Goal: Task Accomplishment & Management: Manage account settings

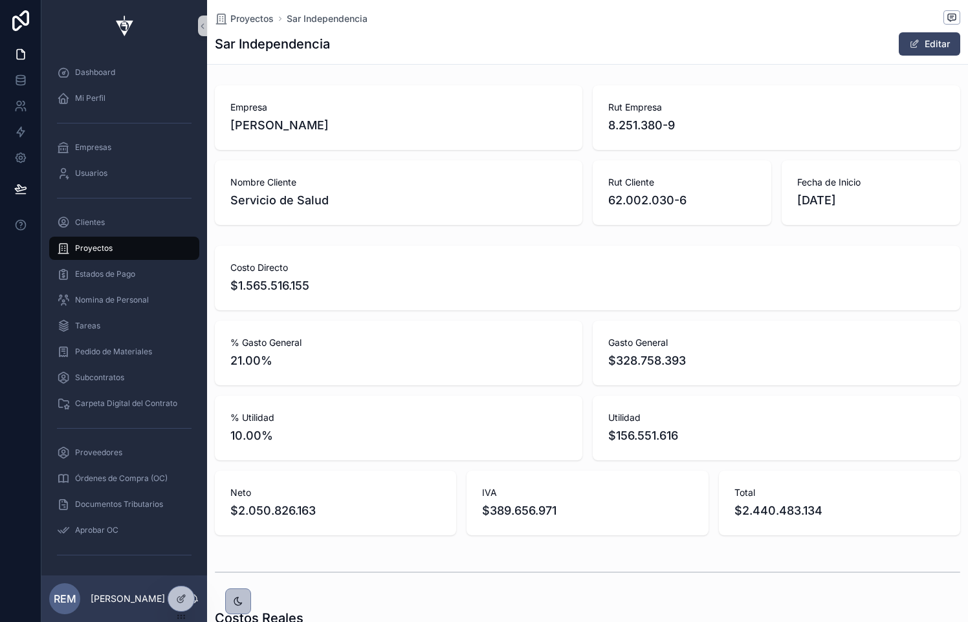
scroll to position [0, 744]
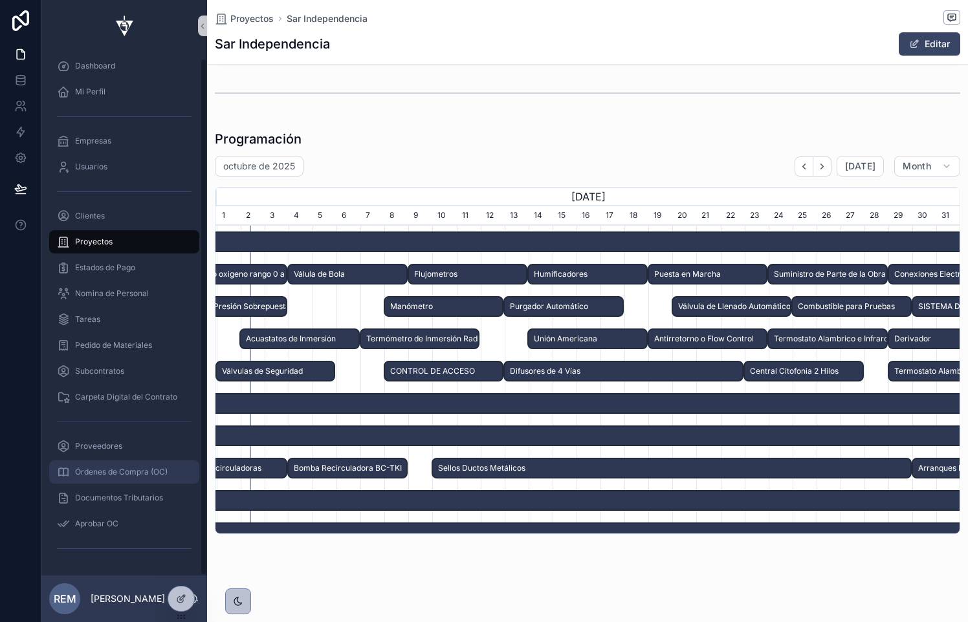
click at [104, 473] on span "Órdenes de Compra (OC)" at bounding box center [121, 472] width 92 height 10
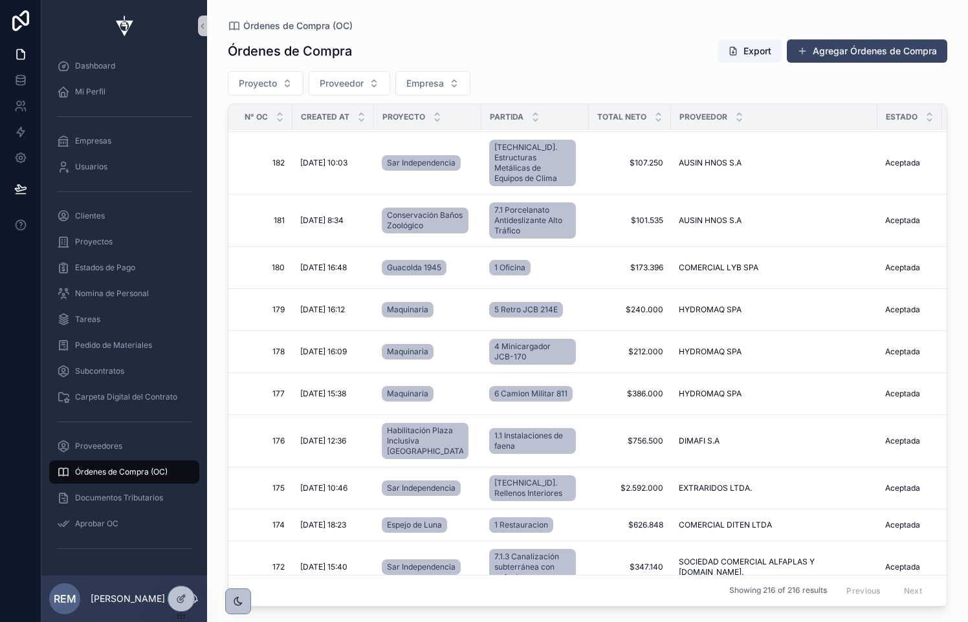
scroll to position [2943, 0]
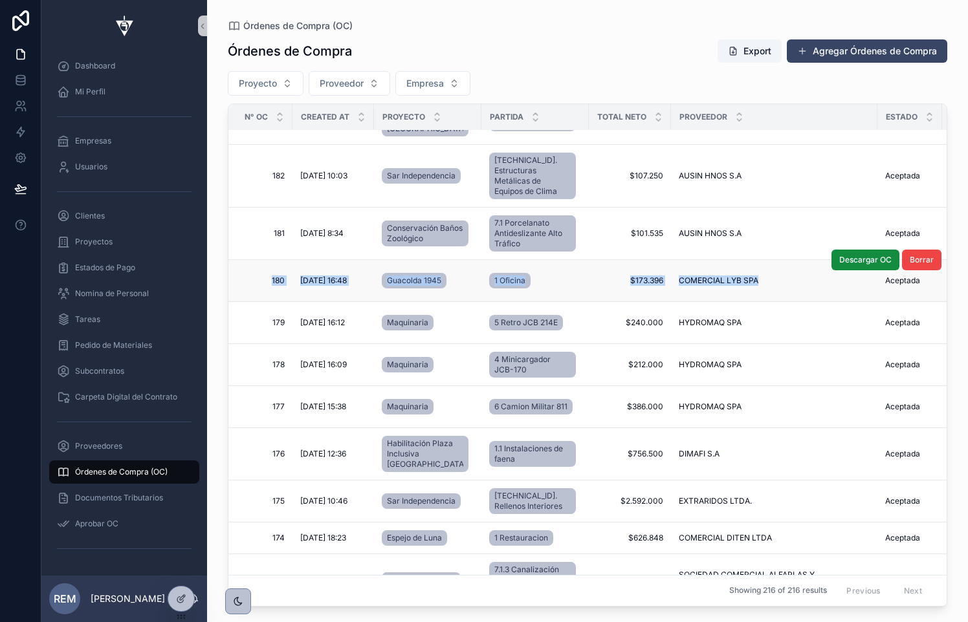
drag, startPoint x: 262, startPoint y: 303, endPoint x: 708, endPoint y: 326, distance: 446.9
click at [708, 302] on tr "180 180 [DATE] 16:48 [DATE] 16:48 Guacolda 1945 1 Oficina $173.396 $173.396 COM…" at bounding box center [802, 281] width 1149 height 42
copy tr "180 180 [DATE] 16:48 [DATE] 16:48 Guacolda 1945 1 Oficina $173.396 $173.396 COM…"
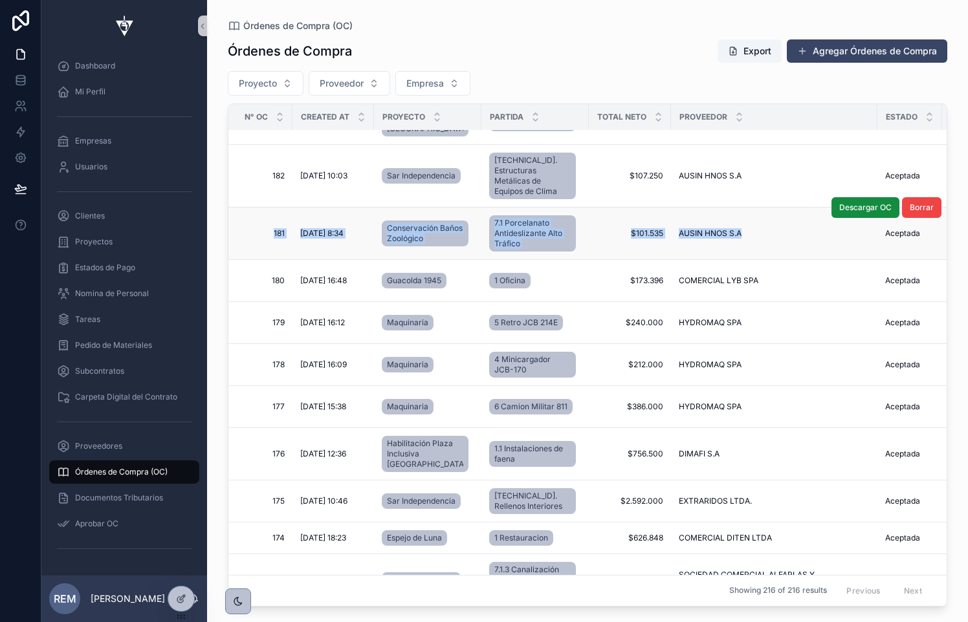
drag, startPoint x: 248, startPoint y: 250, endPoint x: 717, endPoint y: 271, distance: 468.8
click at [717, 260] on tr "181 181 [DATE] 8:34 [DATE] 8:34 Conservación Baños Zoológico 7.1 Porcelanato An…" at bounding box center [802, 234] width 1149 height 52
copy tr "181 181 [DATE] 8:34 [DATE] 8:34 Conservación Baños Zoológico 7.1 Porcelanato An…"
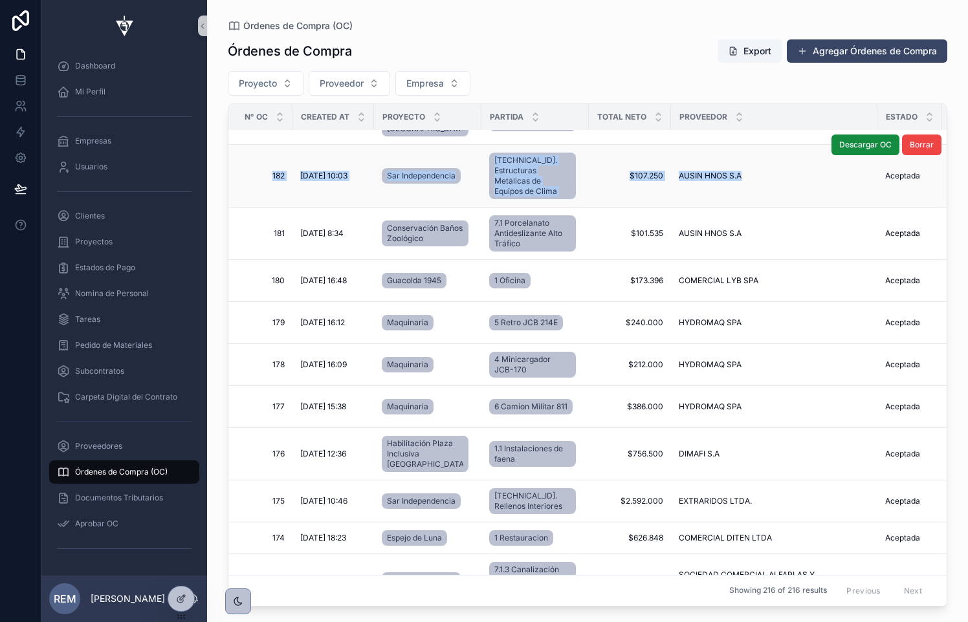
drag, startPoint x: 248, startPoint y: 192, endPoint x: 730, endPoint y: 205, distance: 481.4
click at [730, 205] on tr "182 182 [DATE] 10:03 [DATE] 10:03 Sar Independencia [TECHNICAL_ID]. Estructuras…" at bounding box center [802, 176] width 1149 height 63
copy tr "182 182 [DATE] 10:03 [DATE] 10:03 Sar Independencia [TECHNICAL_ID]. Estructuras…"
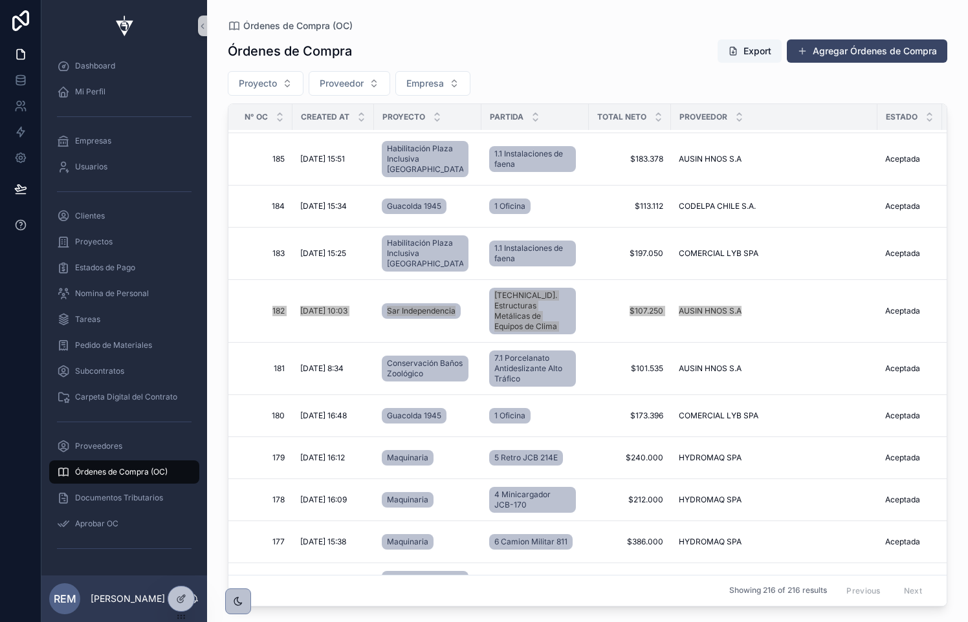
scroll to position [2813, 0]
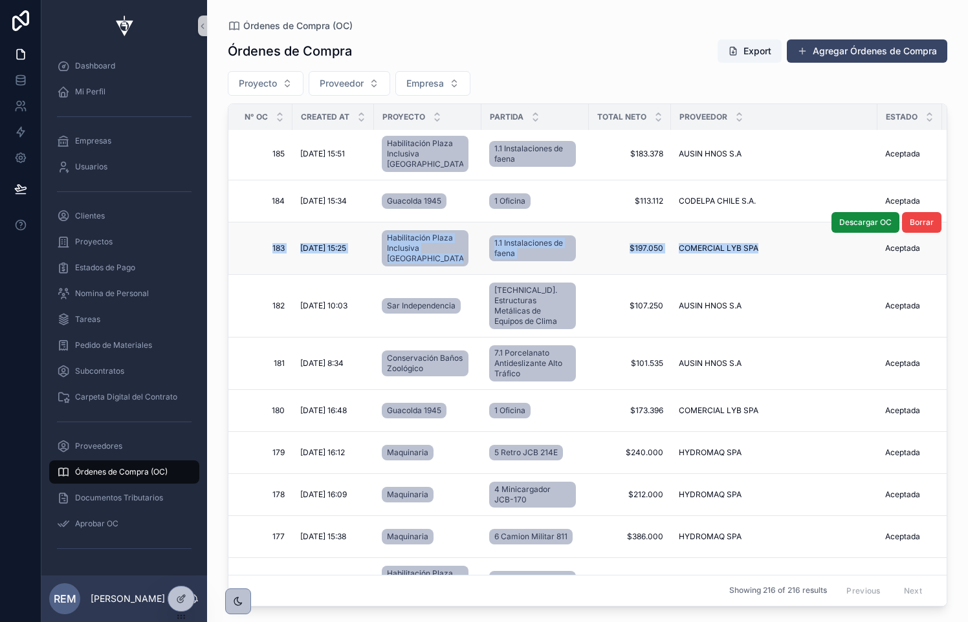
drag, startPoint x: 252, startPoint y: 266, endPoint x: 743, endPoint y: 283, distance: 491.2
click at [743, 275] on tr "183 183 [DATE] 15:25 [DATE] 15:25 Habilitación Plaza Inclusiva [GEOGRAPHIC_DATA…" at bounding box center [802, 249] width 1149 height 52
copy tr "183 183 [DATE] 15:25 [DATE] 15:25 Habilitación Plaza Inclusiva [GEOGRAPHIC_DATA…"
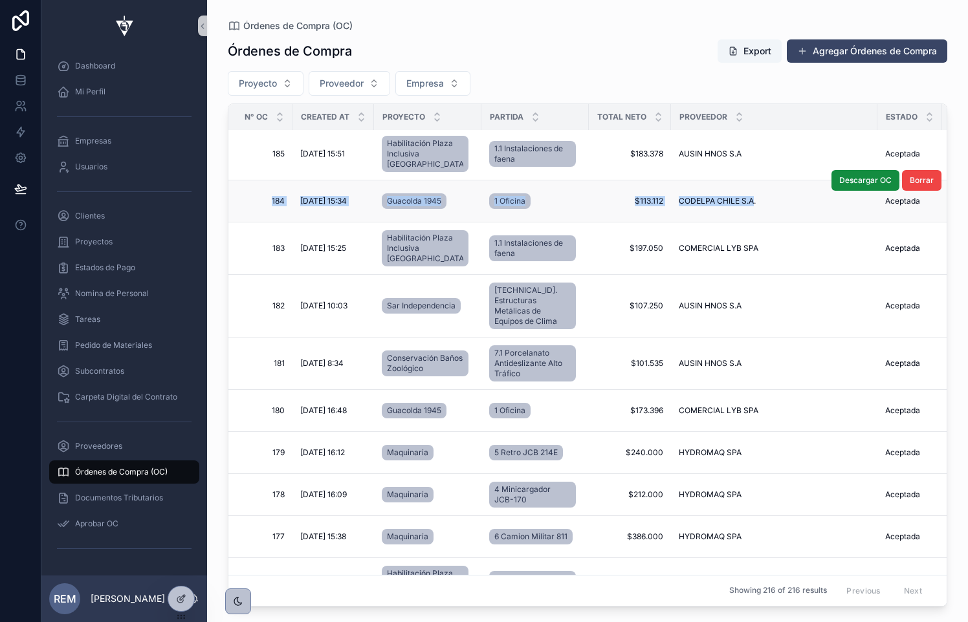
drag, startPoint x: 245, startPoint y: 226, endPoint x: 733, endPoint y: 227, distance: 487.7
click at [733, 223] on tr "184 184 [DATE] 15:34 [DATE] 15:34 Guacolda 1945 1 Oficina $113.112 $113.112 COD…" at bounding box center [802, 201] width 1149 height 42
copy tr "184 184 [DATE] 15:34 [DATE] 15:34 Guacolda 1945 1 Oficina $113.112 $113.112 COD…"
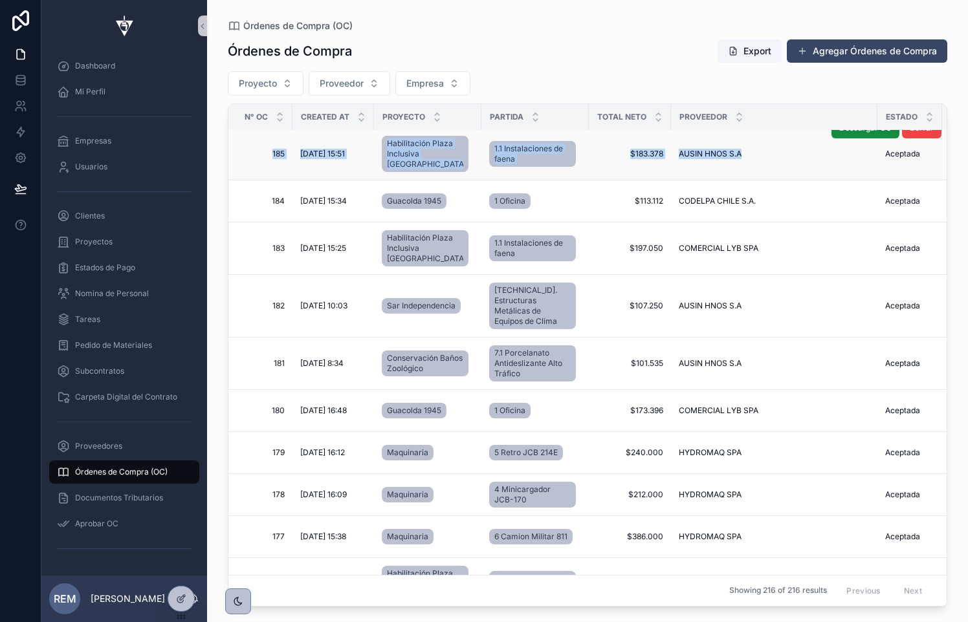
drag, startPoint x: 250, startPoint y: 168, endPoint x: 724, endPoint y: 188, distance: 474.6
click at [724, 180] on tr "185 185 [DATE] 15:51 [DATE] 15:51 Habilitación Plaza Inclusiva [GEOGRAPHIC_DATA…" at bounding box center [802, 154] width 1149 height 52
copy tr "185 185 [DATE] 15:51 [DATE] 15:51 Habilitación Plaza Inclusiva [GEOGRAPHIC_DATA…"
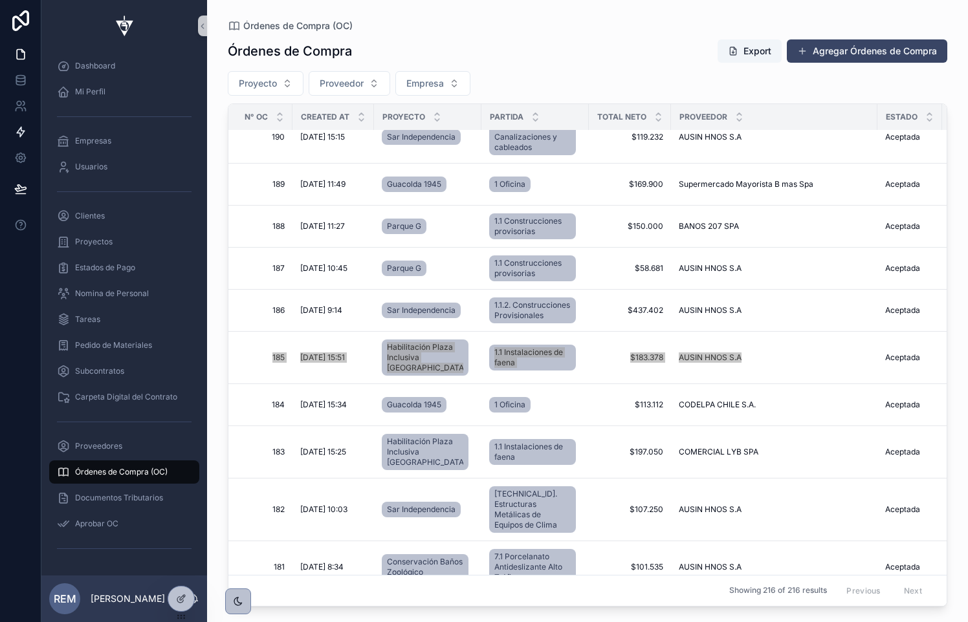
scroll to position [2594, 0]
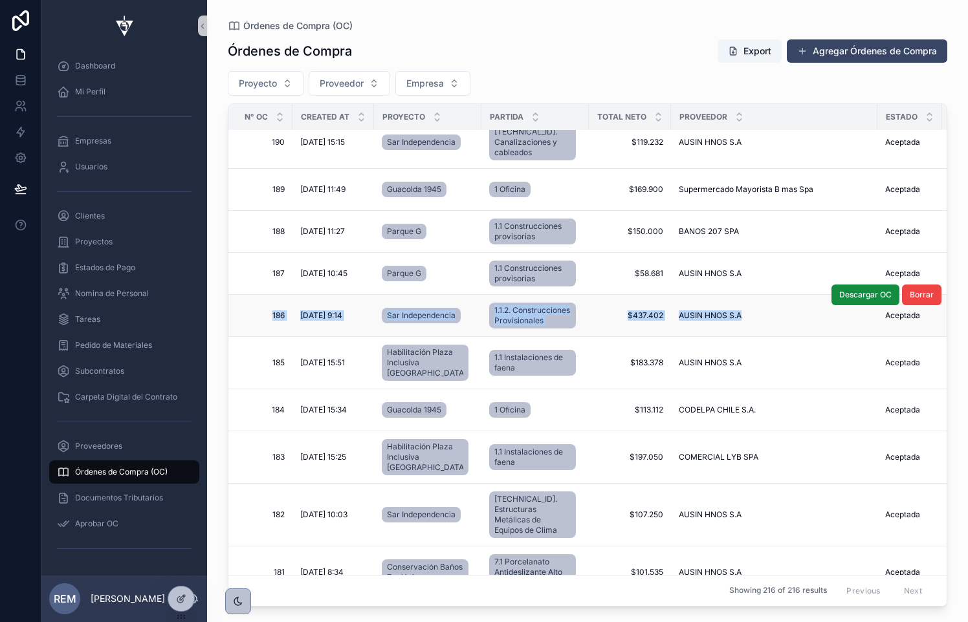
drag, startPoint x: 245, startPoint y: 338, endPoint x: 719, endPoint y: 366, distance: 474.9
click at [719, 337] on tr "186 186 [DATE] 9:14 [DATE] 9:14 Sar Independencia 1.1.2. Construcciones Provisi…" at bounding box center [802, 316] width 1149 height 42
copy tr "186 186 [DATE] 9:14 [DATE] 9:14 Sar Independencia 1.1.2. Construcciones Provisi…"
click at [260, 337] on td "186 186" at bounding box center [260, 316] width 64 height 42
drag, startPoint x: 258, startPoint y: 332, endPoint x: 726, endPoint y: 352, distance: 468.7
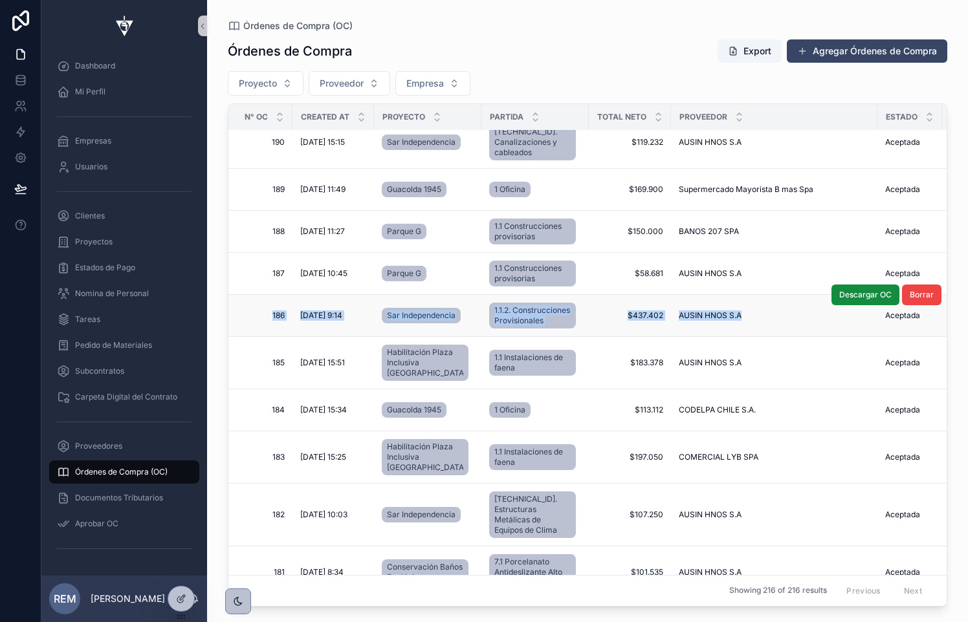
click at [726, 337] on tr "186 186 [DATE] 9:14 [DATE] 9:14 Sar Independencia 1.1.2. Construcciones Provisi…" at bounding box center [802, 316] width 1149 height 42
copy tr "186 186 [DATE] 9:14 [DATE] 9:14 Sar Independencia 1.1.2. Construcciones Provisi…"
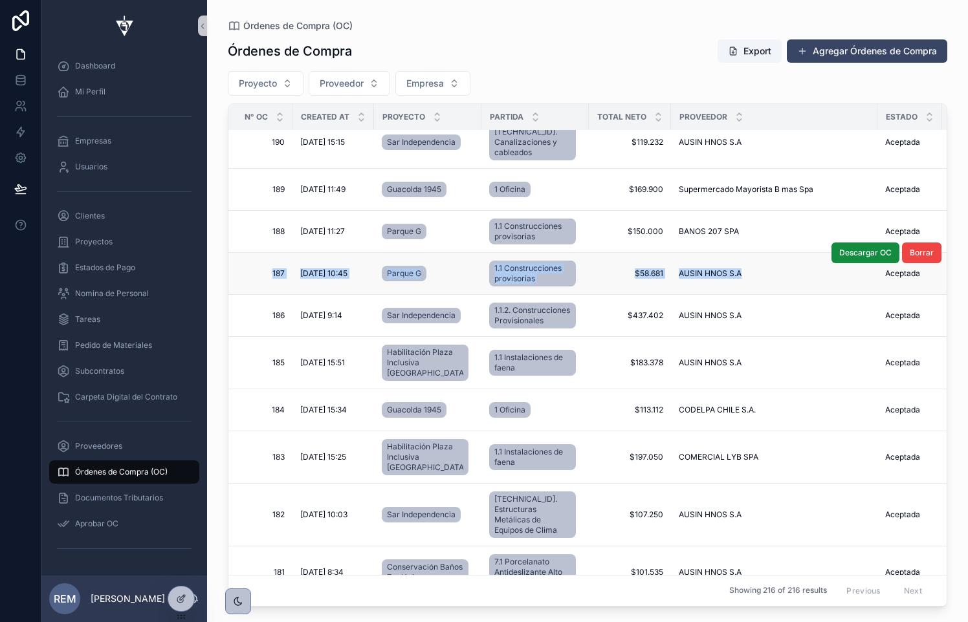
drag, startPoint x: 256, startPoint y: 285, endPoint x: 739, endPoint y: 299, distance: 483.4
click at [739, 295] on tr "187 187 [DATE] 10:45 [DATE] 10:45 Parque G 1.1 Construcciones provisorias $58.6…" at bounding box center [802, 274] width 1149 height 42
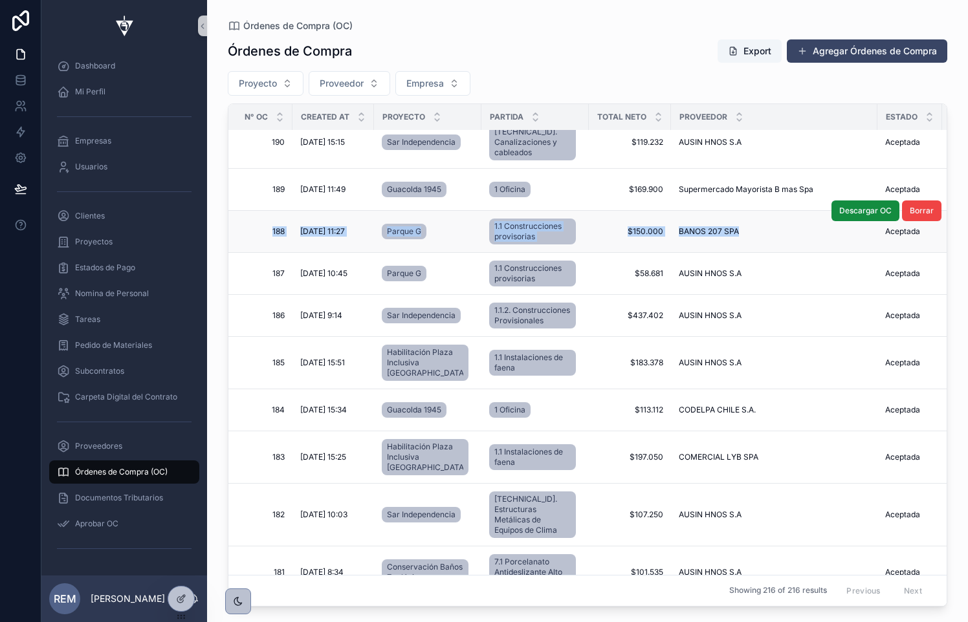
drag, startPoint x: 254, startPoint y: 228, endPoint x: 721, endPoint y: 259, distance: 468.1
click at [721, 253] on tr "188 188 [DATE] 11:27 [DATE] 11:27 Parque G 1.1 Construcciones provisorias $150.…" at bounding box center [802, 232] width 1149 height 42
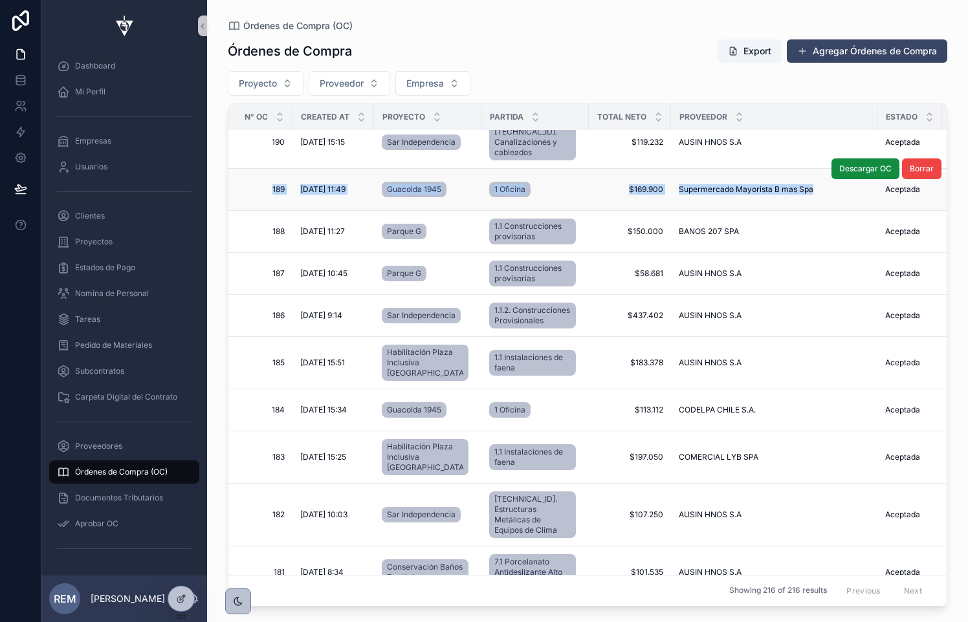
drag, startPoint x: 254, startPoint y: 186, endPoint x: 803, endPoint y: 205, distance: 549.5
click at [803, 205] on tr "189 189 [DATE] 11:49 [DATE] 11:49 Guacolda 1945 1 Oficina $169.900 $169.900 Sup…" at bounding box center [802, 190] width 1149 height 42
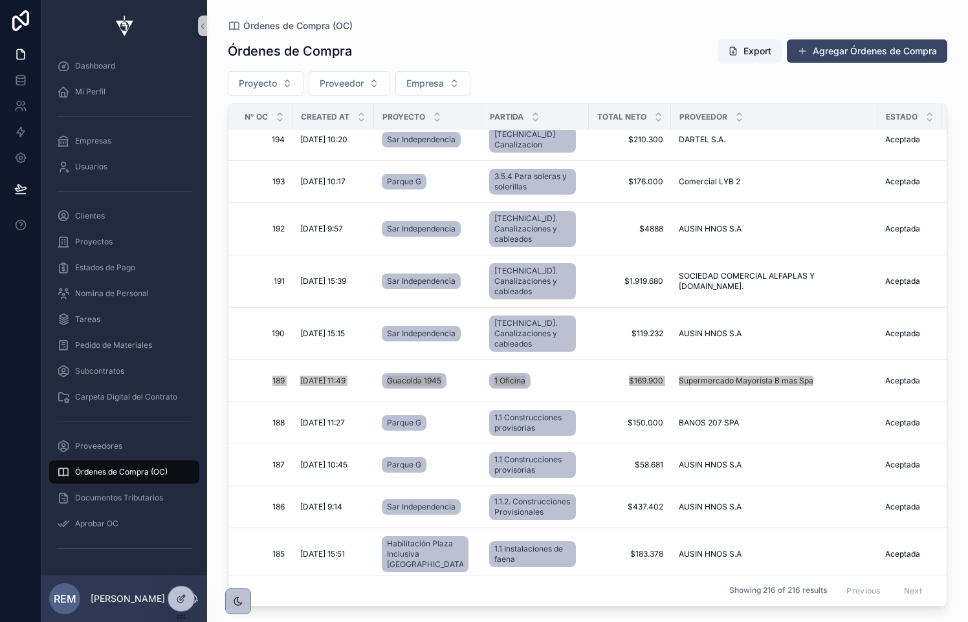
scroll to position [2398, 0]
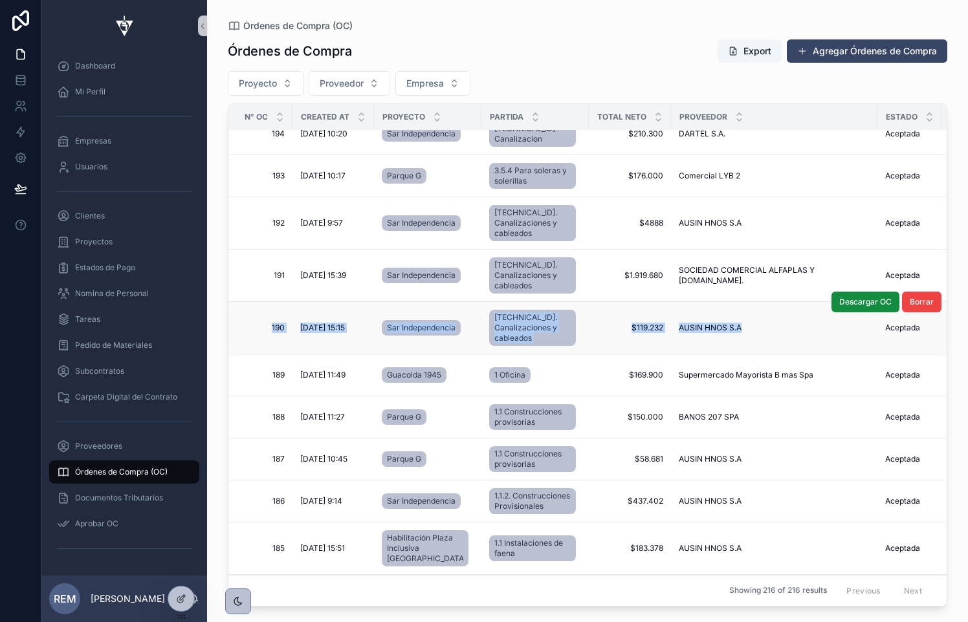
drag, startPoint x: 245, startPoint y: 336, endPoint x: 735, endPoint y: 350, distance: 490.5
click at [735, 350] on tr "190 190 [DATE] 15:15 [DATE] 15:15 Sar Independencia [TECHNICAL_ID]. Canalizacio…" at bounding box center [802, 328] width 1149 height 52
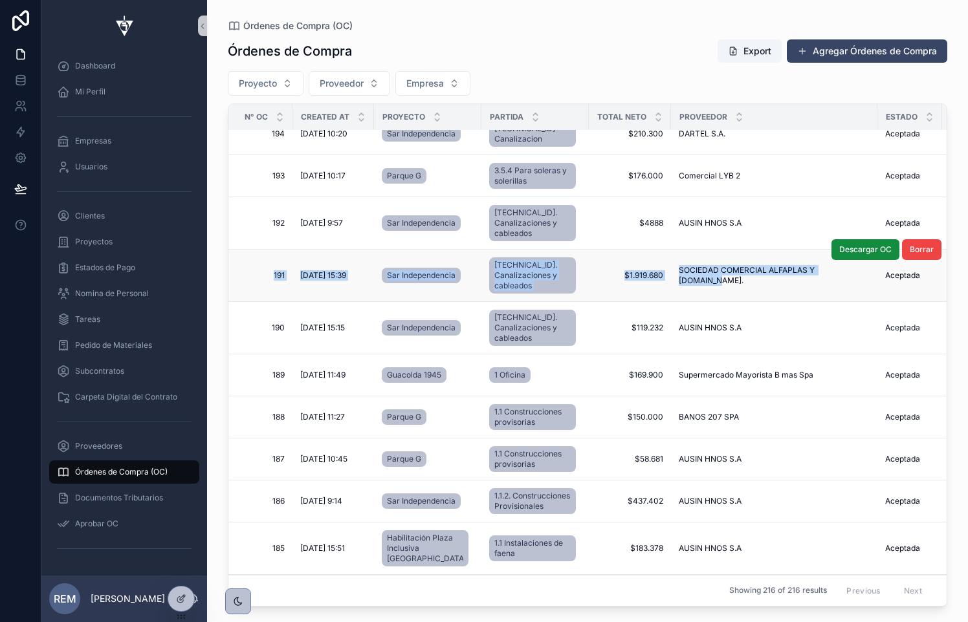
drag, startPoint x: 261, startPoint y: 279, endPoint x: 834, endPoint y: 298, distance: 573.4
click at [834, 298] on tr "191 191 [DATE] 15:39 [DATE] 15:39 Sar Independencia [TECHNICAL_ID]. Canalizacio…" at bounding box center [802, 276] width 1149 height 52
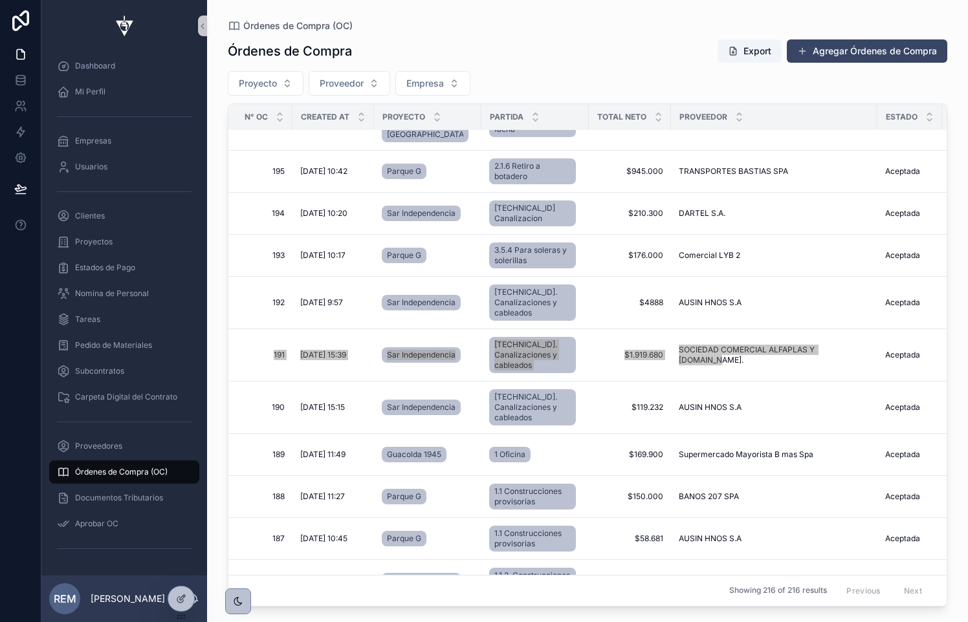
scroll to position [2298, 0]
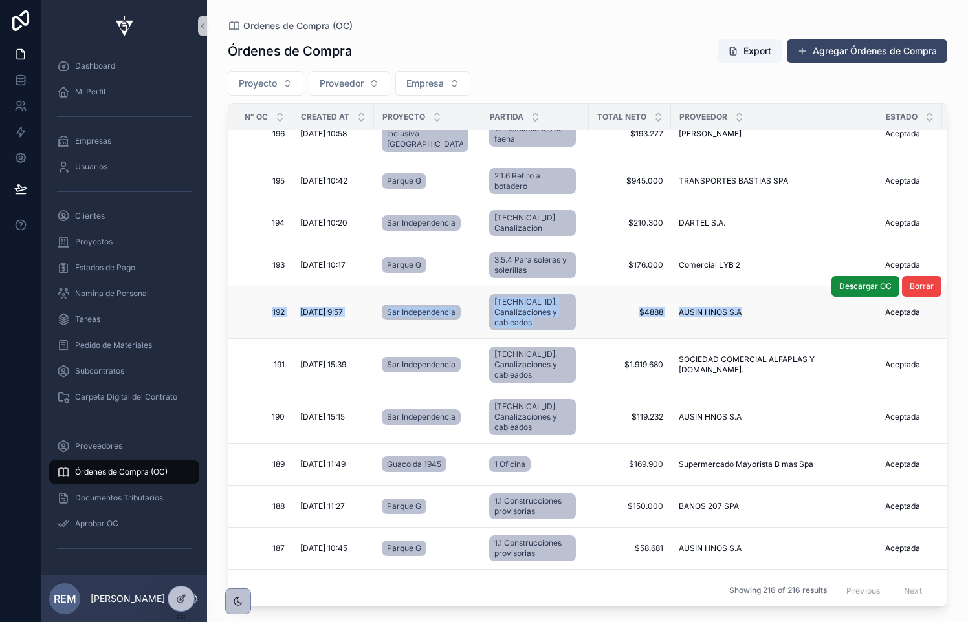
drag, startPoint x: 254, startPoint y: 331, endPoint x: 728, endPoint y: 356, distance: 474.1
click at [728, 339] on tr "192 192 [DATE] 9:57 [DATE] 9:57 Sar Independencia [TECHNICAL_ID]. Canalizacione…" at bounding box center [802, 313] width 1149 height 52
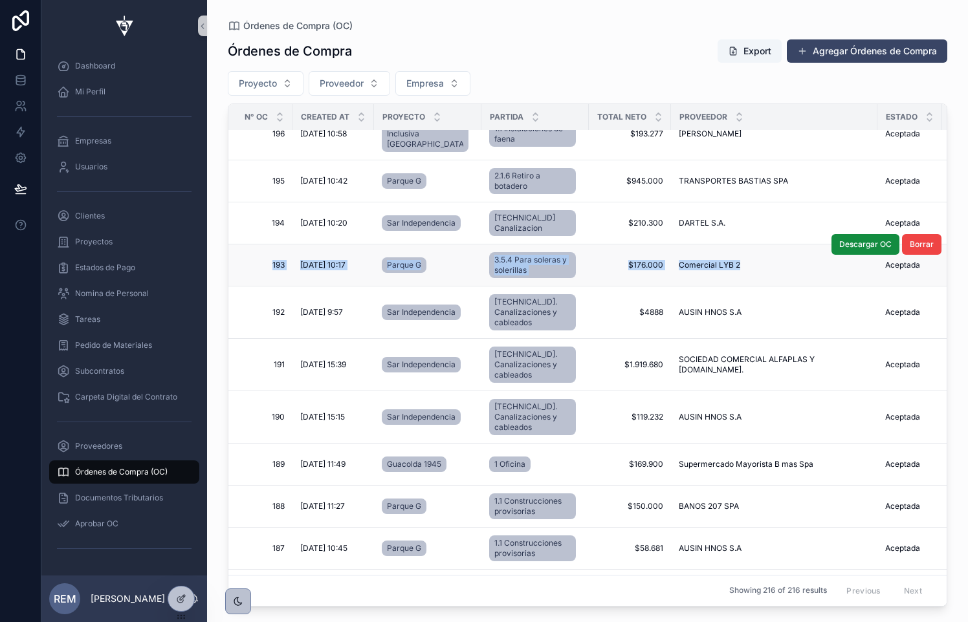
drag, startPoint x: 246, startPoint y: 285, endPoint x: 730, endPoint y: 302, distance: 484.1
click at [730, 287] on tr "193 193 [DATE] 10:17 [DATE] 10:17 Parque G 3.5.4 Para soleras y solerillas $176…" at bounding box center [802, 266] width 1149 height 42
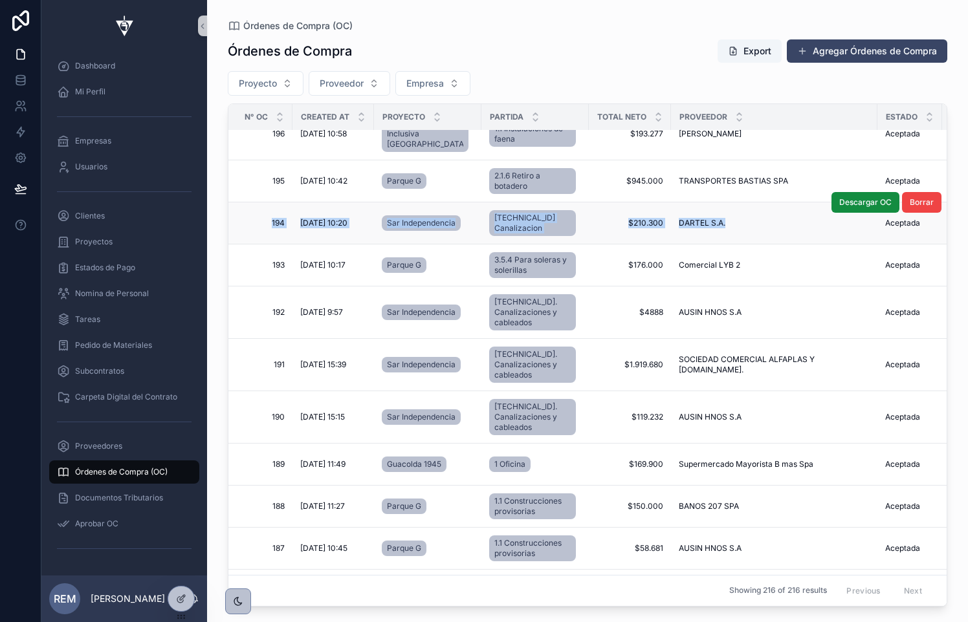
drag, startPoint x: 252, startPoint y: 243, endPoint x: 710, endPoint y: 263, distance: 458.4
click at [710, 245] on tr "194 194 [DATE] 10:20 [DATE] 10:20 Sar Independencia [TECHNICAL_ID] Canalizacion…" at bounding box center [802, 223] width 1149 height 42
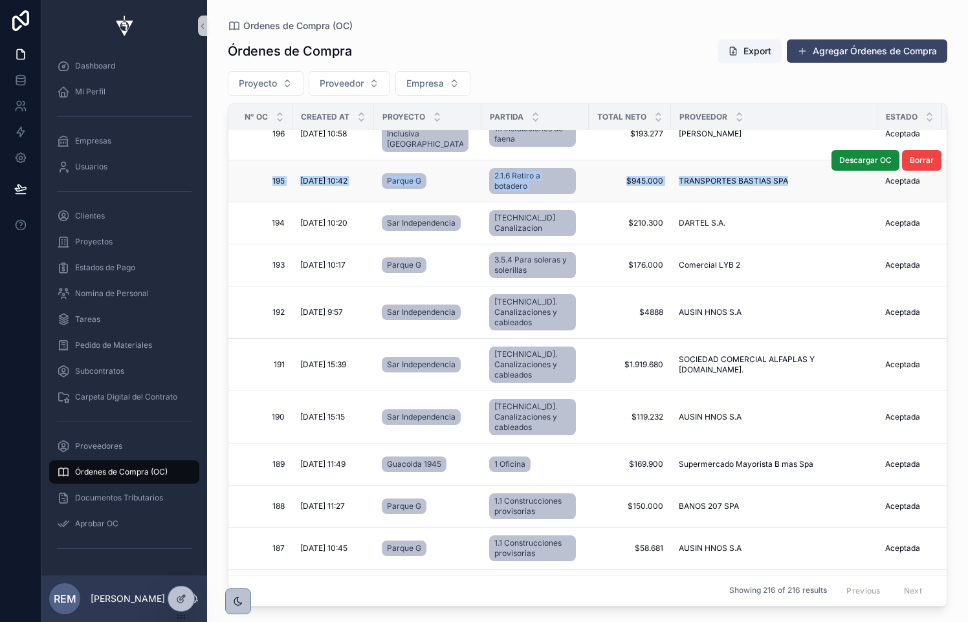
drag, startPoint x: 250, startPoint y: 201, endPoint x: 772, endPoint y: 216, distance: 522.2
click at [772, 202] on tr "195 195 [DATE] 10:42 [DATE] 10:42 Parque G 2.1.6 Retiro a botadero $945.000 $94…" at bounding box center [802, 181] width 1149 height 42
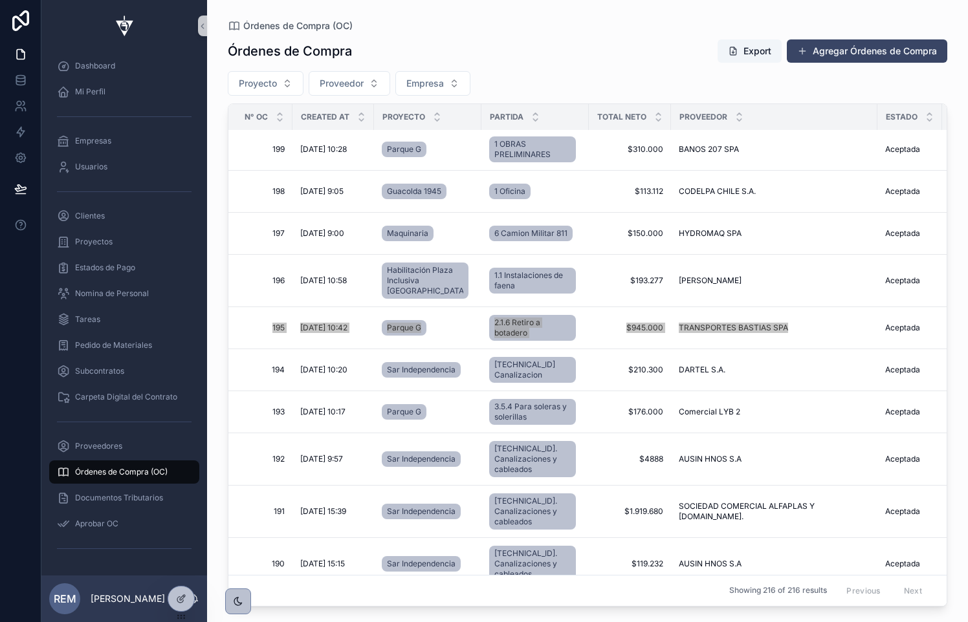
scroll to position [2133, 0]
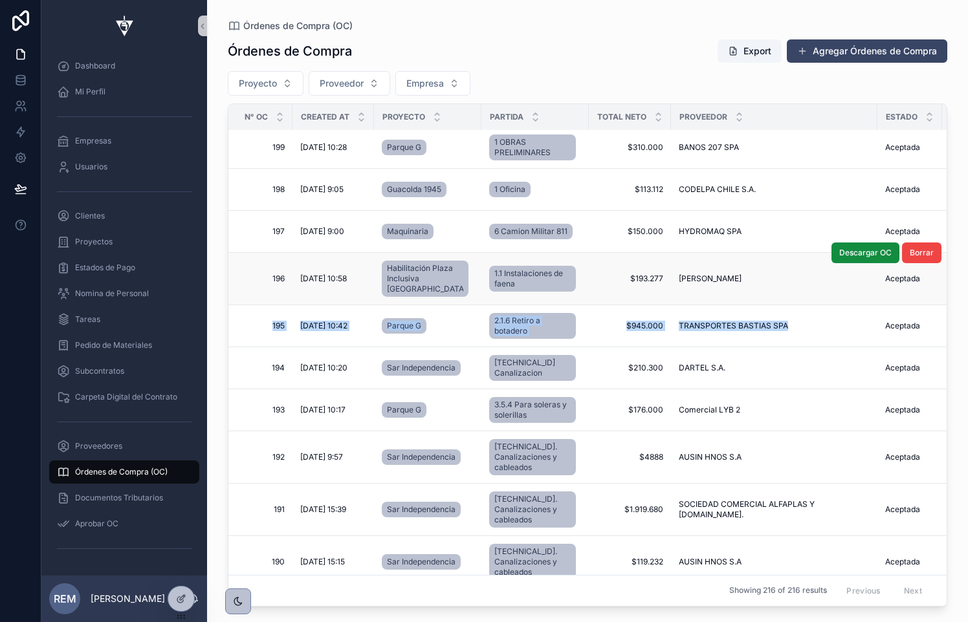
drag, startPoint x: 244, startPoint y: 304, endPoint x: 781, endPoint y: 334, distance: 538.3
click at [781, 305] on tr "196 196 [DATE] 10:58 [DATE] 10:58 Habilitación Plaza Inclusiva [GEOGRAPHIC_DATA…" at bounding box center [802, 279] width 1149 height 52
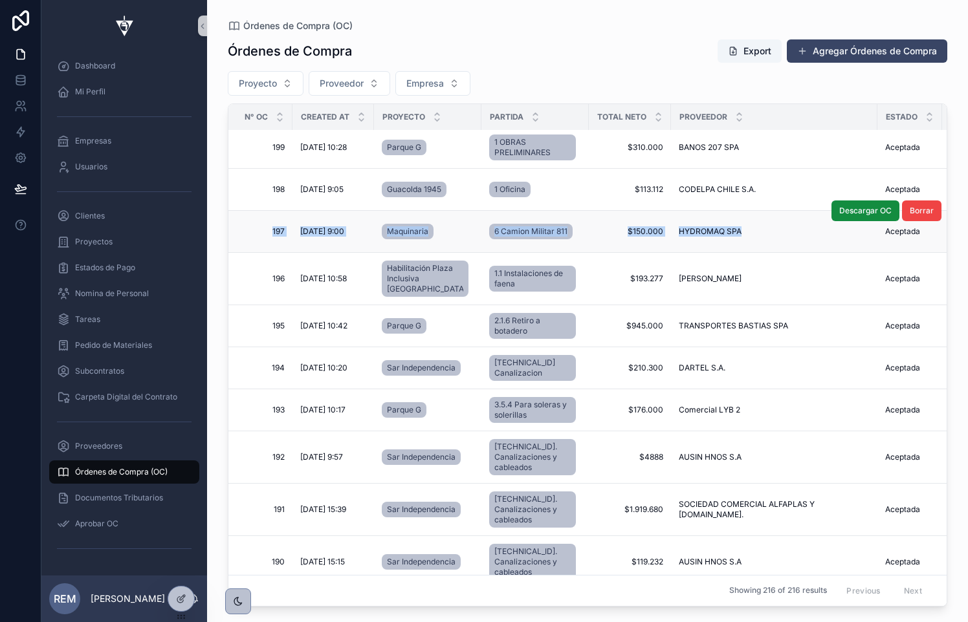
drag, startPoint x: 248, startPoint y: 259, endPoint x: 760, endPoint y: 277, distance: 512.6
click at [760, 253] on tr "197 197 [DATE] 9:00 [DATE] 9:00 Maquinaria 6 Camion Militar 811 $150.000 $150.0…" at bounding box center [802, 232] width 1149 height 42
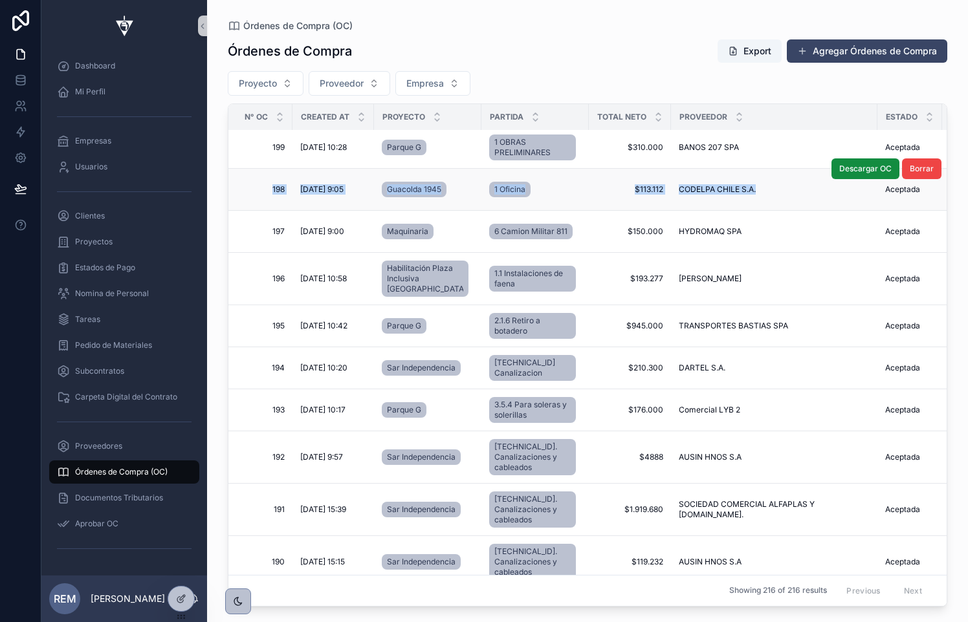
drag, startPoint x: 249, startPoint y: 219, endPoint x: 736, endPoint y: 248, distance: 488.0
click at [736, 211] on tr "198 198 [DATE] 9:05 [DATE] 9:05 Guacolda 1945 1 Oficina $113.112 $113.112 CODEL…" at bounding box center [802, 190] width 1149 height 42
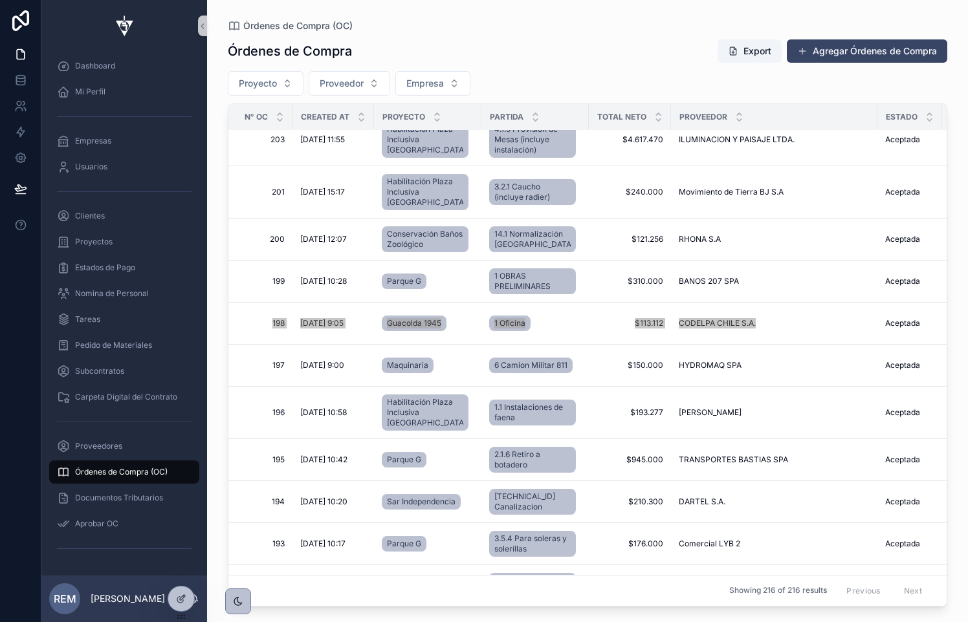
scroll to position [1959, 0]
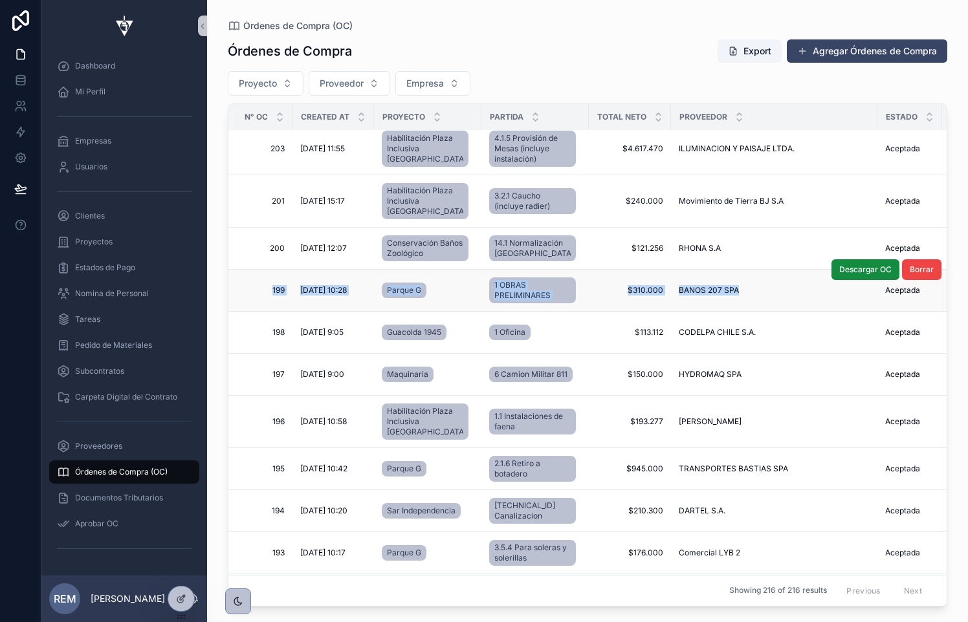
drag, startPoint x: 249, startPoint y: 340, endPoint x: 743, endPoint y: 359, distance: 494.5
click at [743, 312] on tr "199 199 [DATE] 10:28 [DATE] 10:28 Parque G 1 OBRAS PRELIMINARES $310.000 $310.0…" at bounding box center [802, 291] width 1149 height 42
click at [296, 312] on td "[DATE] 10:28 [DATE] 10:28" at bounding box center [333, 291] width 82 height 42
click at [312, 296] on span "[DATE] 10:28" at bounding box center [323, 290] width 47 height 10
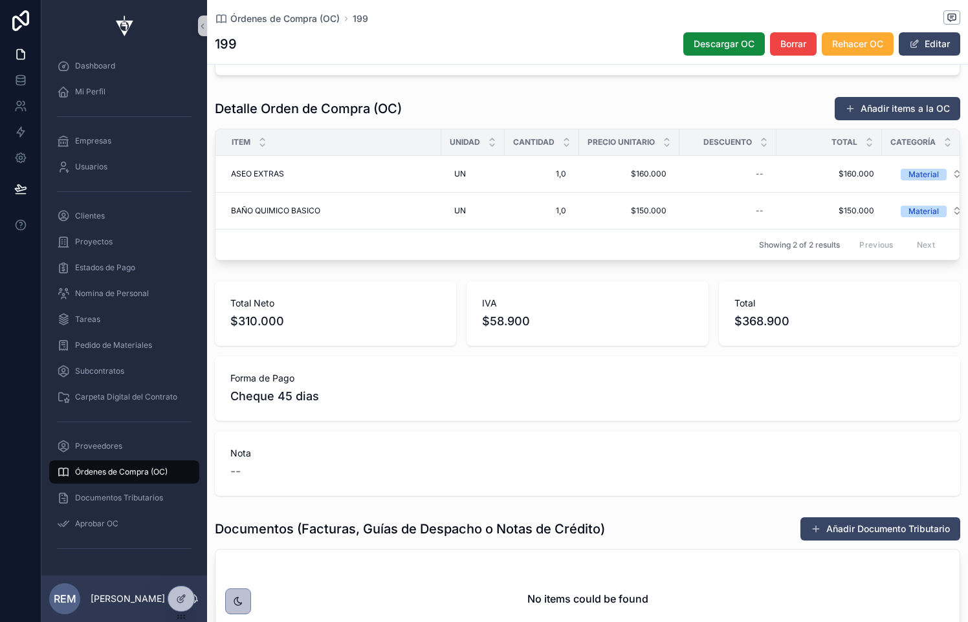
scroll to position [327, 0]
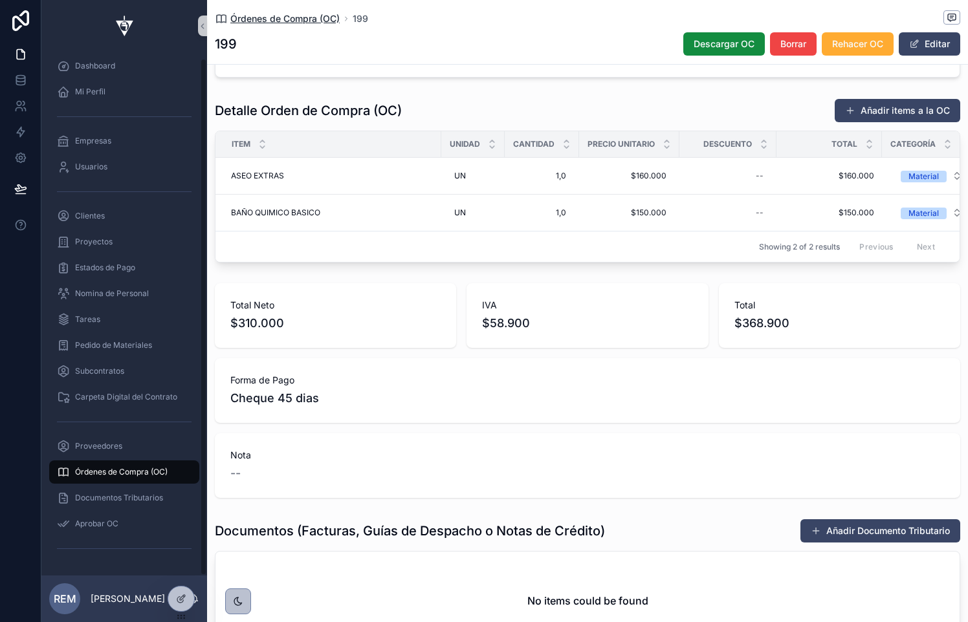
click at [258, 20] on span "Órdenes de Compra (OC)" at bounding box center [284, 18] width 109 height 13
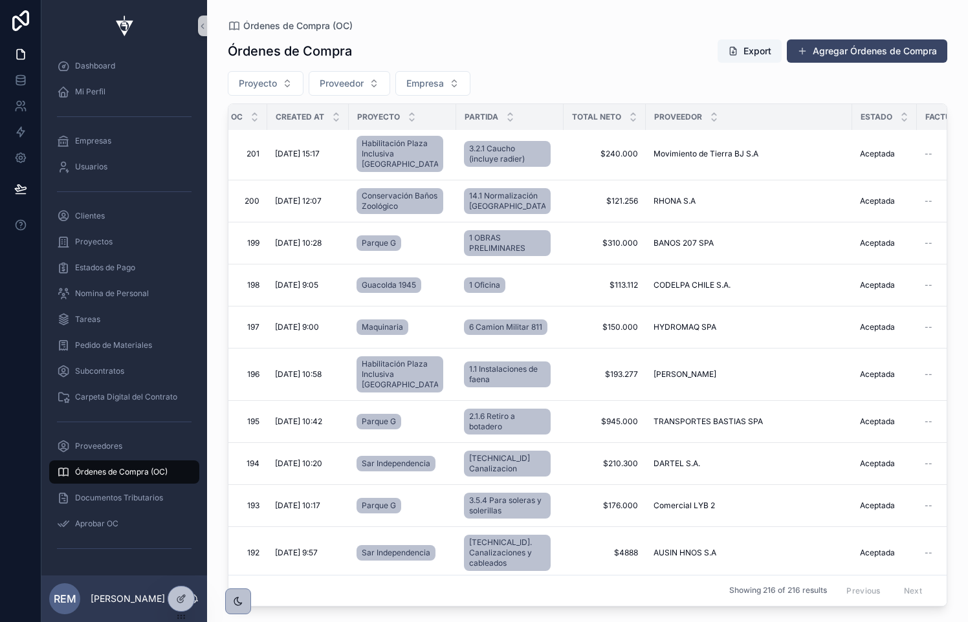
scroll to position [1975, 0]
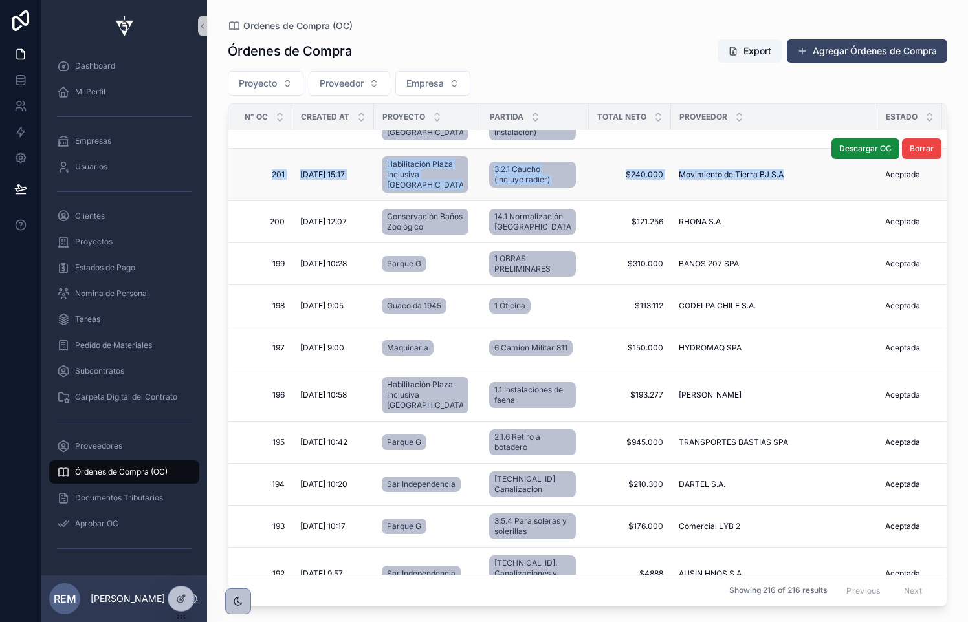
drag, startPoint x: 257, startPoint y: 212, endPoint x: 763, endPoint y: 234, distance: 506.3
click at [763, 201] on tr "201 201 [DATE] 15:17 [DATE] 15:17 Habilitación Plaza Inclusiva [GEOGRAPHIC_DATA…" at bounding box center [802, 175] width 1149 height 52
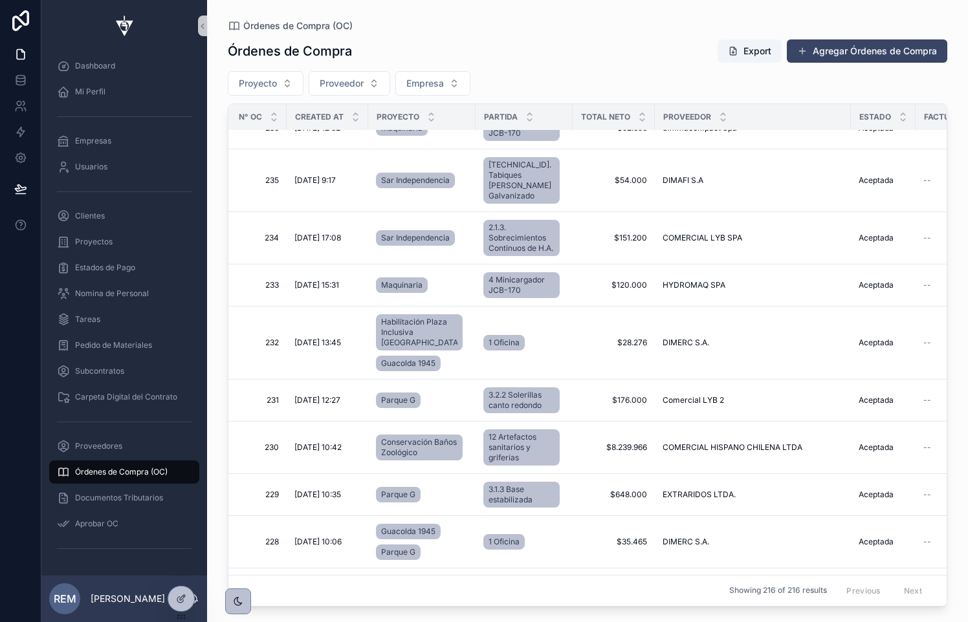
scroll to position [0, 11]
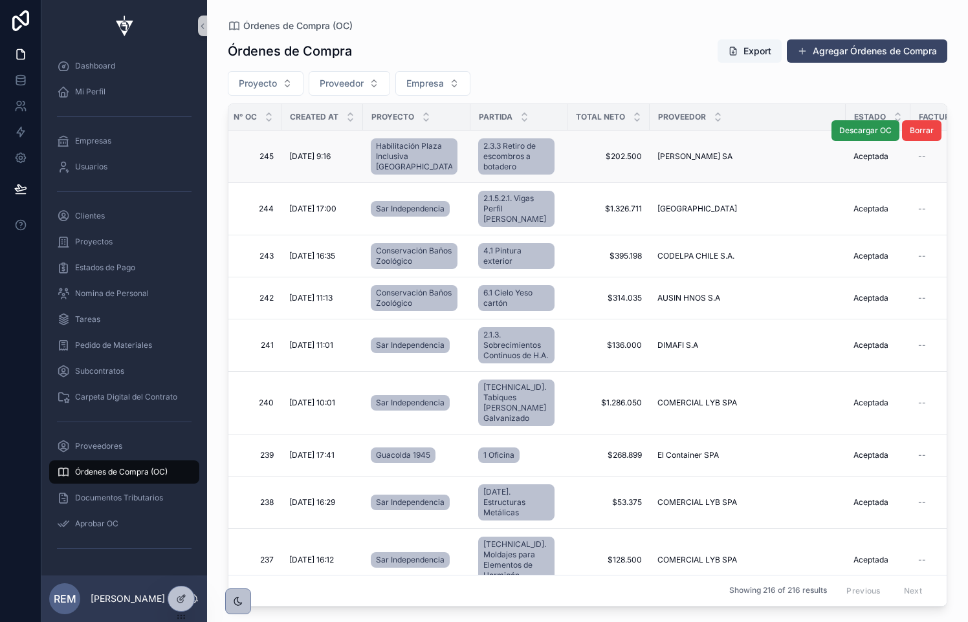
click at [855, 135] on span "Descargar OC" at bounding box center [865, 130] width 52 height 10
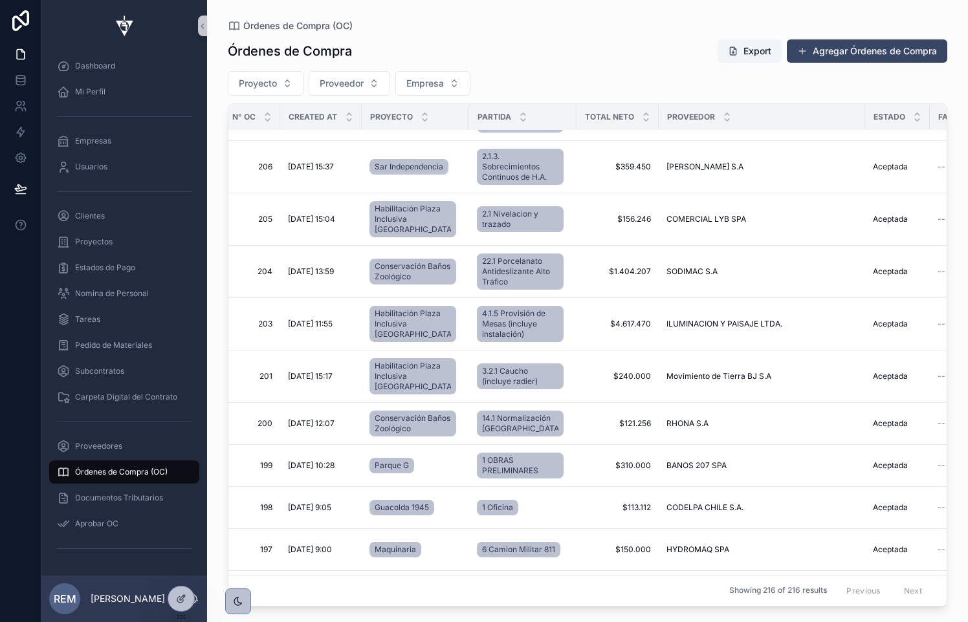
scroll to position [1759, 12]
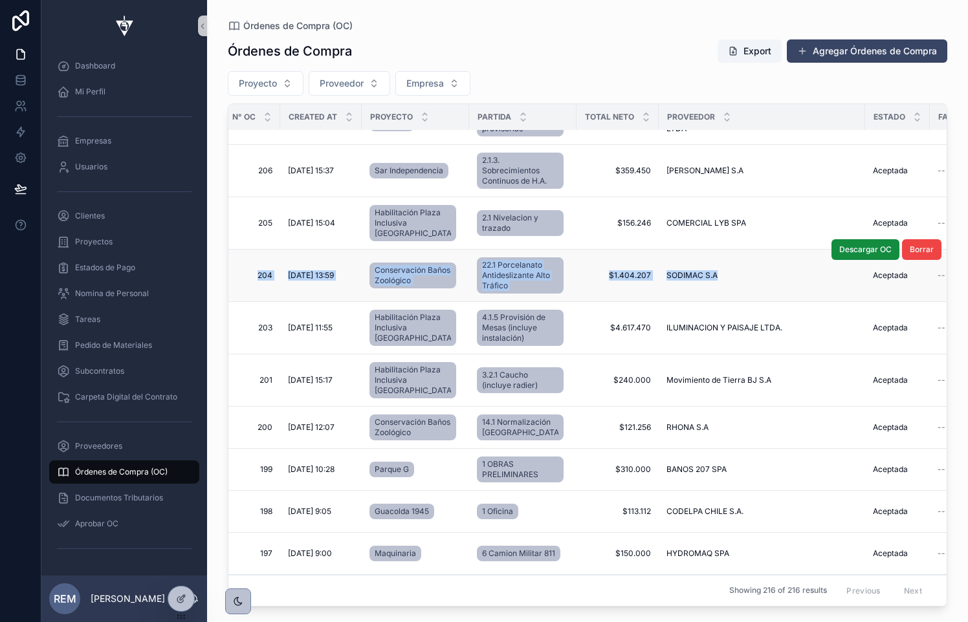
drag, startPoint x: 243, startPoint y: 323, endPoint x: 765, endPoint y: 358, distance: 522.6
click at [765, 302] on tr "204 204 [DATE] 13:59 [DATE] 13:59 Conservación Baños Zoológico 22.1 Porcelanato…" at bounding box center [790, 276] width 1149 height 52
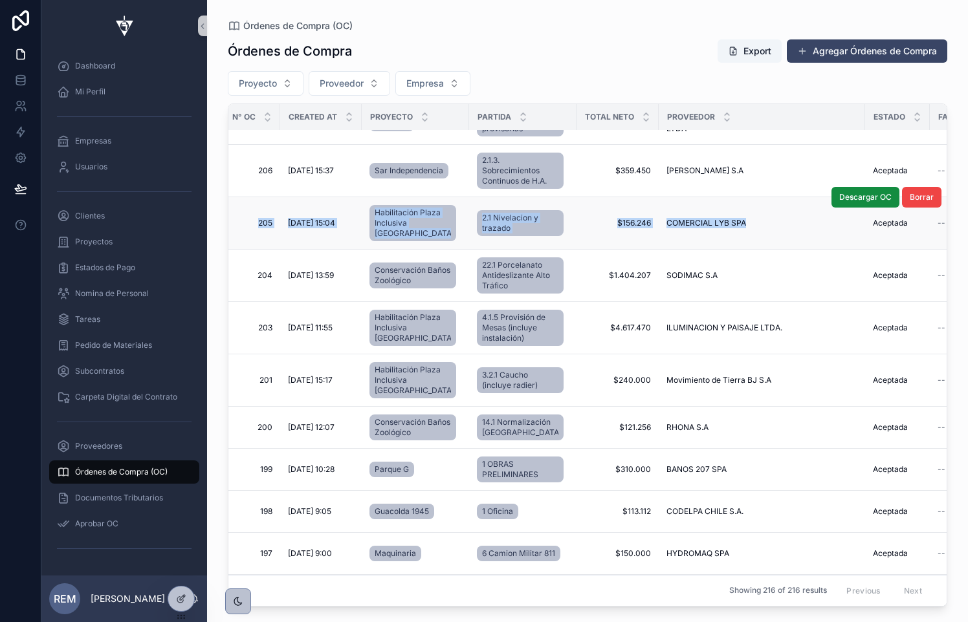
drag, startPoint x: 256, startPoint y: 270, endPoint x: 759, endPoint y: 293, distance: 503.1
click at [759, 250] on tr "205 205 [DATE] 15:04 [DATE] 15:04 Habilitación Plaza Inclusiva [GEOGRAPHIC_DATA…" at bounding box center [790, 223] width 1149 height 52
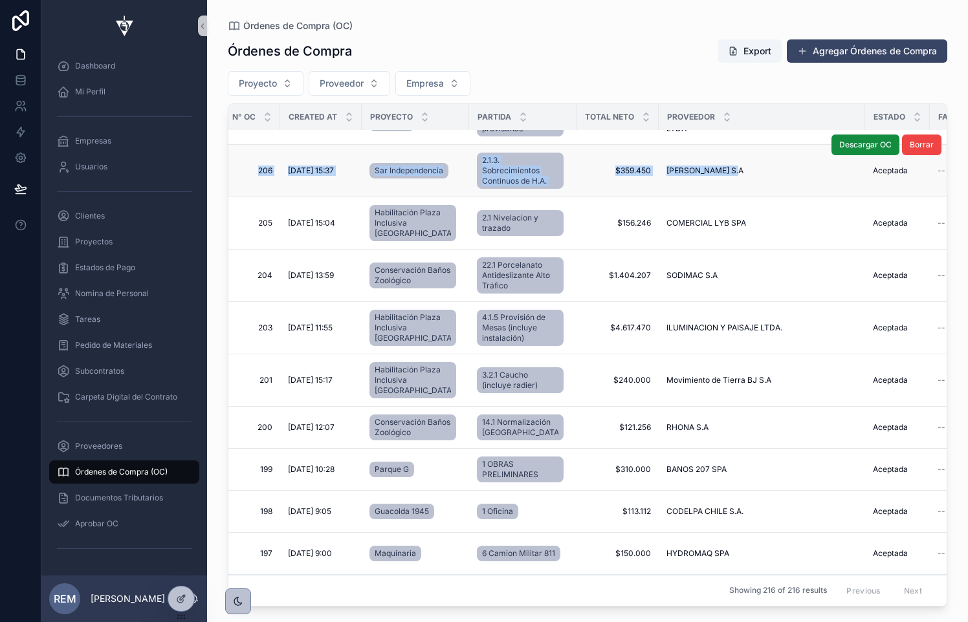
drag, startPoint x: 252, startPoint y: 208, endPoint x: 728, endPoint y: 232, distance: 476.6
click at [728, 197] on tr "206 206 [DATE] 15:37 [DATE] 15:37 Sar Independencia 2.1.3. Sobrecimientos Conti…" at bounding box center [790, 171] width 1149 height 52
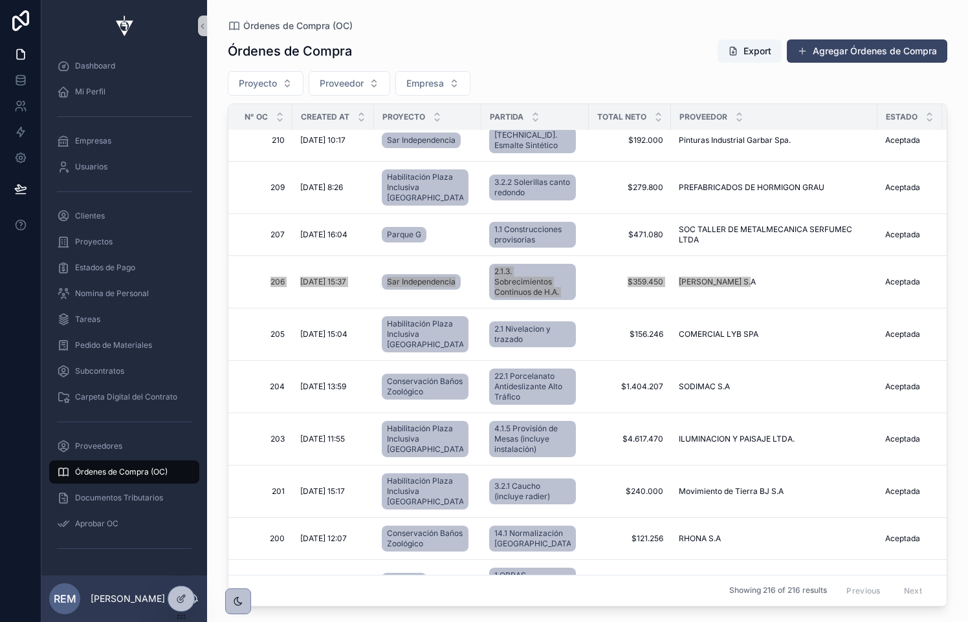
scroll to position [1629, 0]
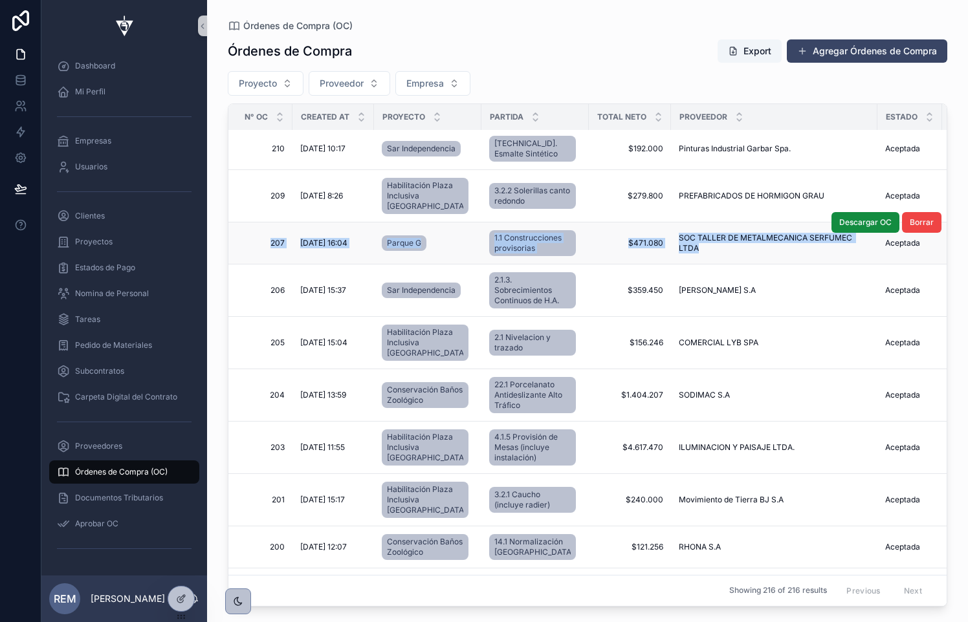
drag, startPoint x: 250, startPoint y: 285, endPoint x: 688, endPoint y: 311, distance: 438.7
click at [688, 265] on tr "207 207 [DATE] 16:04 [DATE] 16:04 Parque G 1.1 Construcciones provisorias $471.…" at bounding box center [802, 244] width 1149 height 42
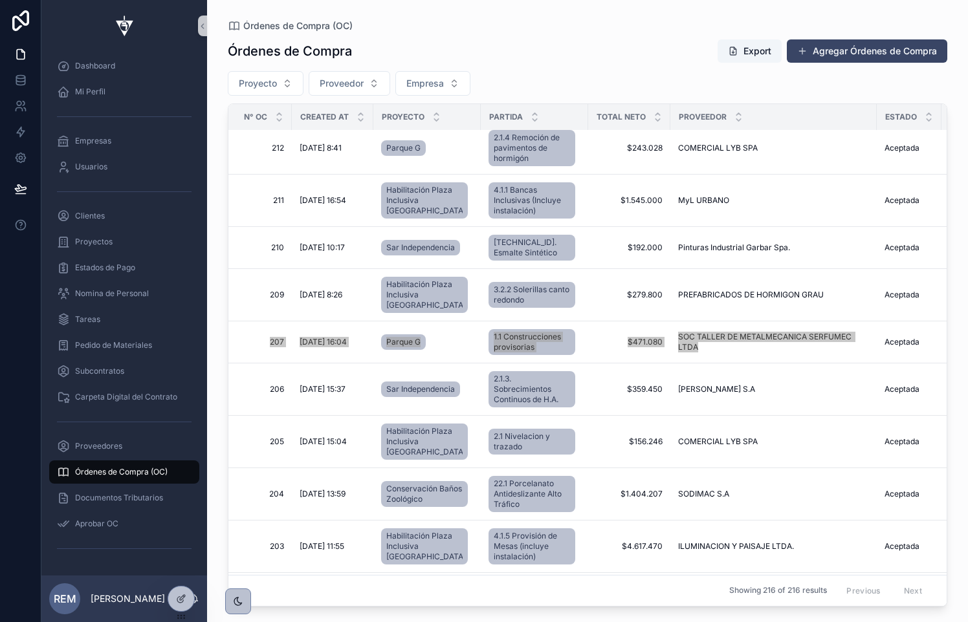
scroll to position [1517, 0]
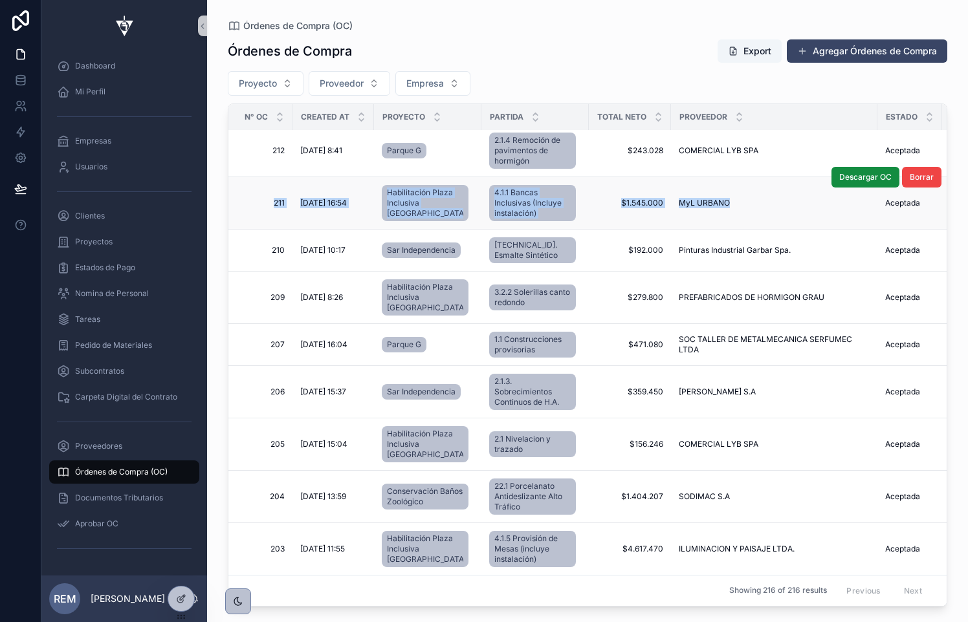
drag, startPoint x: 246, startPoint y: 240, endPoint x: 716, endPoint y: 265, distance: 470.2
click at [716, 230] on tr "211 211 [DATE] 16:54 [DATE] 16:54 Habilitación Plaza Inclusiva [GEOGRAPHIC_DATA…" at bounding box center [802, 203] width 1149 height 52
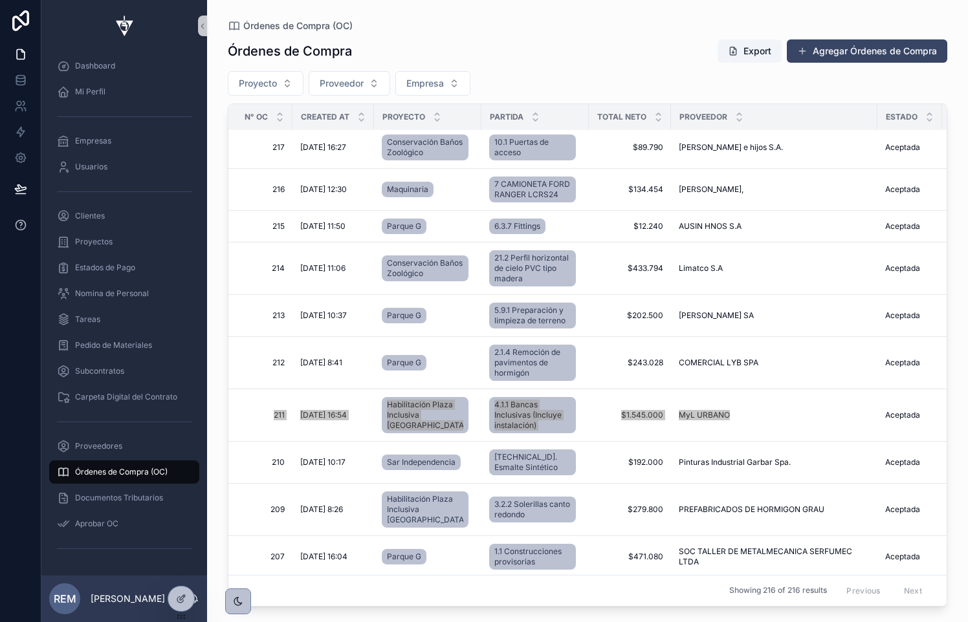
scroll to position [1298, 0]
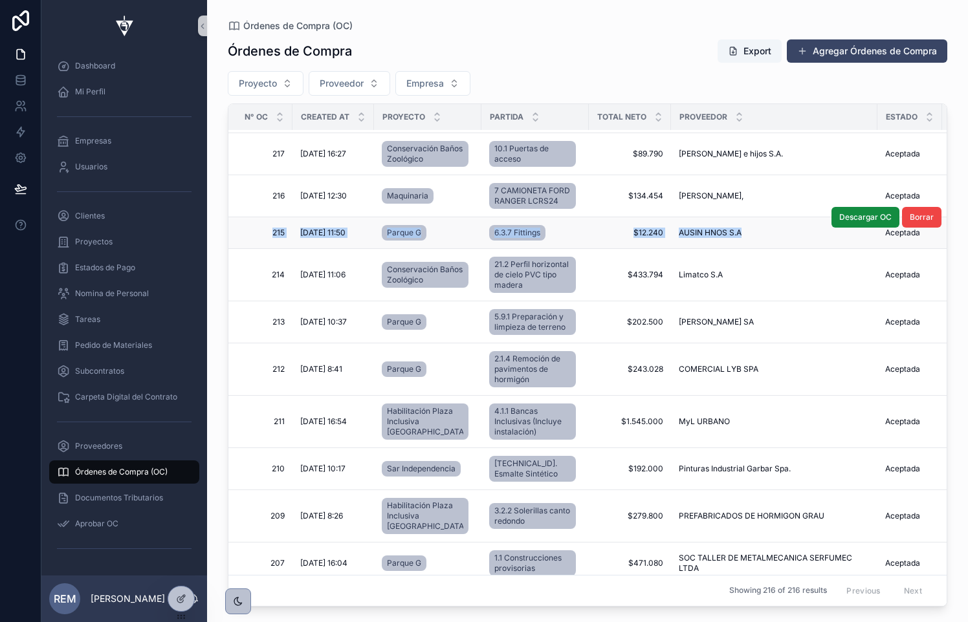
drag, startPoint x: 241, startPoint y: 253, endPoint x: 730, endPoint y: 264, distance: 489.1
click at [730, 249] on tr "215 215 [DATE] 11:50 [DATE] 11:50 Parque G 6.3.7 Fittings $12.240 $12.240 [PERS…" at bounding box center [802, 233] width 1149 height 32
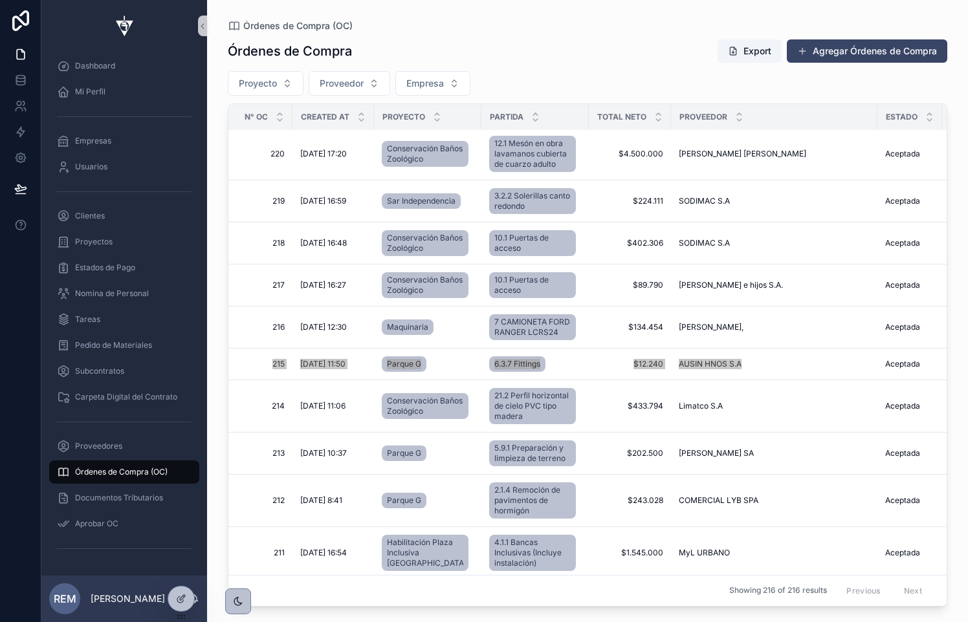
scroll to position [1155, 0]
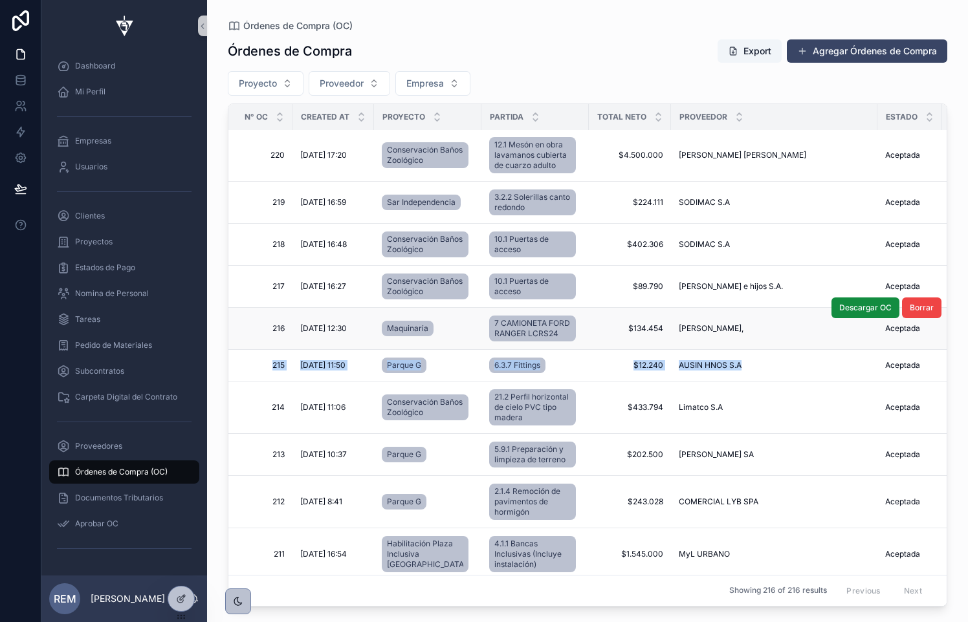
drag, startPoint x: 243, startPoint y: 349, endPoint x: 785, endPoint y: 366, distance: 541.7
click at [785, 350] on tr "216 216 [DATE] 12:30 [DATE] 12:30 Maquinaria 7 CAMIONETA [PERSON_NAME] RANGER L…" at bounding box center [802, 329] width 1149 height 42
drag, startPoint x: 246, startPoint y: 307, endPoint x: 776, endPoint y: 321, distance: 530.0
click at [776, 308] on tr "217 217 [DATE] 16:27 [DATE] 16:27 Conservación Baños Zoológico 10.1 Puertas de …" at bounding box center [802, 287] width 1149 height 42
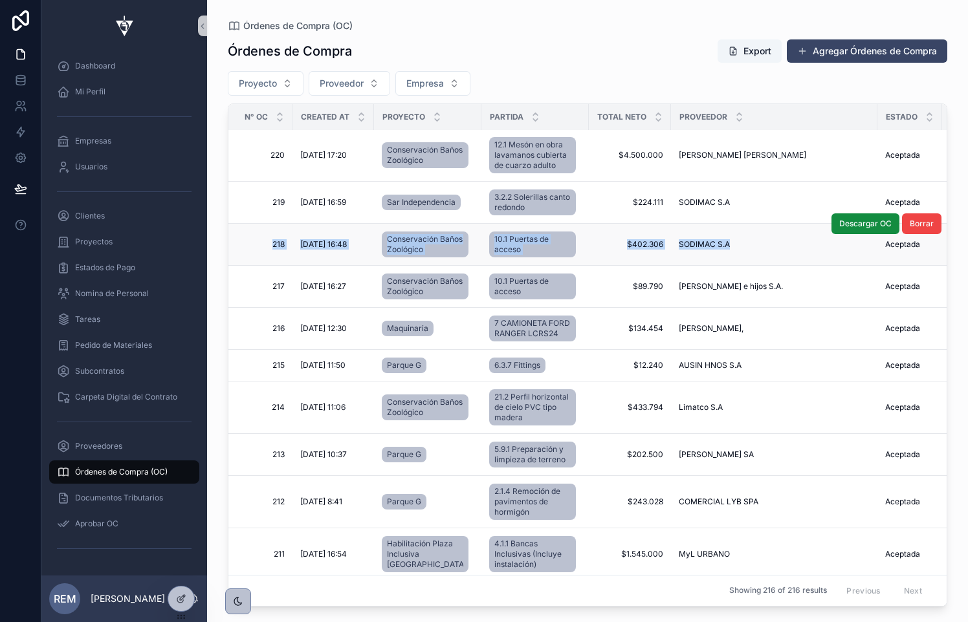
drag, startPoint x: 256, startPoint y: 266, endPoint x: 714, endPoint y: 274, distance: 458.0
click at [714, 266] on tr "218 218 [DATE] 16:48 [DATE] 16:48 Conservación Baños Zoológico 10.1 Puertas de …" at bounding box center [802, 245] width 1149 height 42
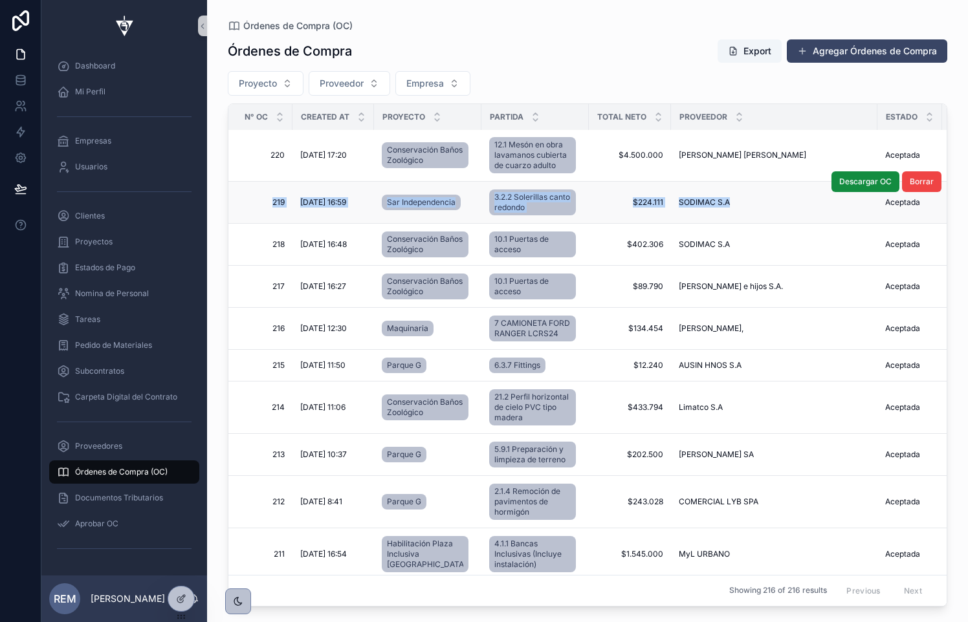
drag, startPoint x: 252, startPoint y: 223, endPoint x: 724, endPoint y: 235, distance: 472.4
click at [724, 224] on tr "219 219 [DATE] 16:59 [DATE] 16:59 Sar Independencia 3.2.2 Solerillas canto redo…" at bounding box center [802, 203] width 1149 height 42
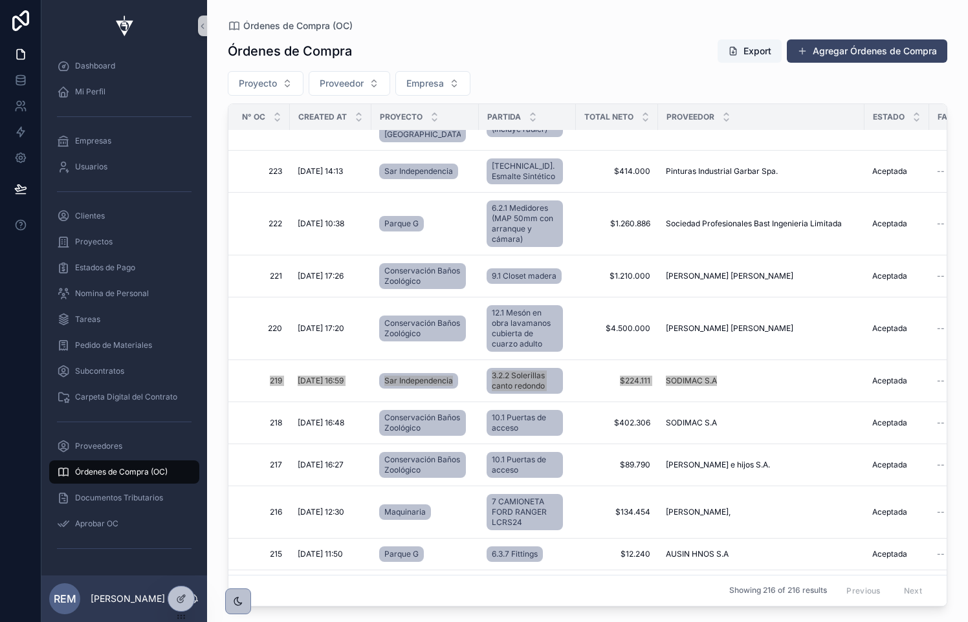
scroll to position [1008, 2]
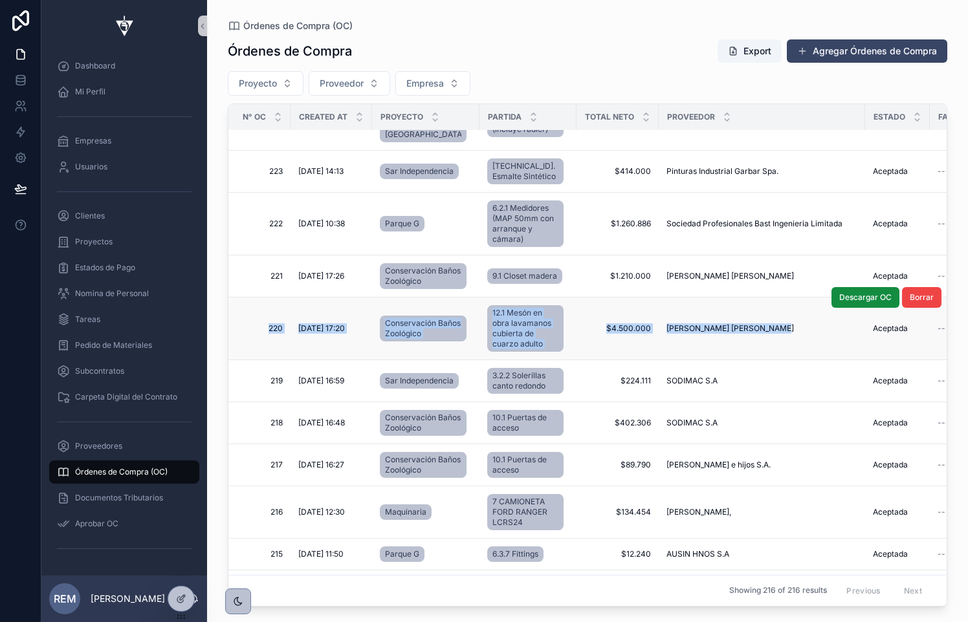
drag, startPoint x: 244, startPoint y: 310, endPoint x: 794, endPoint y: 329, distance: 550.1
click at [794, 329] on tr "220 220 [DATE] 17:20 [DATE] 17:20 Conservación Baños Zoológico 12.1 Mesón en ob…" at bounding box center [795, 329] width 1138 height 63
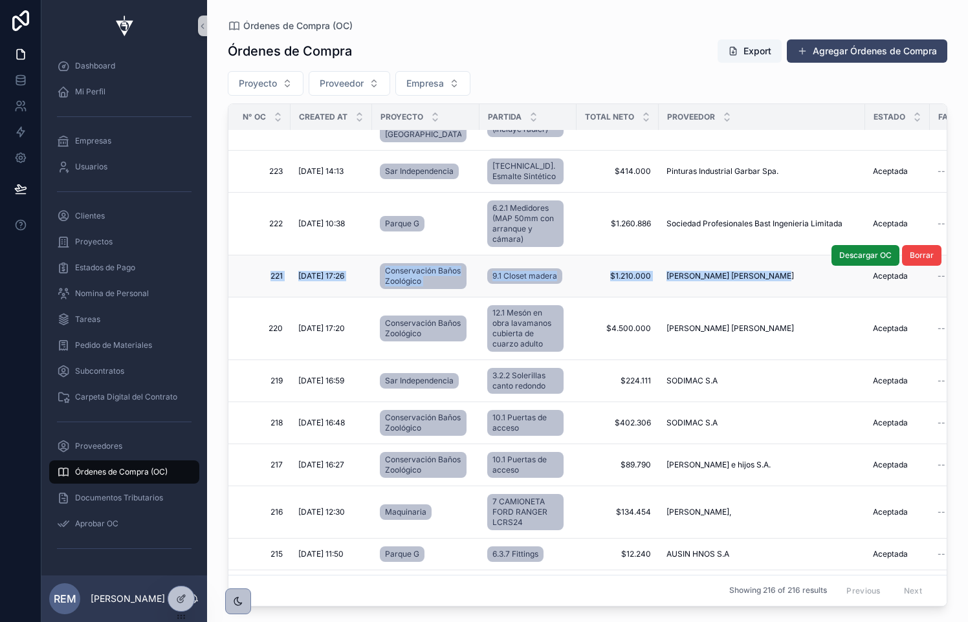
drag, startPoint x: 256, startPoint y: 261, endPoint x: 790, endPoint y: 281, distance: 534.7
click at [790, 281] on tr "221 221 [DATE] 17:26 [DATE] 17:26 Conservación Baños Zoológico 9.1 Closet mader…" at bounding box center [795, 277] width 1138 height 42
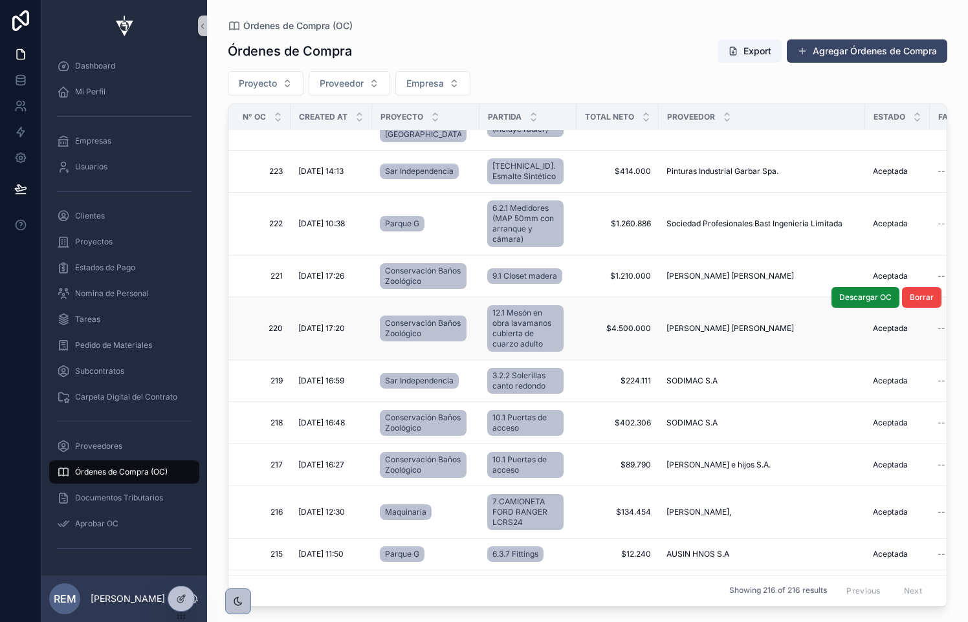
click at [323, 307] on td "[DATE] 17:20 [DATE] 17:20" at bounding box center [331, 329] width 82 height 63
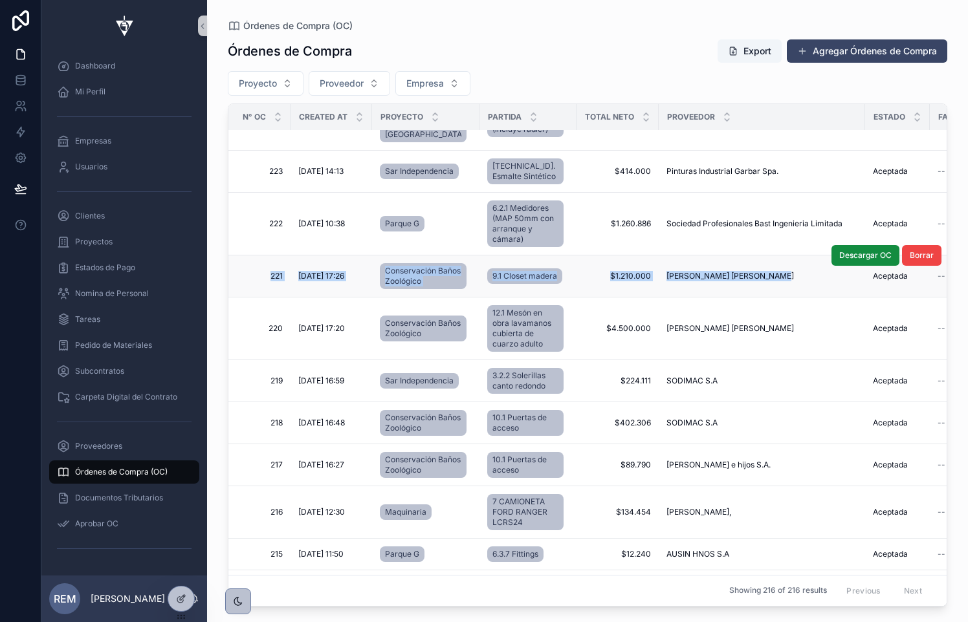
drag, startPoint x: 252, startPoint y: 262, endPoint x: 778, endPoint y: 274, distance: 526.0
click at [778, 274] on tr "221 221 [DATE] 17:26 [DATE] 17:26 Conservación Baños Zoológico 9.1 Closet mader…" at bounding box center [795, 277] width 1138 height 42
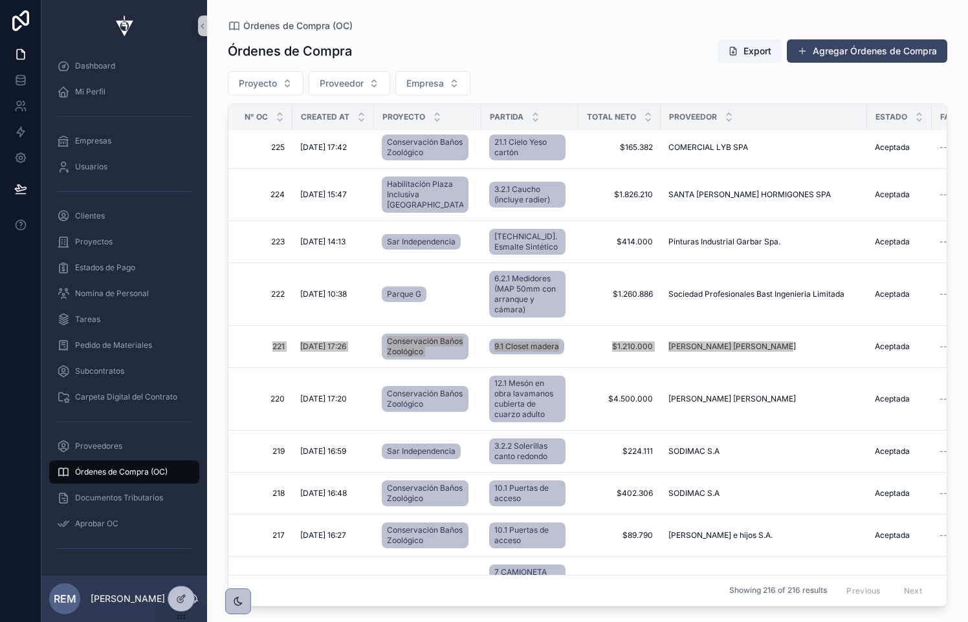
scroll to position [936, 0]
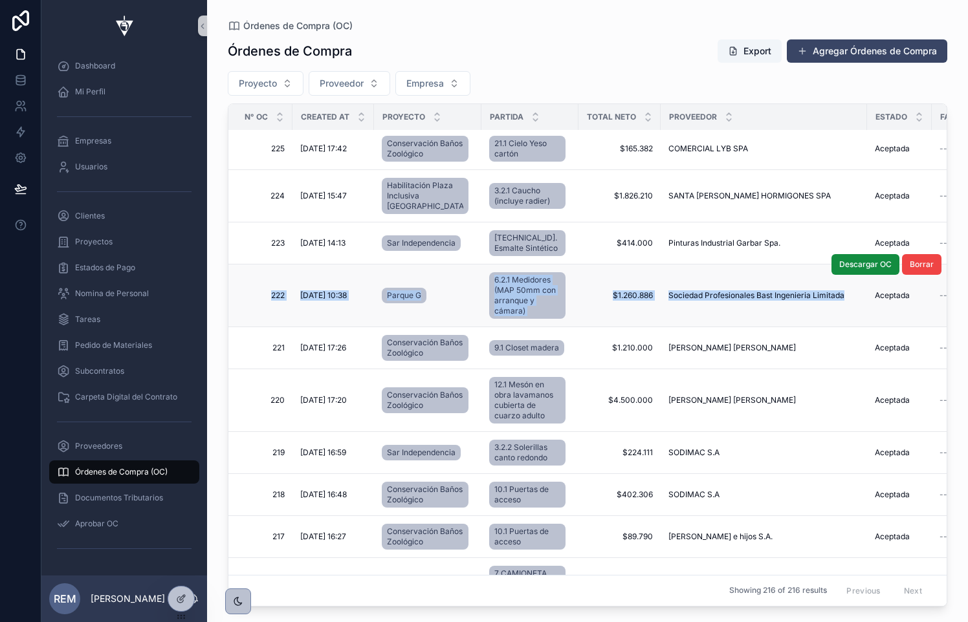
drag, startPoint x: 252, startPoint y: 279, endPoint x: 810, endPoint y: 304, distance: 558.8
click at [810, 304] on tr "222 222 [DATE] 10:38 [DATE] 10:38 Parque G 6.2.1 Medidores (MAP 50mm con arranq…" at bounding box center [797, 296] width 1138 height 63
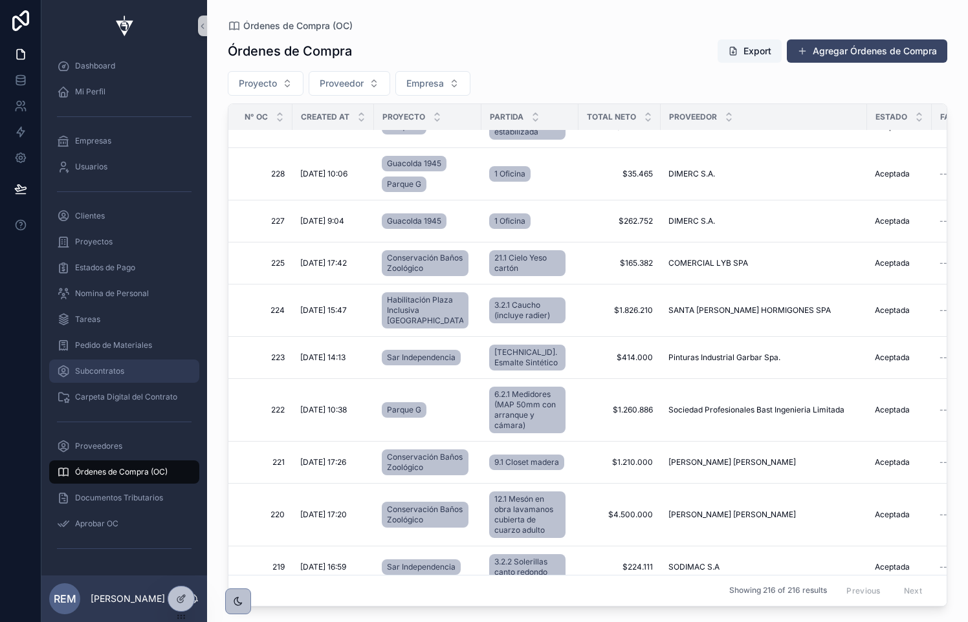
scroll to position [843, 0]
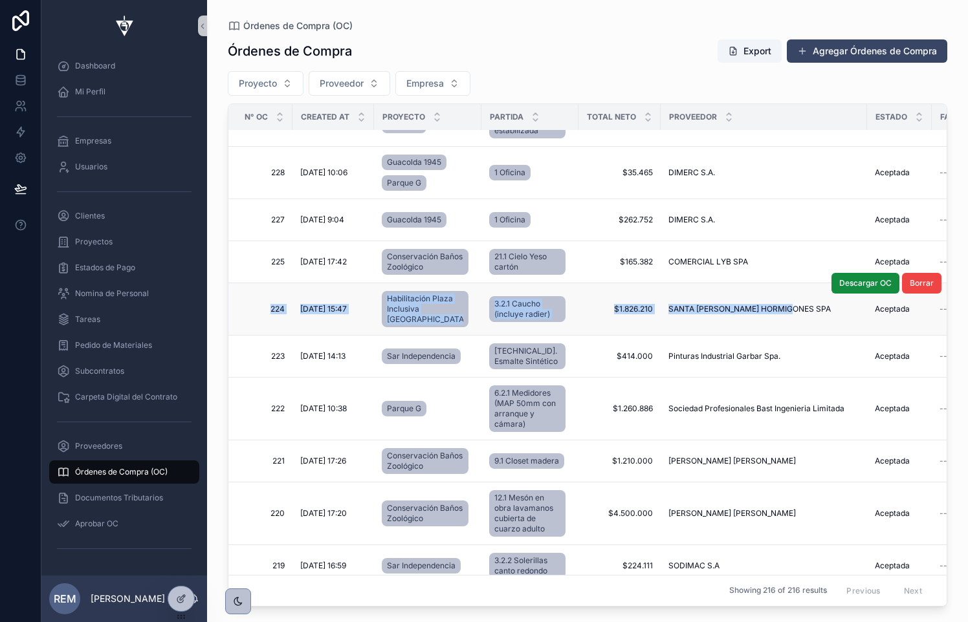
drag, startPoint x: 250, startPoint y: 274, endPoint x: 807, endPoint y: 288, distance: 557.1
click at [807, 288] on tr "224 224 [DATE] 15:47 [DATE] 15:47 Habilitación Plaza Inclusiva [GEOGRAPHIC_DATA…" at bounding box center [797, 309] width 1138 height 52
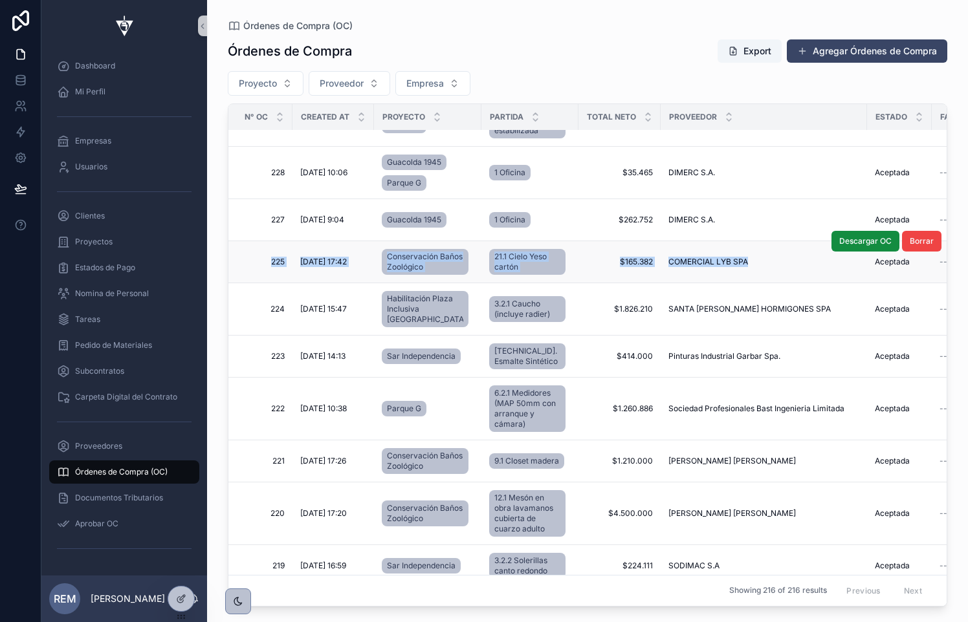
drag, startPoint x: 250, startPoint y: 228, endPoint x: 773, endPoint y: 241, distance: 523.5
click at [773, 241] on tr "225 225 [DATE] 17:42 [DATE] 17:42 Conservación Baños Zoológico 21.1 Cielo Yeso …" at bounding box center [797, 262] width 1138 height 42
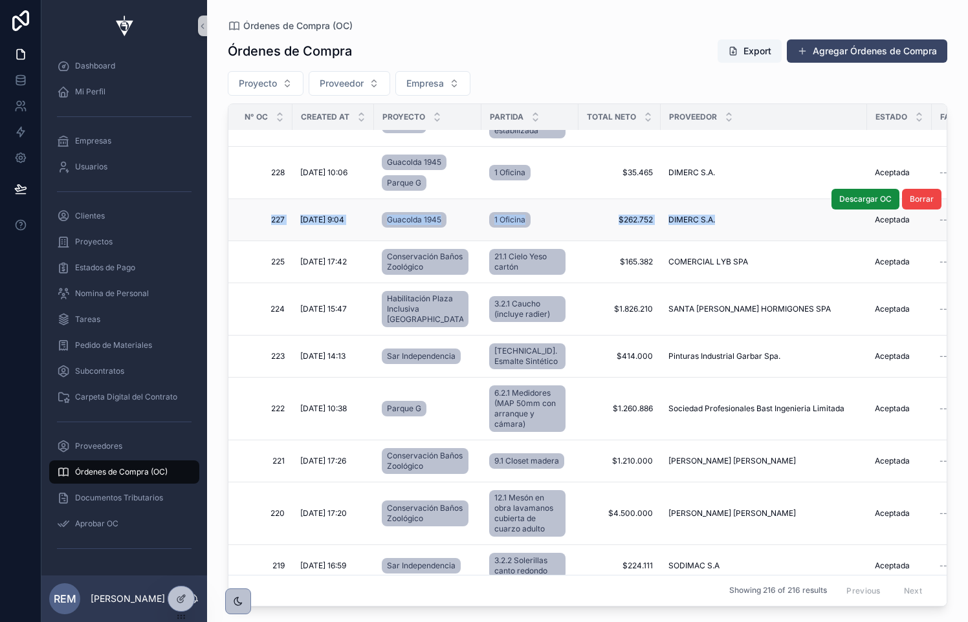
drag, startPoint x: 258, startPoint y: 190, endPoint x: 710, endPoint y: 201, distance: 451.6
click at [710, 201] on tr "227 227 [DATE] 9:04 [DATE] 9:04 Guacolda 1945 1 Oficina $262.752 $262.752 DIMER…" at bounding box center [797, 220] width 1138 height 42
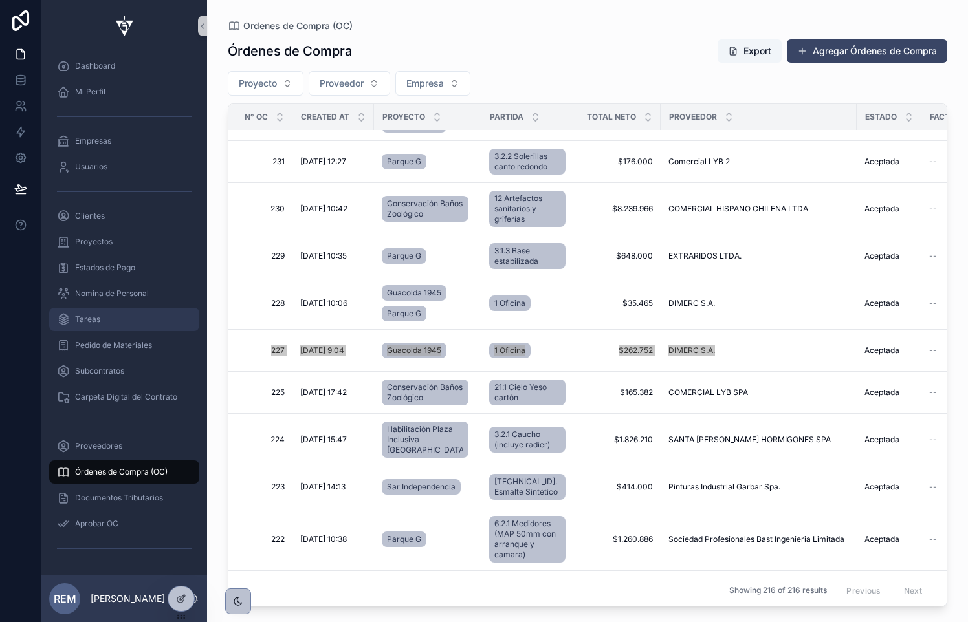
scroll to position [708, 0]
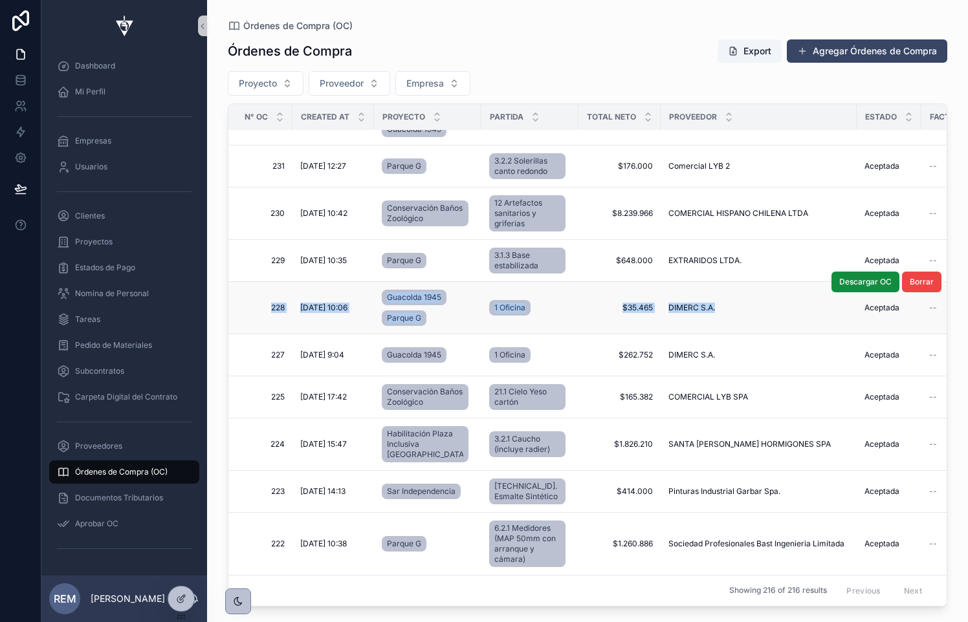
drag, startPoint x: 248, startPoint y: 269, endPoint x: 701, endPoint y: 296, distance: 454.2
click at [701, 296] on tr "228 228 [DATE] 10:06 [DATE] 10:06 Guacolda 1945 Parque G 1 Oficina $35.465 $35.…" at bounding box center [792, 308] width 1128 height 52
click at [244, 282] on td "228 228" at bounding box center [260, 308] width 64 height 52
click at [278, 303] on span "228" at bounding box center [264, 308] width 41 height 10
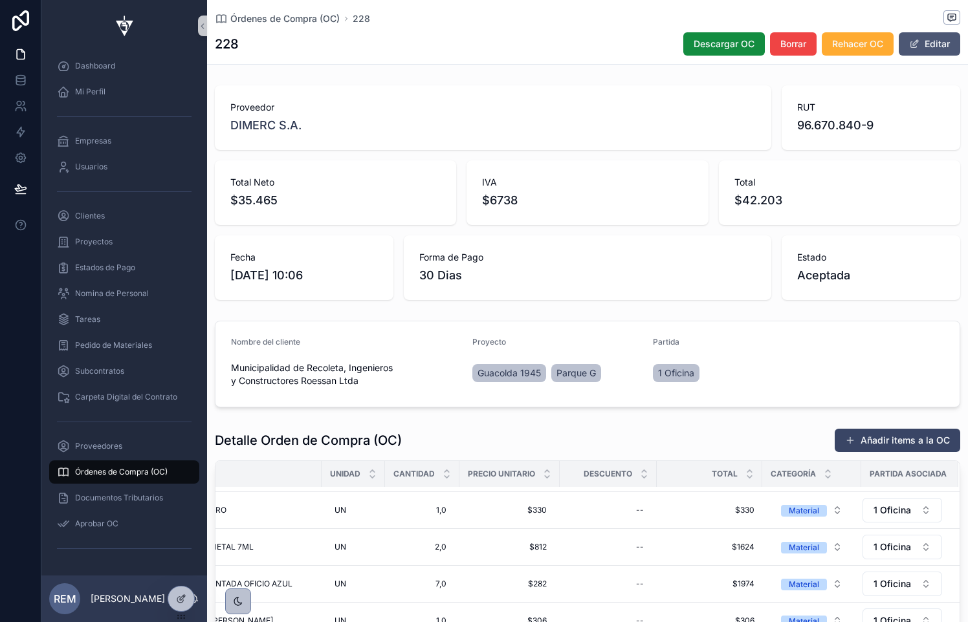
click at [933, 48] on button "Editar" at bounding box center [928, 43] width 61 height 23
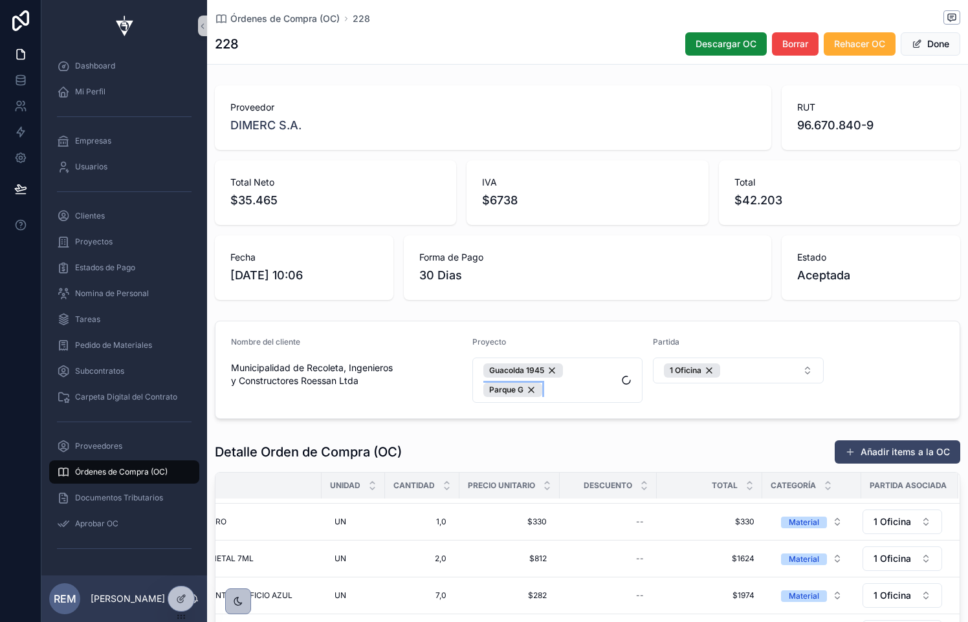
click at [531, 389] on div "Parque G" at bounding box center [512, 390] width 59 height 14
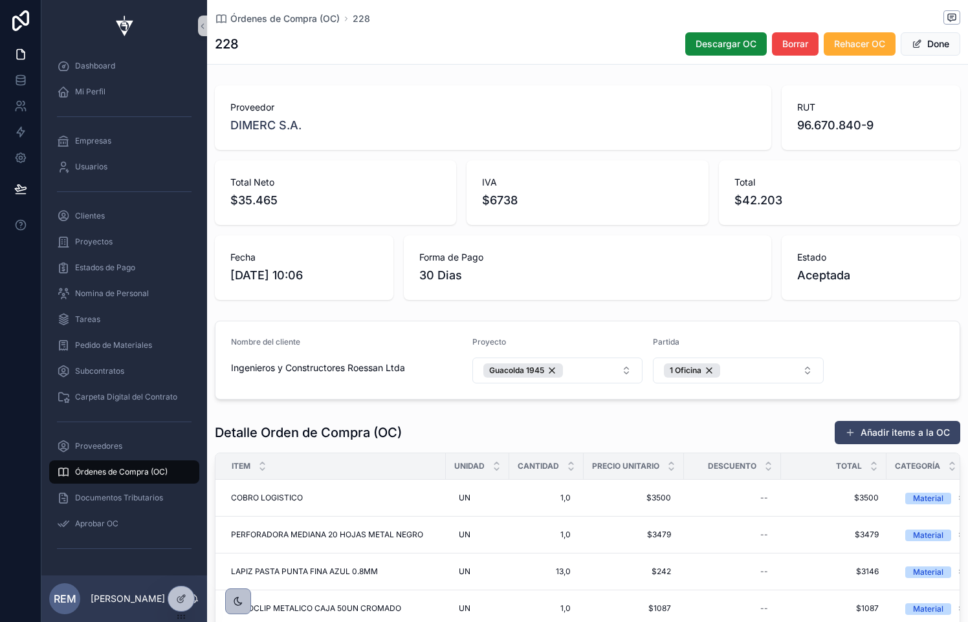
click at [461, 120] on div "DIMERC S.A." at bounding box center [492, 125] width 525 height 18
click at [245, 21] on span "Órdenes de Compra (OC)" at bounding box center [284, 18] width 109 height 13
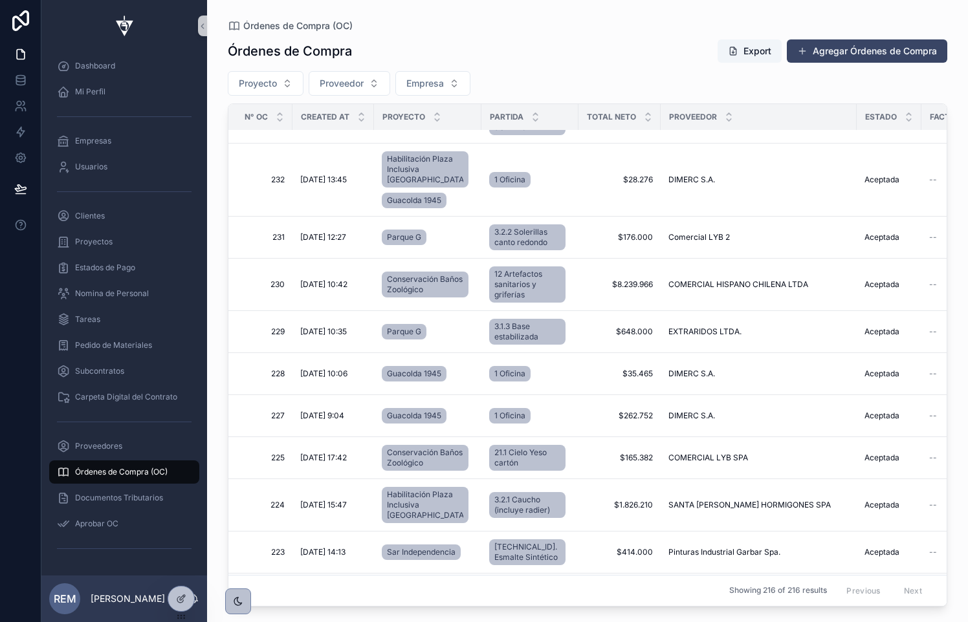
scroll to position [641, 0]
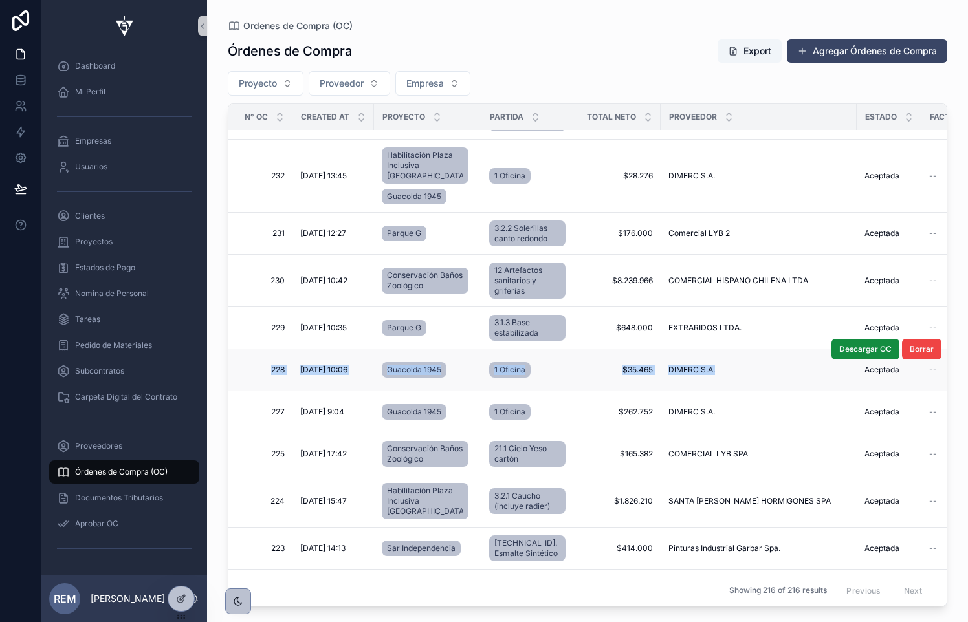
drag, startPoint x: 250, startPoint y: 339, endPoint x: 713, endPoint y: 352, distance: 463.3
click at [713, 352] on tr "228 228 [DATE] 10:06 [DATE] 10:06 Guacolda 1945 1 Oficina $35.465 $35.465 DIMER…" at bounding box center [792, 370] width 1128 height 42
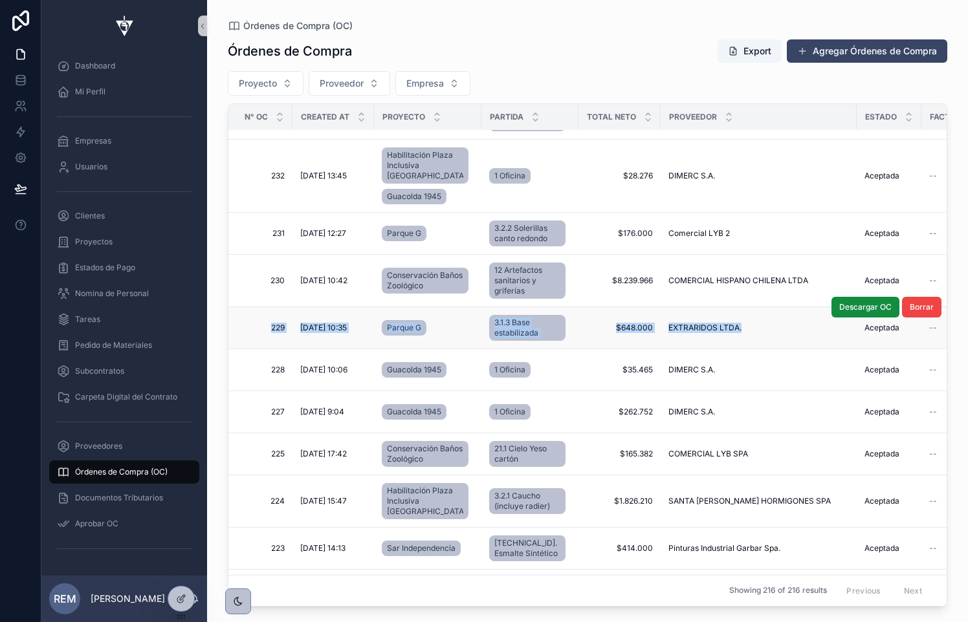
drag, startPoint x: 245, startPoint y: 294, endPoint x: 738, endPoint y: 317, distance: 493.4
click at [738, 317] on tr "229 229 [DATE] 10:35 [DATE] 10:35 Parque G 3.1.3 Base estabilizada $648.000 $64…" at bounding box center [792, 328] width 1128 height 42
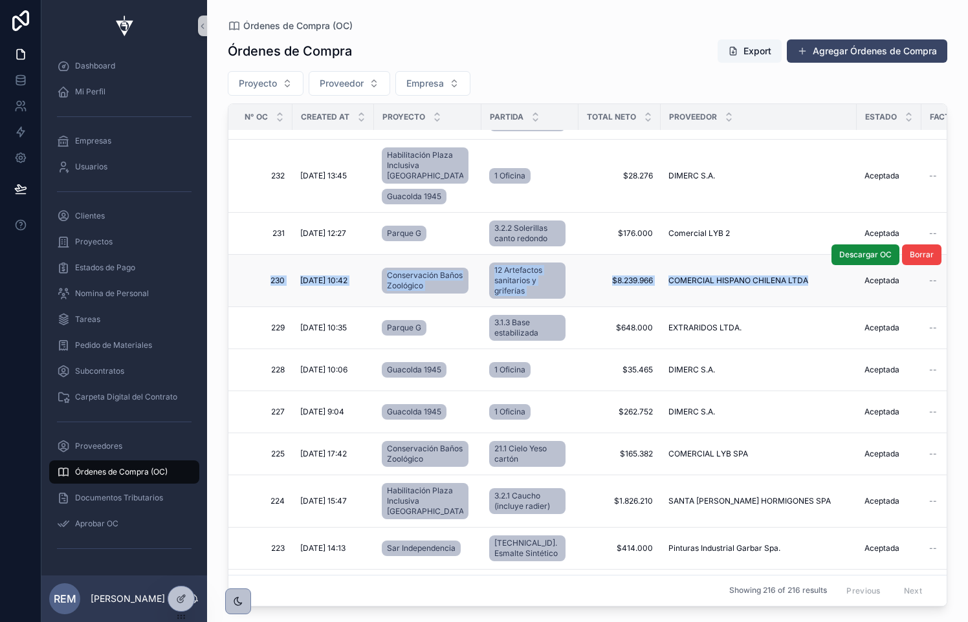
drag, startPoint x: 254, startPoint y: 247, endPoint x: 787, endPoint y: 275, distance: 533.7
click at [787, 275] on tr "230 230 [DATE] 10:42 [DATE] 10:42 Conservación Baños Zoológico 12 Artefactos sa…" at bounding box center [792, 281] width 1128 height 52
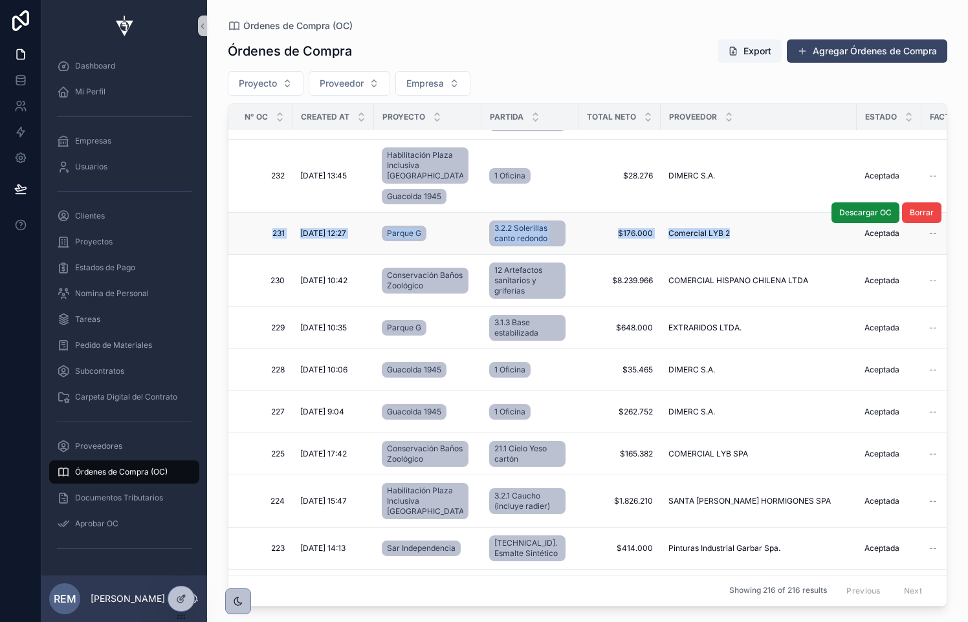
drag, startPoint x: 247, startPoint y: 203, endPoint x: 723, endPoint y: 213, distance: 475.5
click at [723, 213] on tr "231 231 [DATE] 12:27 [DATE] 12:27 Parque G 3.2.2 Solerillas canto redondo $176.…" at bounding box center [792, 234] width 1128 height 42
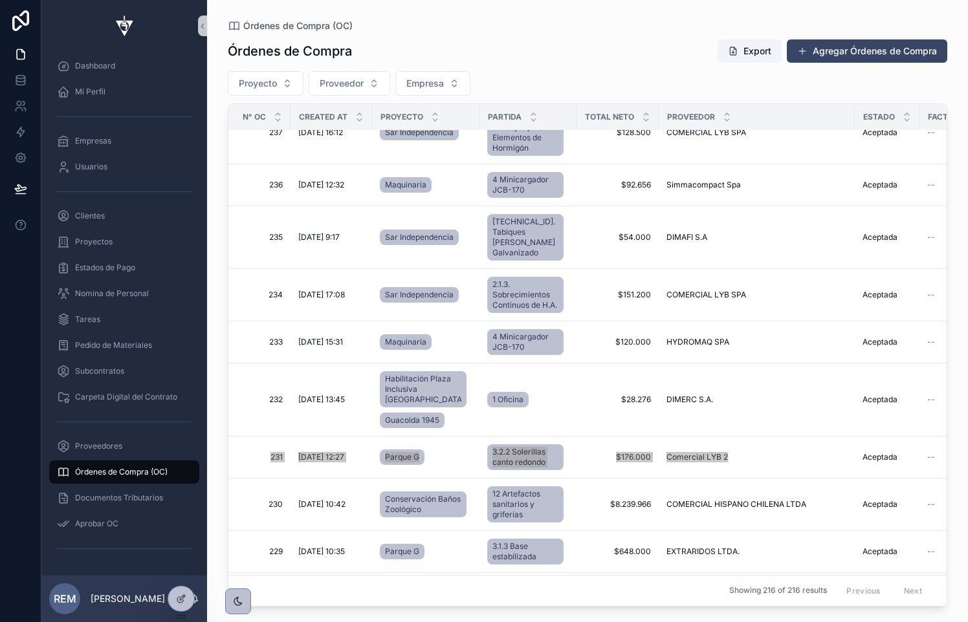
scroll to position [418, 2]
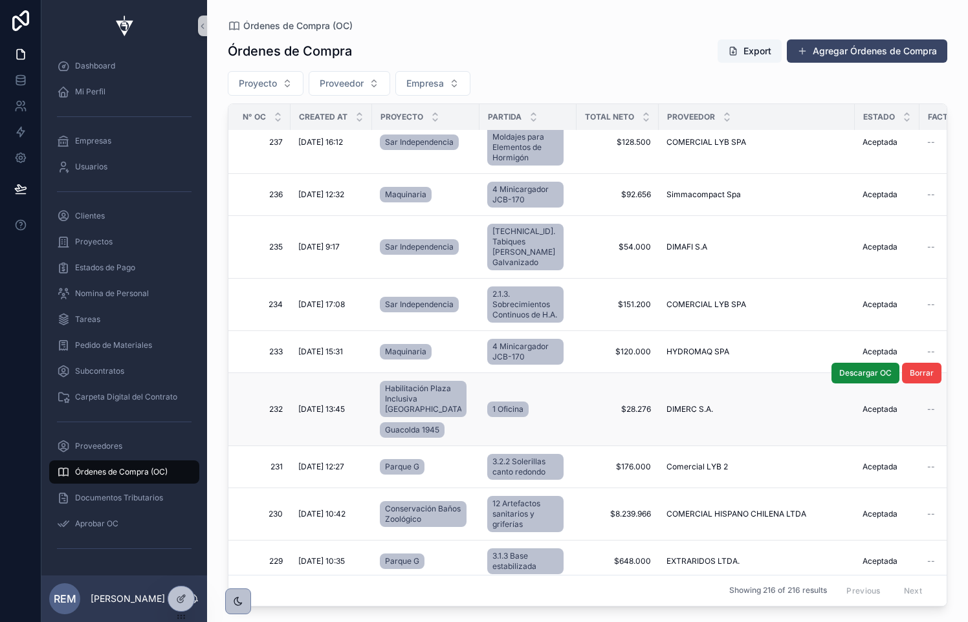
click at [252, 373] on td "232 232" at bounding box center [258, 409] width 64 height 73
click at [276, 404] on span "232" at bounding box center [262, 409] width 41 height 10
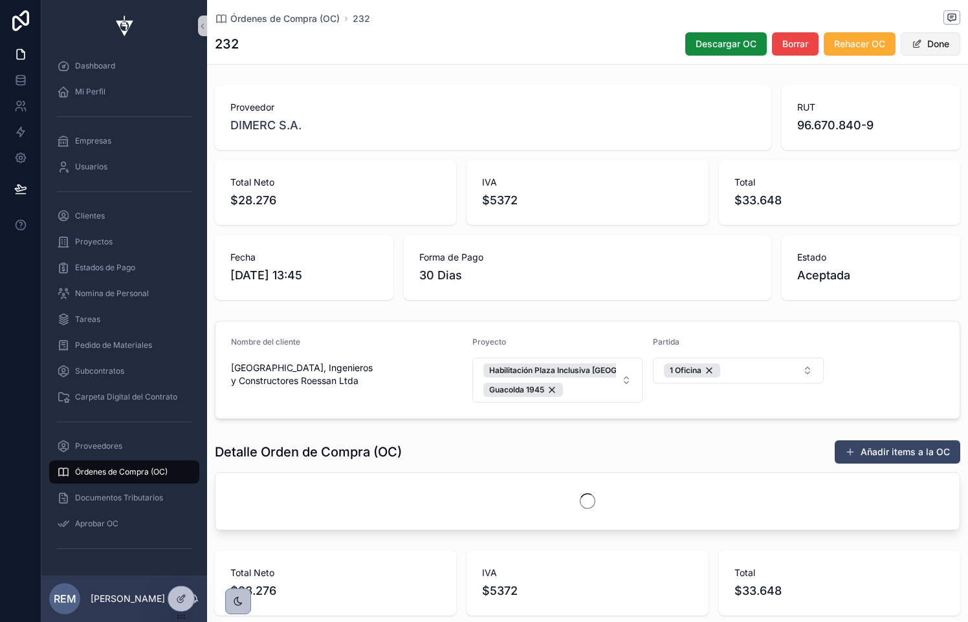
click at [917, 42] on span "scrollable content" at bounding box center [916, 44] width 10 height 10
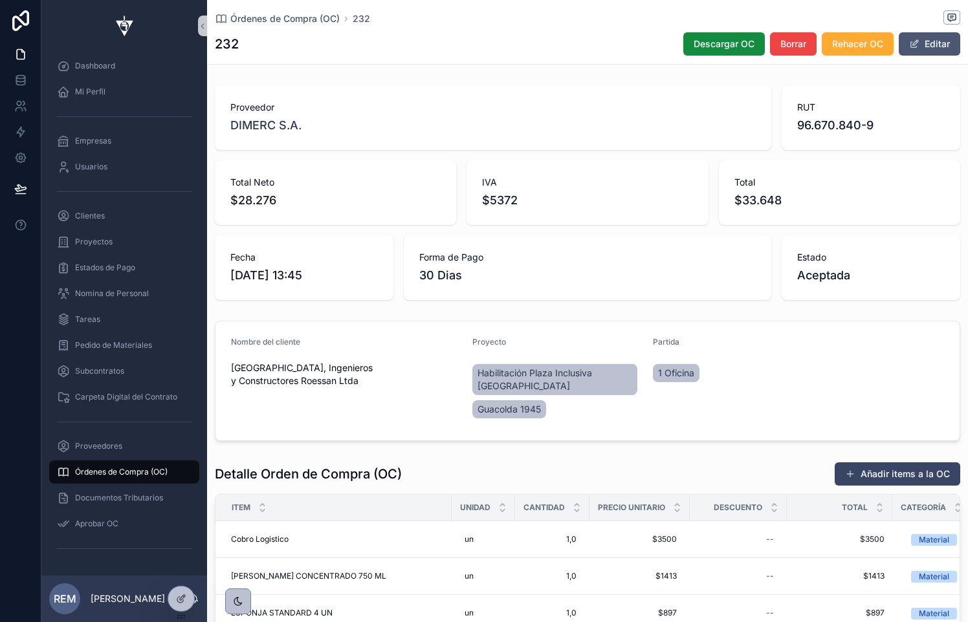
click at [919, 52] on button "Editar" at bounding box center [928, 43] width 61 height 23
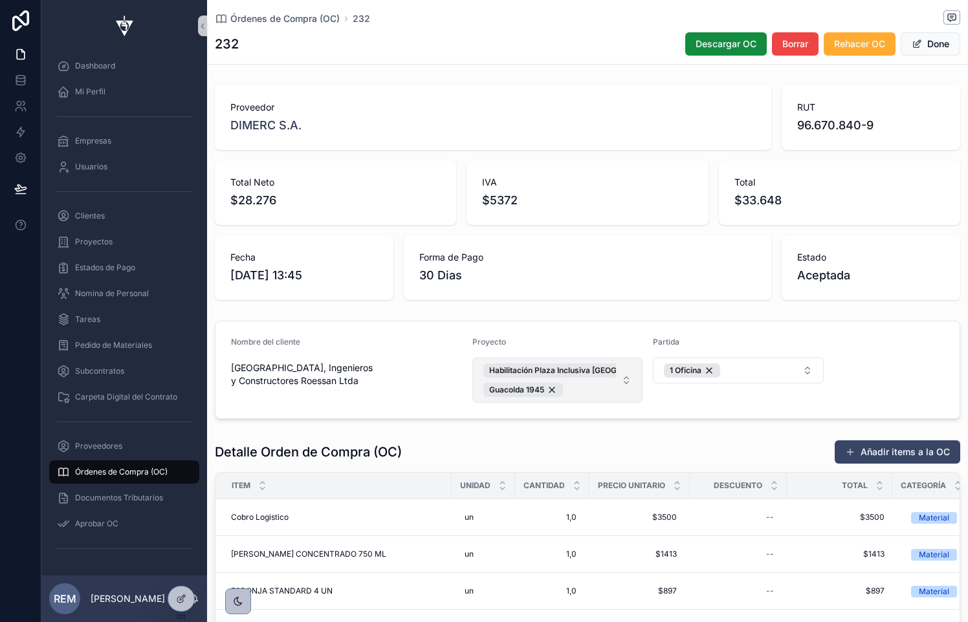
click at [624, 380] on button "Habilitación Plaza Inclusiva [GEOGRAPHIC_DATA] 1945" at bounding box center [557, 380] width 171 height 45
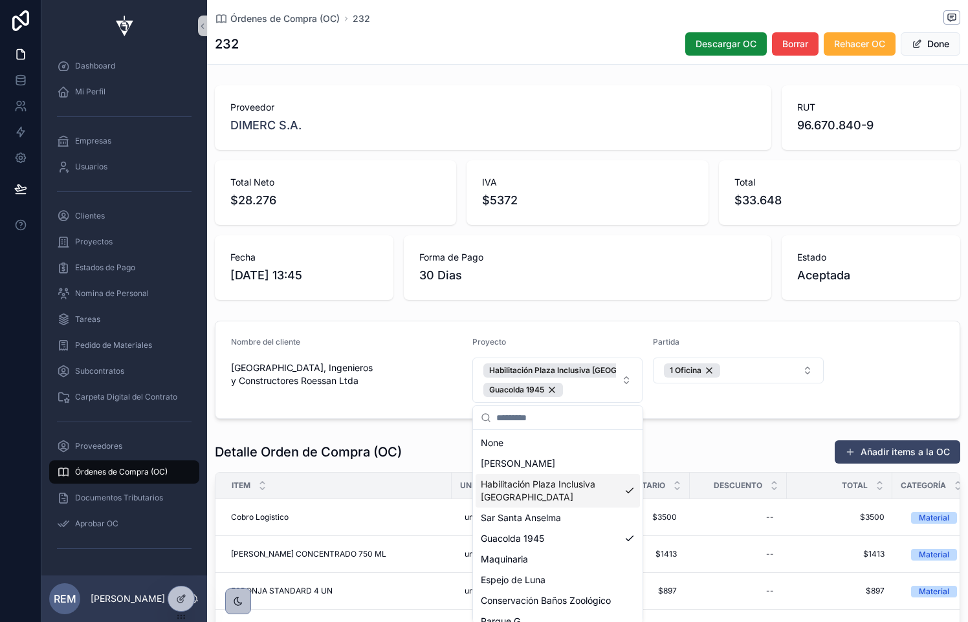
click at [594, 489] on span "Habilitación Plaza Inclusiva [GEOGRAPHIC_DATA]" at bounding box center [550, 491] width 138 height 26
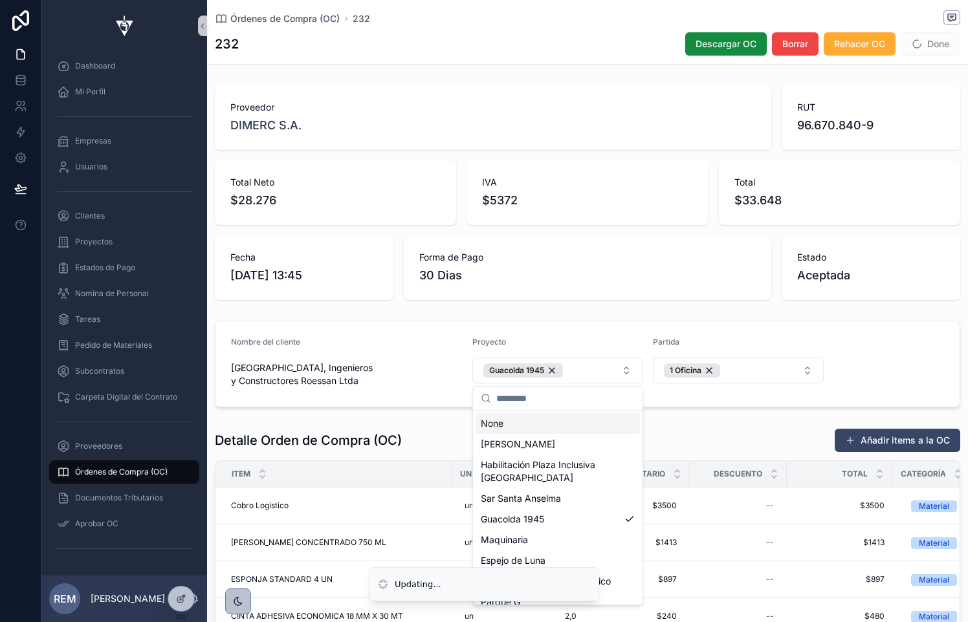
click at [625, 329] on form "Nombre del cliente [GEOGRAPHIC_DATA], Ingenieros y Constructores Roessan Ltda P…" at bounding box center [587, 363] width 744 height 85
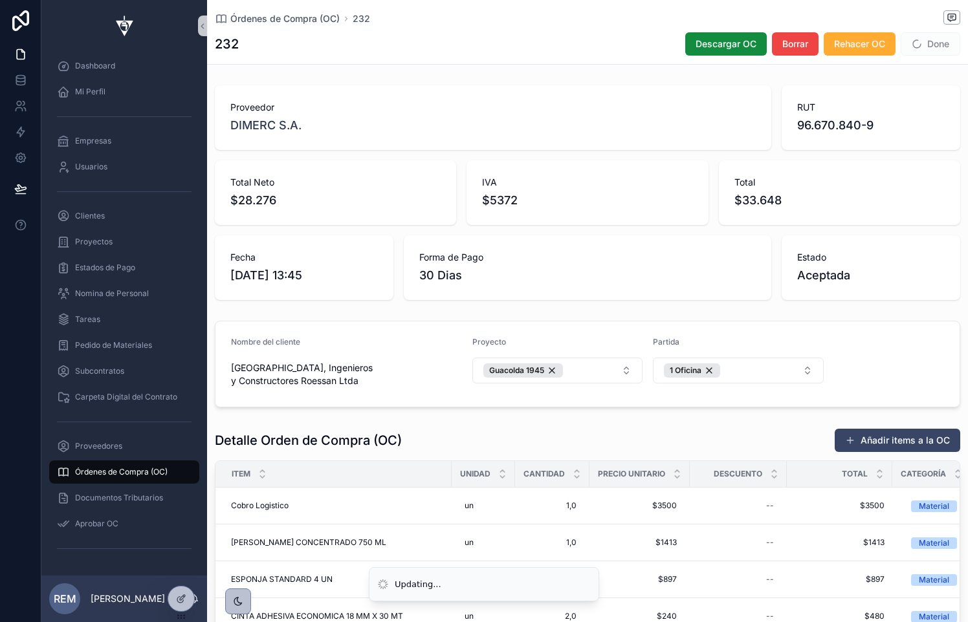
click at [929, 47] on span "Done" at bounding box center [930, 43] width 60 height 23
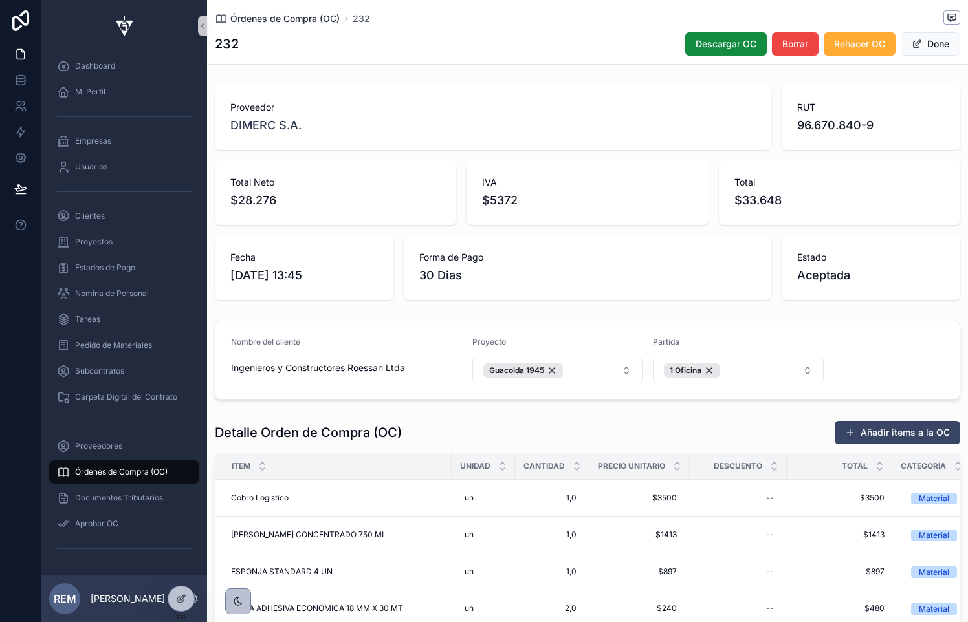
click at [285, 18] on span "Órdenes de Compra (OC)" at bounding box center [284, 18] width 109 height 13
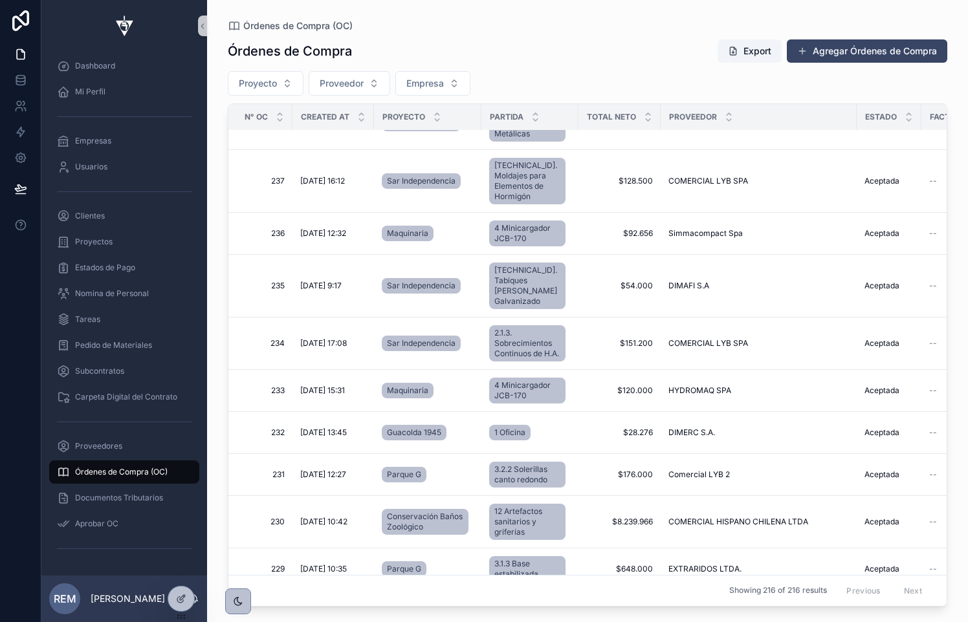
scroll to position [423, 0]
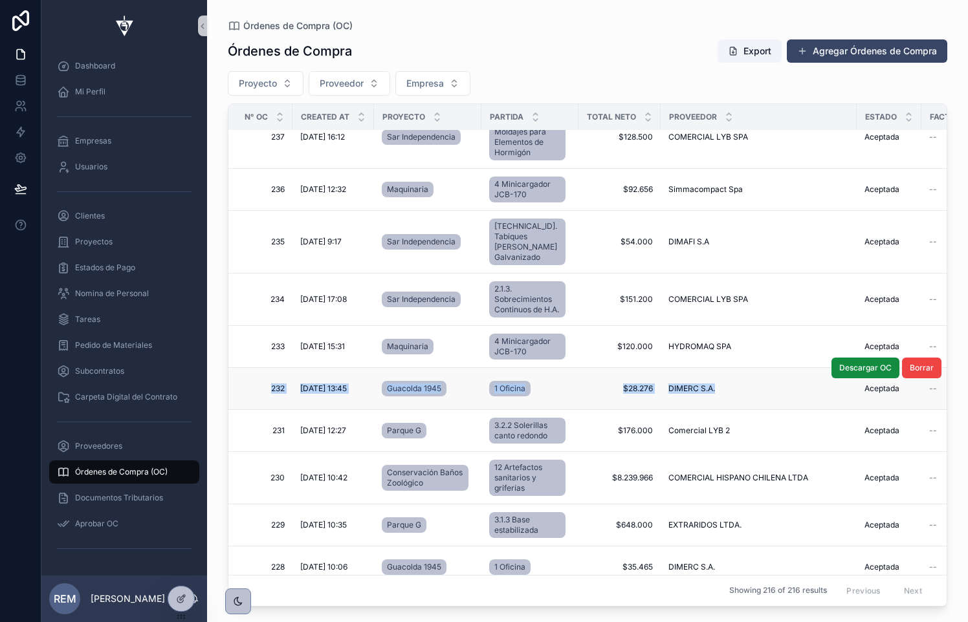
drag, startPoint x: 252, startPoint y: 345, endPoint x: 728, endPoint y: 369, distance: 477.3
click at [728, 369] on tr "232 232 [DATE] 13:45 [DATE] 13:45 Guacolda 1945 1 Oficina $28.276 $28.276 DIMER…" at bounding box center [792, 389] width 1128 height 42
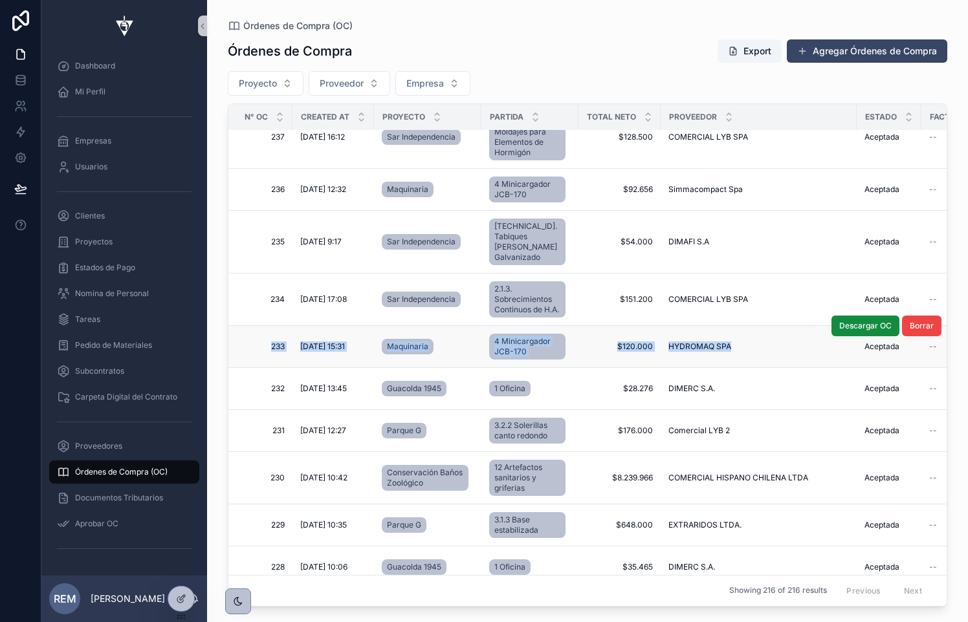
drag, startPoint x: 246, startPoint y: 300, endPoint x: 759, endPoint y: 317, distance: 512.6
click at [759, 326] on tr "233 233 [DATE] 15:31 [DATE] 15:31 Maquinaria 4 Minicargador JCB-170 $120.000 $1…" at bounding box center [792, 347] width 1128 height 42
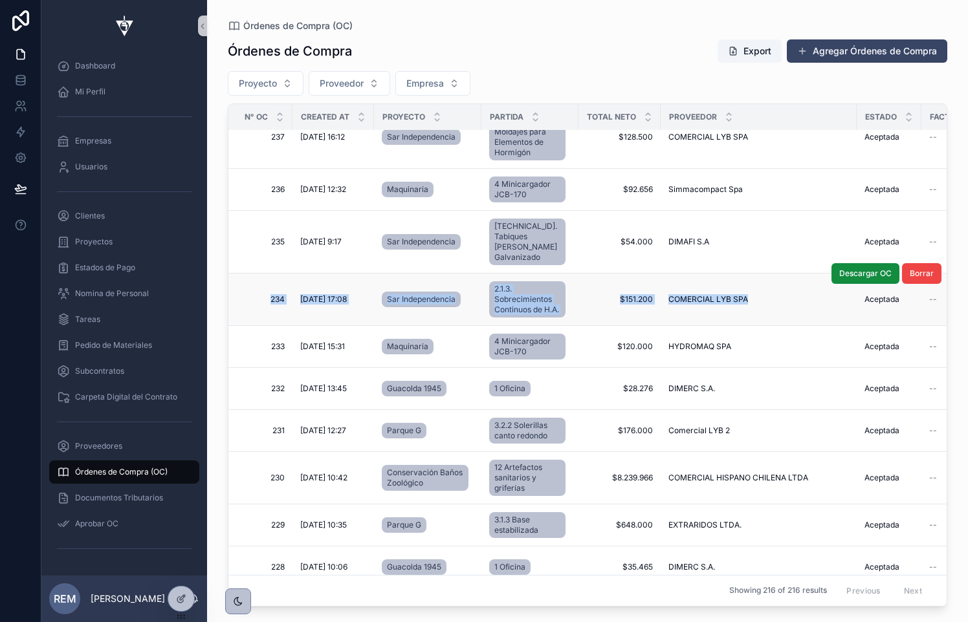
drag, startPoint x: 255, startPoint y: 247, endPoint x: 739, endPoint y: 266, distance: 484.9
click at [739, 274] on tr "234 234 [DATE] 17:08 [DATE] 17:08 Sar Independencia 2.1.3. Sobrecimientos Conti…" at bounding box center [792, 300] width 1128 height 52
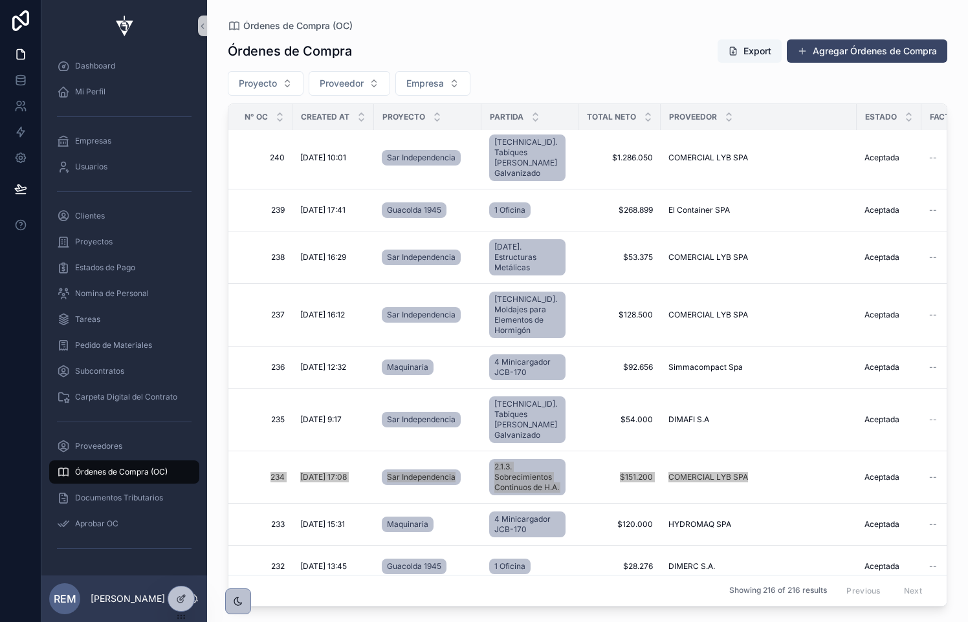
scroll to position [246, 0]
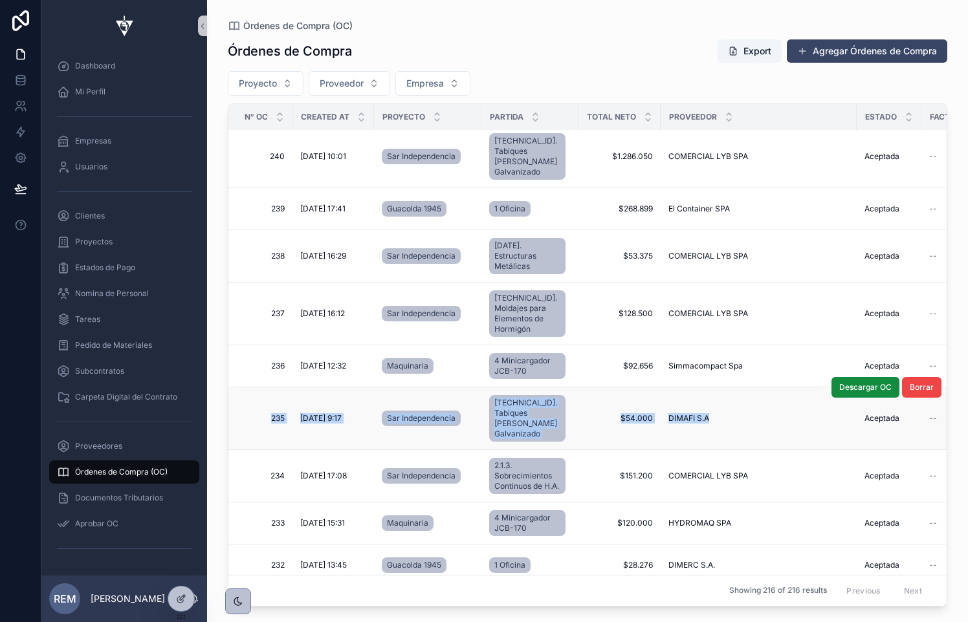
drag, startPoint x: 247, startPoint y: 369, endPoint x: 702, endPoint y: 380, distance: 455.5
click at [702, 387] on tr "235 235 [DATE] 9:17 [DATE] 9:17 Sar Independencia [TECHNICAL_ID]. Tabiques [PER…" at bounding box center [792, 418] width 1128 height 63
drag, startPoint x: 247, startPoint y: 329, endPoint x: 241, endPoint y: 314, distance: 16.8
click at [241, 345] on td "236 236" at bounding box center [260, 366] width 64 height 42
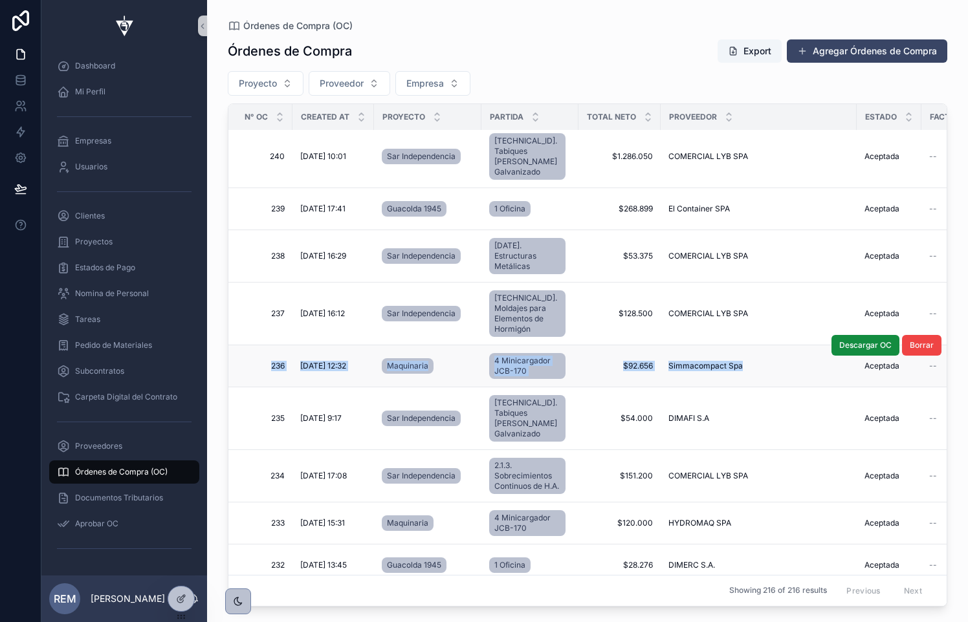
drag, startPoint x: 255, startPoint y: 321, endPoint x: 740, endPoint y: 339, distance: 485.4
click at [740, 345] on tr "236 236 [DATE] 12:32 [DATE] 12:32 Maquinaria 4 Minicargador JCB-170 $92.656 $92…" at bounding box center [792, 366] width 1128 height 42
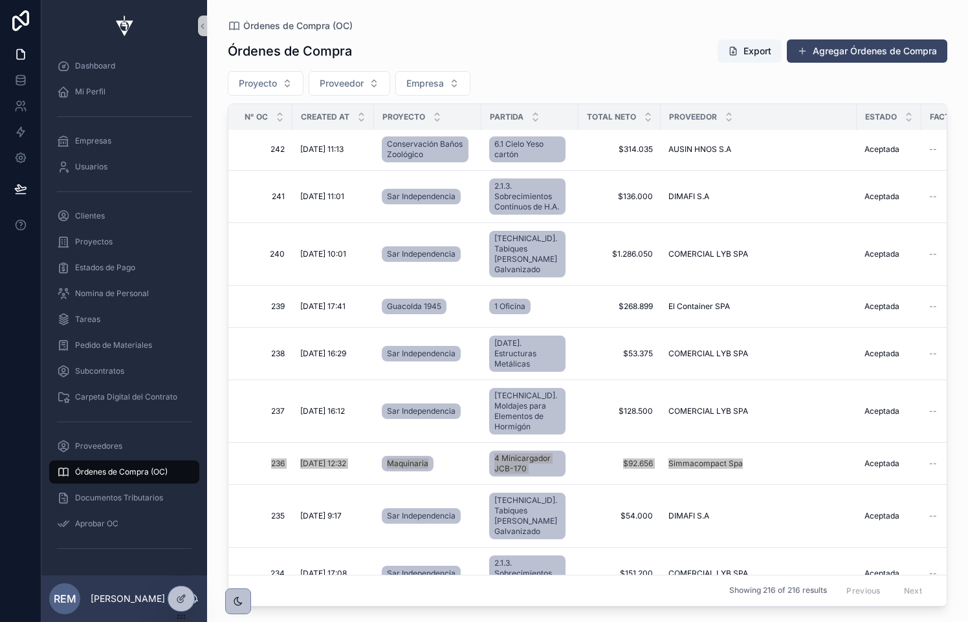
scroll to position [143, 0]
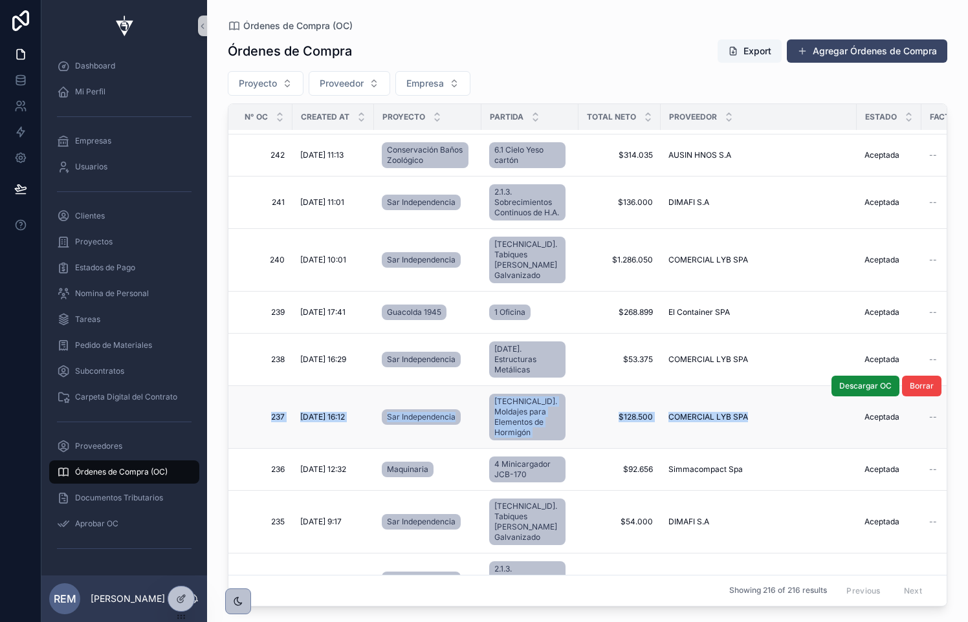
drag, startPoint x: 255, startPoint y: 371, endPoint x: 772, endPoint y: 395, distance: 518.0
click at [772, 395] on tr "237 237 [DATE] 16:12 [DATE] 16:12 Sar Independencia [TECHNICAL_ID]. Moldajes pa…" at bounding box center [792, 417] width 1128 height 63
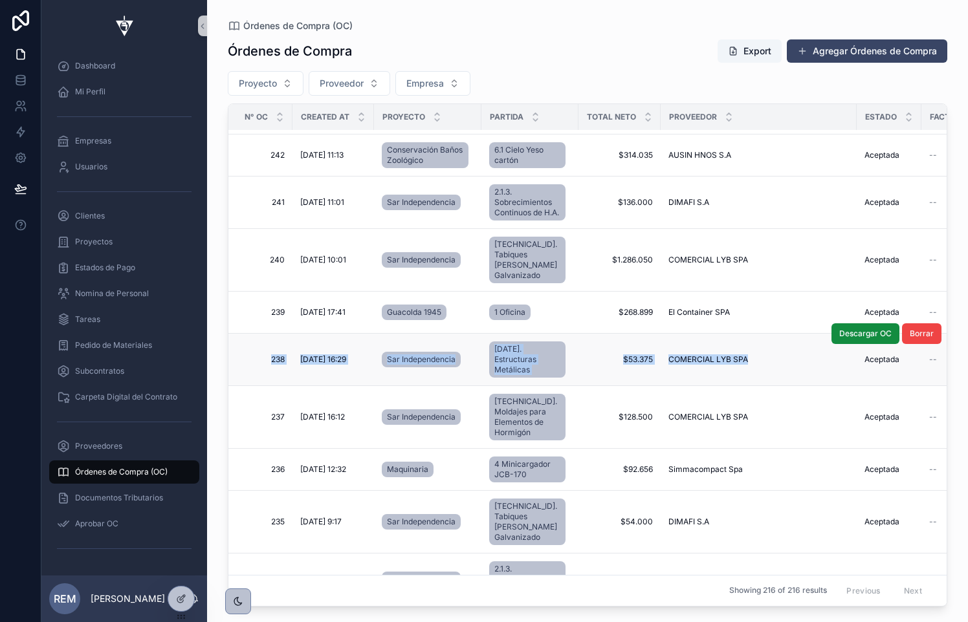
drag, startPoint x: 246, startPoint y: 331, endPoint x: 756, endPoint y: 347, distance: 510.6
click at [756, 347] on tr "238 238 [DATE] 16:29 [DATE] 16:29 Sar Independencia [DATE]. Estructuras Metálic…" at bounding box center [792, 360] width 1128 height 52
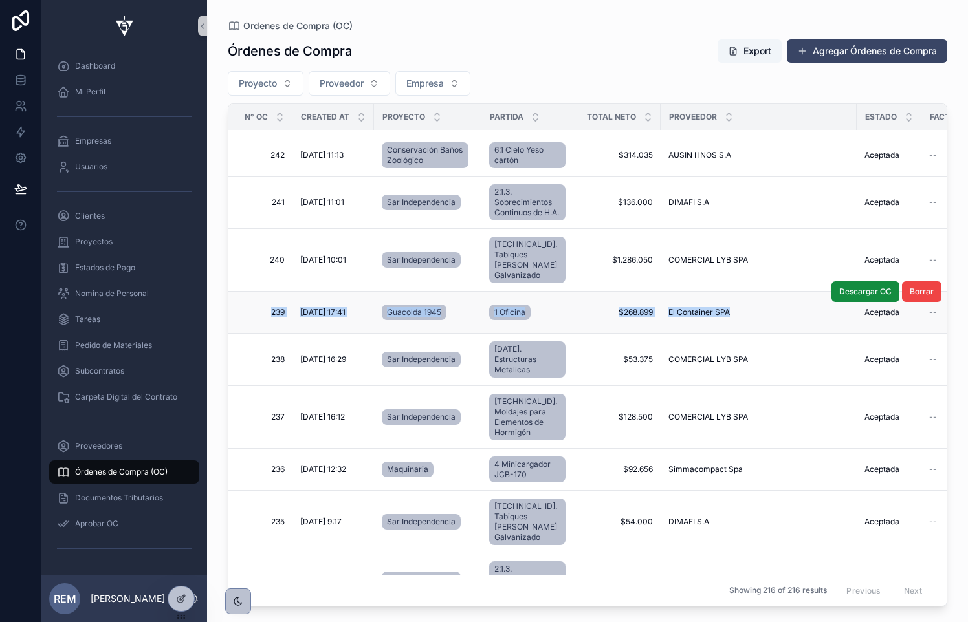
drag, startPoint x: 256, startPoint y: 287, endPoint x: 732, endPoint y: 303, distance: 475.7
click at [732, 303] on tr "239 239 [DATE] 17:41 [DATE] 17:41 Guacolda 1945 1 Oficina $268.899 $268.899 El …" at bounding box center [792, 313] width 1128 height 42
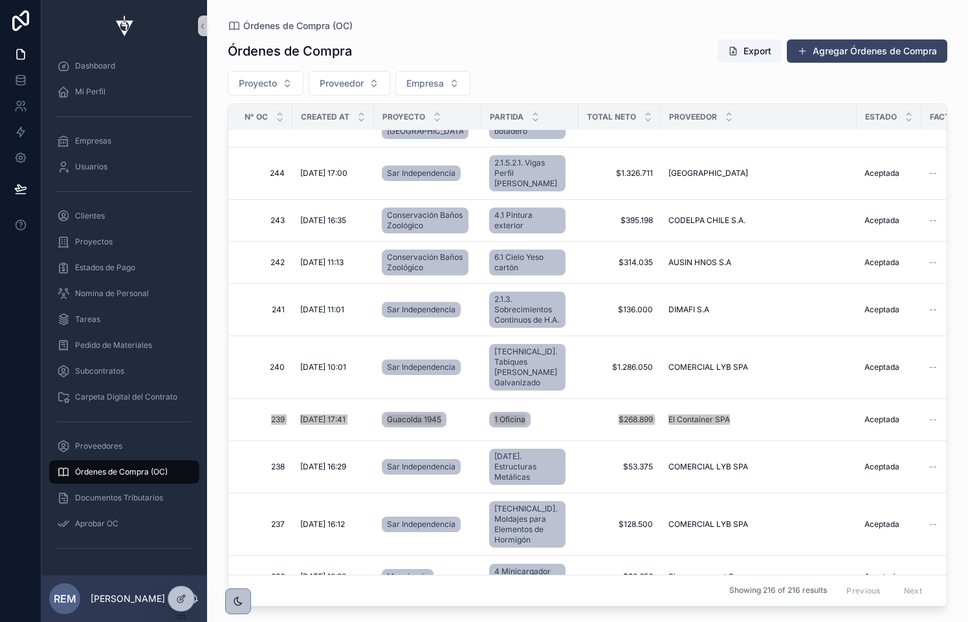
scroll to position [33, 0]
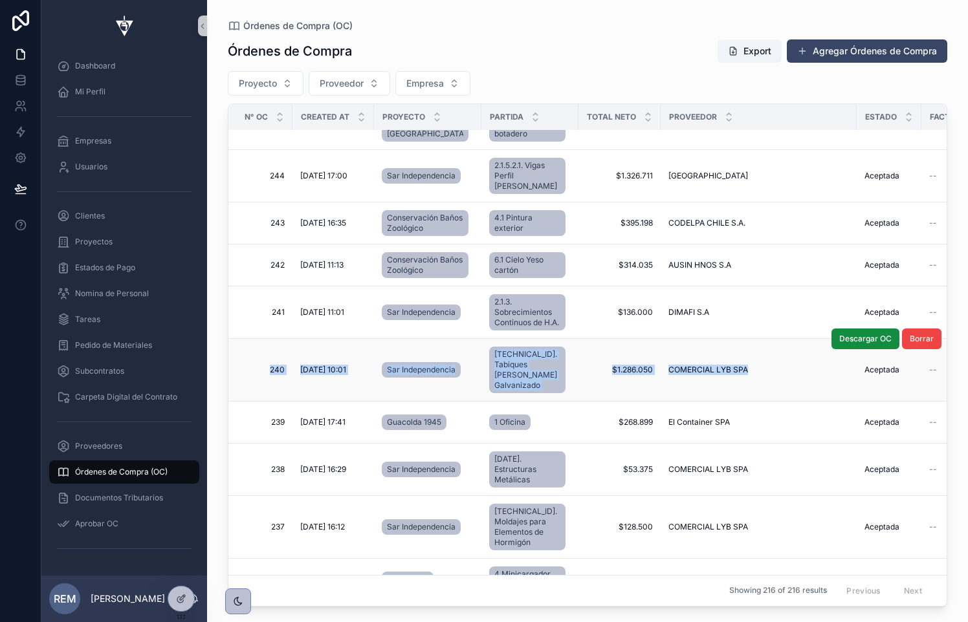
drag, startPoint x: 244, startPoint y: 350, endPoint x: 730, endPoint y: 378, distance: 486.6
click at [730, 378] on tr "240 240 [DATE] 10:01 [DATE] 10:01 Sar Independencia [TECHNICAL_ID]. Tabiques [P…" at bounding box center [792, 370] width 1128 height 63
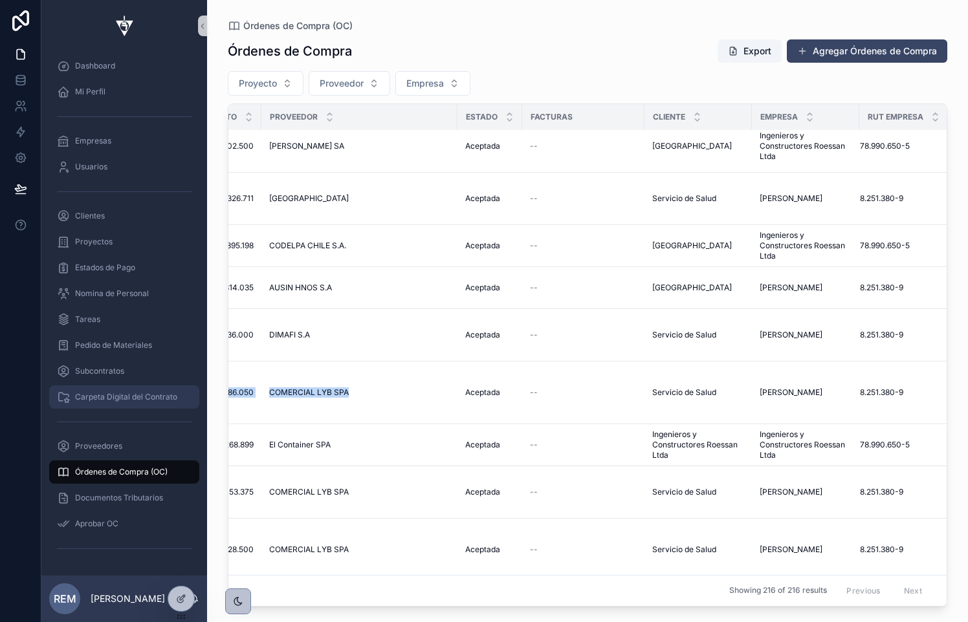
scroll to position [0, 0]
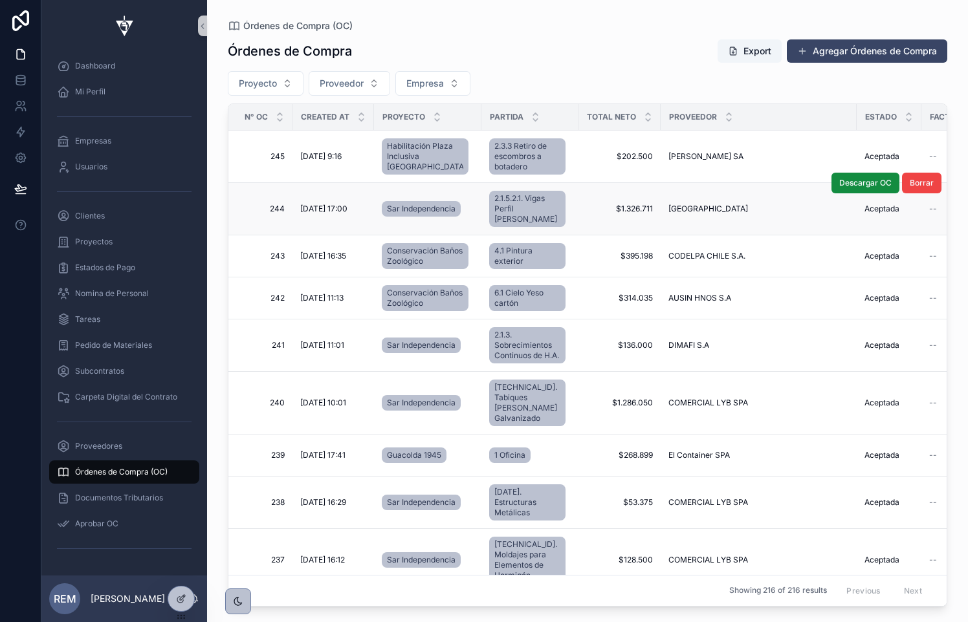
click at [296, 203] on td "[DATE] 17:00 [DATE] 17:00" at bounding box center [333, 209] width 82 height 52
click at [314, 204] on span "[DATE] 17:00" at bounding box center [323, 209] width 47 height 10
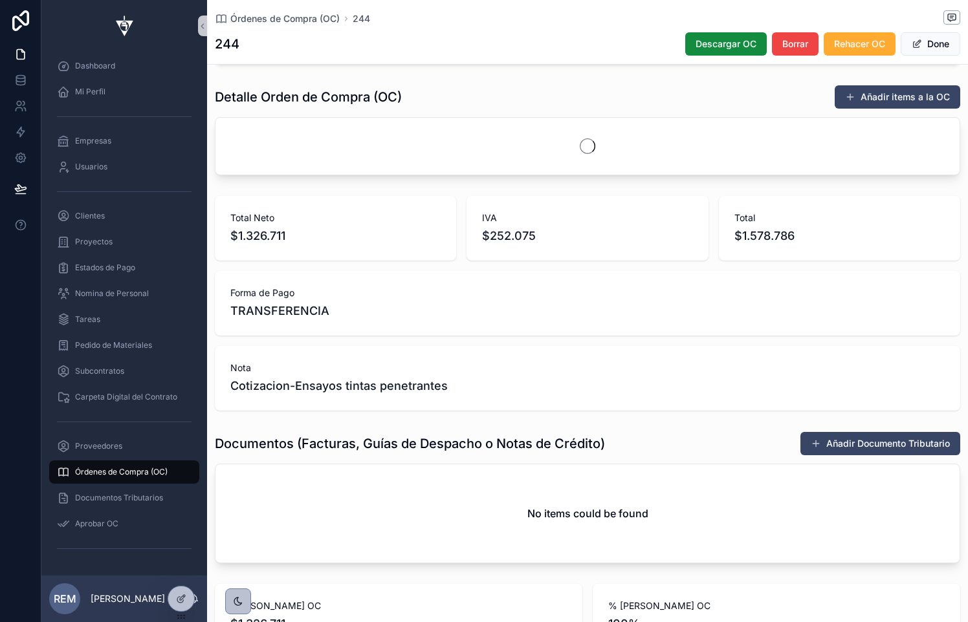
scroll to position [320, 0]
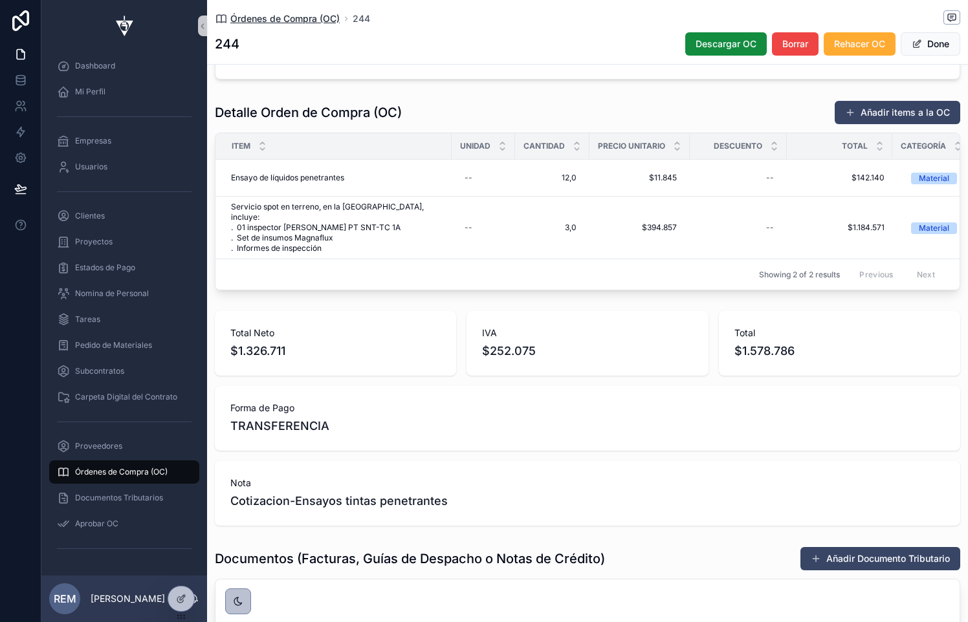
click at [256, 17] on span "Órdenes de Compra (OC)" at bounding box center [284, 18] width 109 height 13
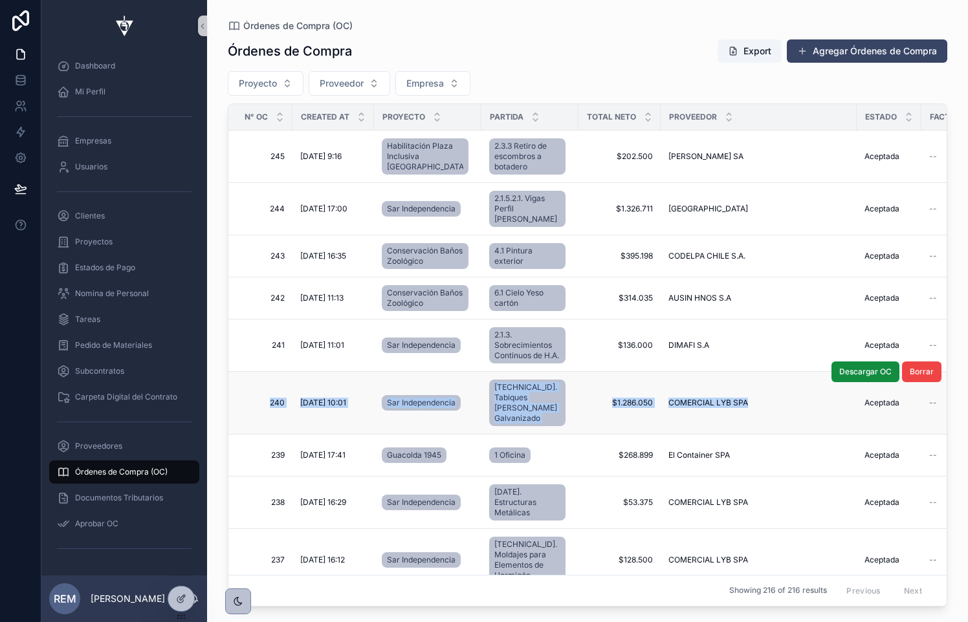
drag, startPoint x: 246, startPoint y: 384, endPoint x: 752, endPoint y: 403, distance: 505.6
click at [752, 403] on tr "240 240 [DATE] 10:01 [DATE] 10:01 Sar Independencia [TECHNICAL_ID]. Tabiques [P…" at bounding box center [792, 403] width 1128 height 63
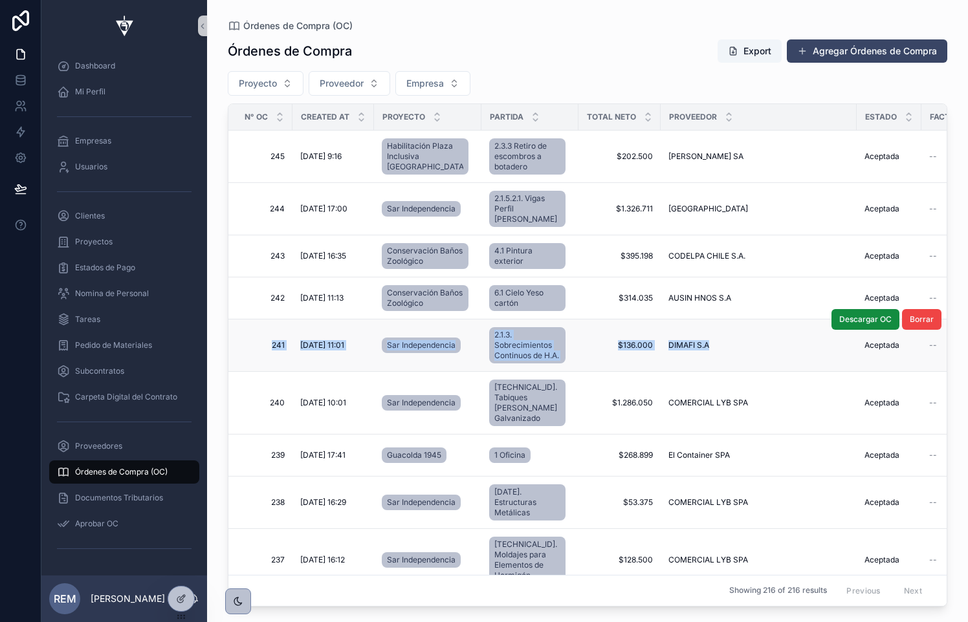
drag, startPoint x: 263, startPoint y: 328, endPoint x: 708, endPoint y: 339, distance: 445.8
click at [708, 339] on tr "241 241 [DATE] 11:01 [DATE] 11:01 Sar Independencia 2.1.3. Sobrecimientos Conti…" at bounding box center [792, 346] width 1128 height 52
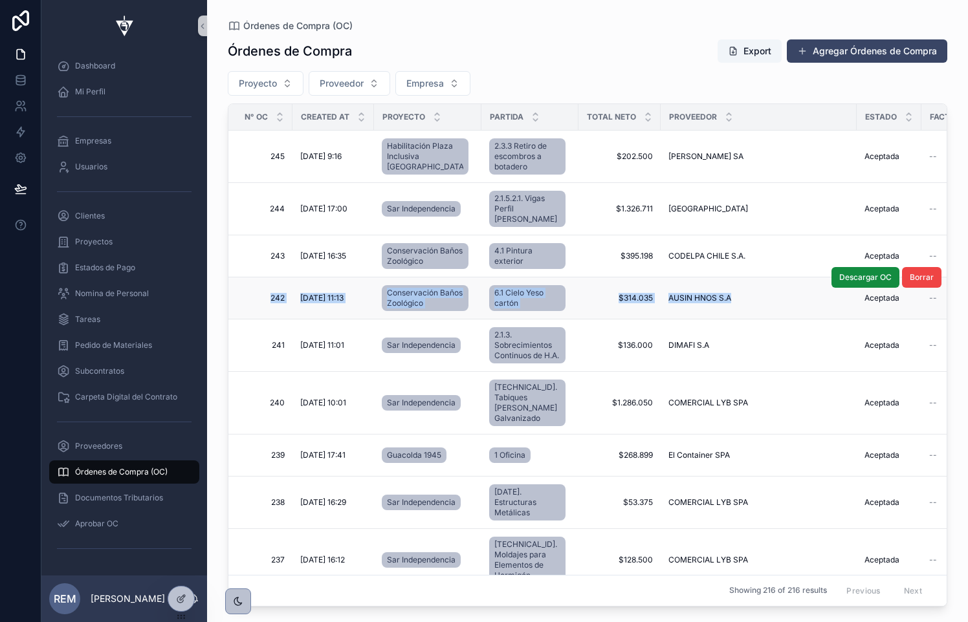
drag, startPoint x: 254, startPoint y: 275, endPoint x: 721, endPoint y: 294, distance: 466.8
click at [721, 294] on tr "242 242 [DATE] 11:13 [DATE] 11:13 Conservación Baños Zoológico 6.1 Cielo Yeso c…" at bounding box center [792, 298] width 1128 height 42
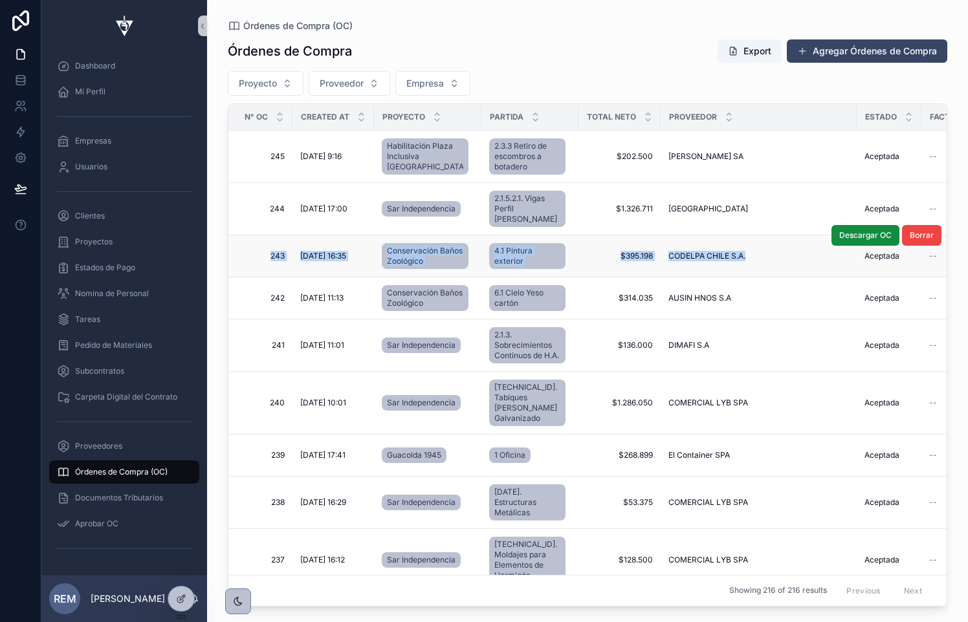
drag, startPoint x: 250, startPoint y: 237, endPoint x: 749, endPoint y: 244, distance: 499.4
click at [749, 244] on tr "243 243 [DATE] 16:35 [DATE] 16:35 Conservación Baños Zoológico 4.1 Pintura exte…" at bounding box center [792, 256] width 1128 height 42
drag, startPoint x: 247, startPoint y: 194, endPoint x: 760, endPoint y: 203, distance: 513.0
click at [760, 203] on tr "244 244 [DATE] 17:00 [DATE] 17:00 Sar Independencia 2.1.5.2.1. Vigas Perfil [PE…" at bounding box center [792, 209] width 1128 height 52
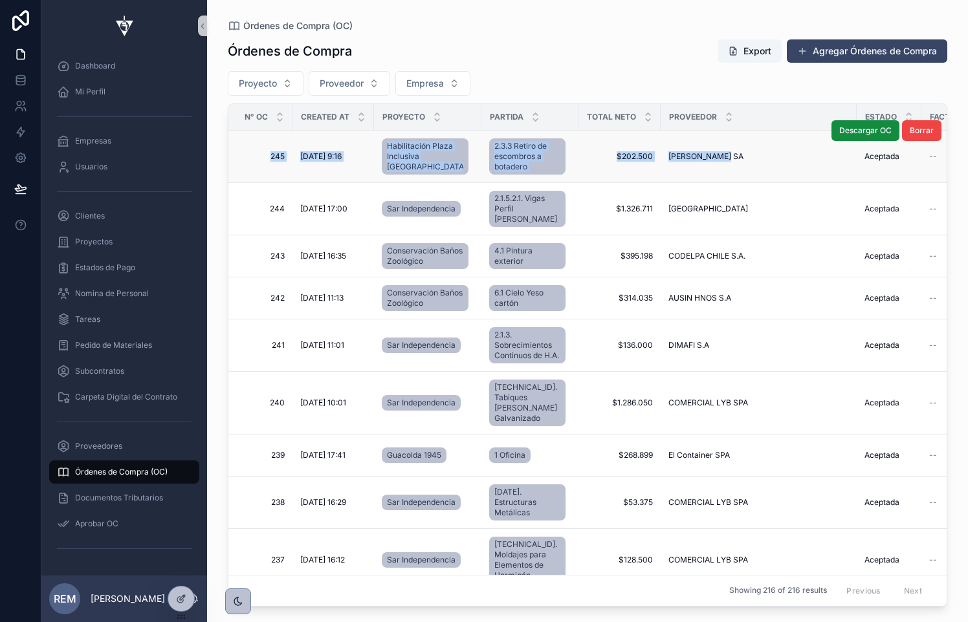
drag, startPoint x: 257, startPoint y: 146, endPoint x: 706, endPoint y: 164, distance: 448.6
click at [706, 164] on tr "245 245 [DATE] 9:16 [DATE] 9:16 Habilitación Plaza Inclusiva [GEOGRAPHIC_DATA] …" at bounding box center [792, 157] width 1128 height 52
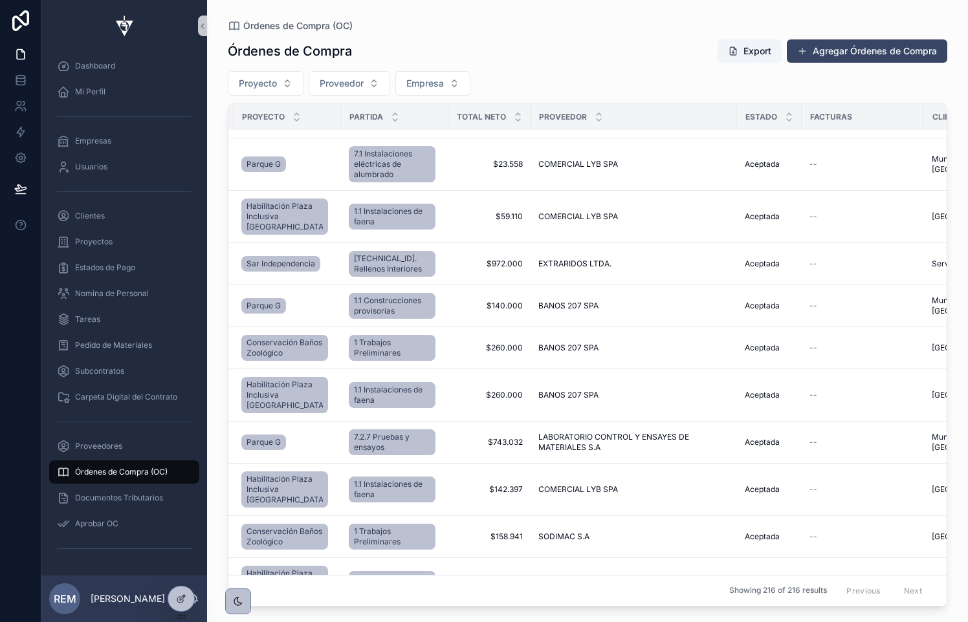
scroll to position [3737, 302]
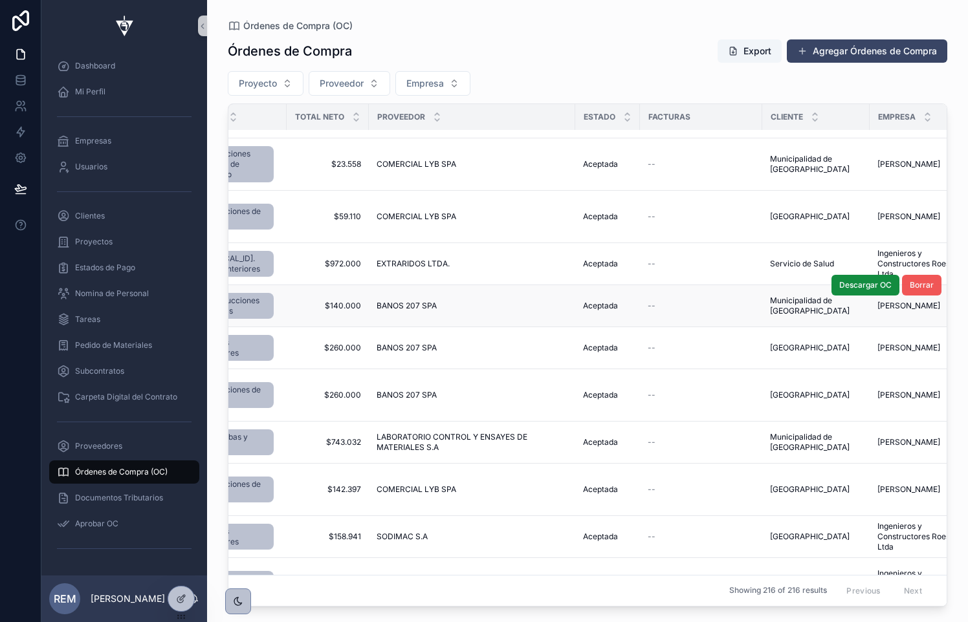
click at [922, 290] on span "Borrar" at bounding box center [921, 285] width 24 height 10
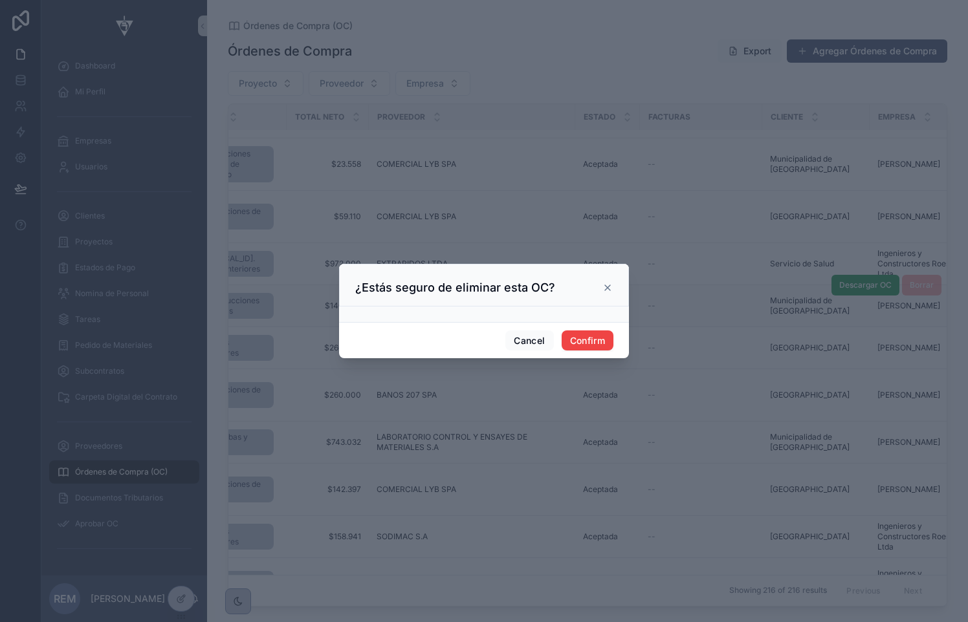
click at [607, 285] on icon at bounding box center [607, 288] width 10 height 10
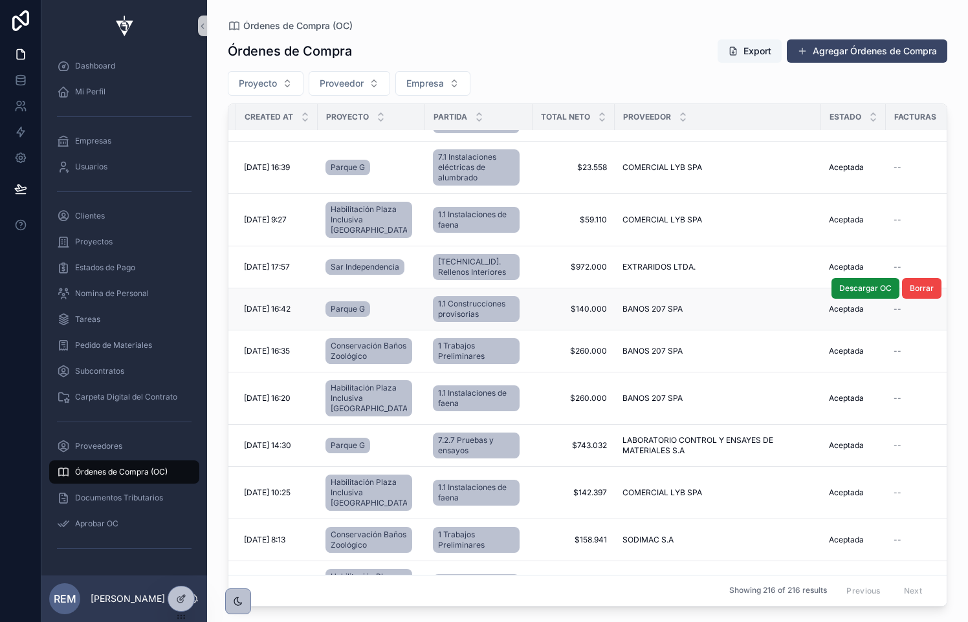
scroll to position [3734, 0]
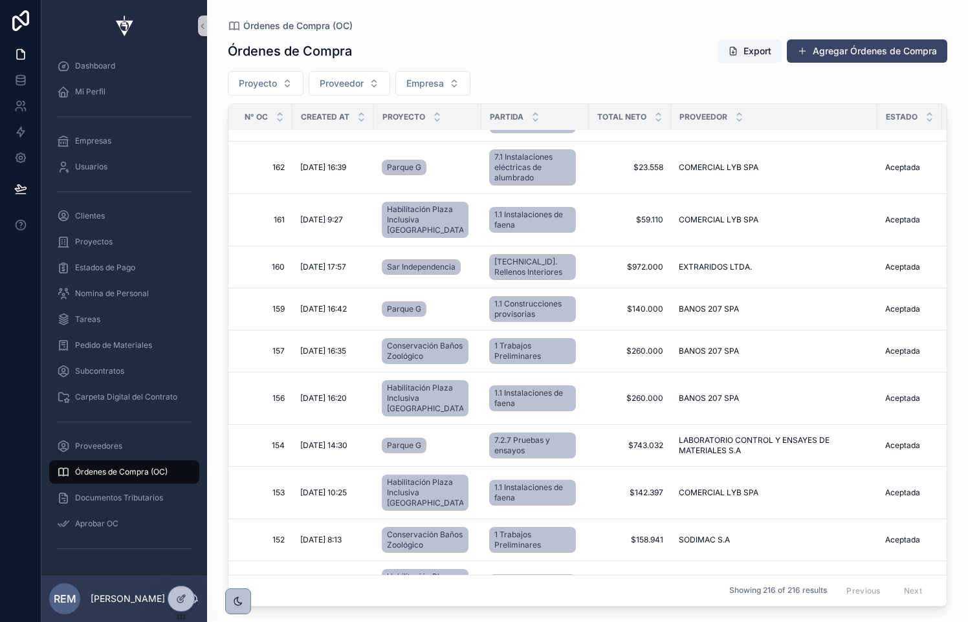
click at [0, 0] on button "Borrar" at bounding box center [0, 0] width 0 height 0
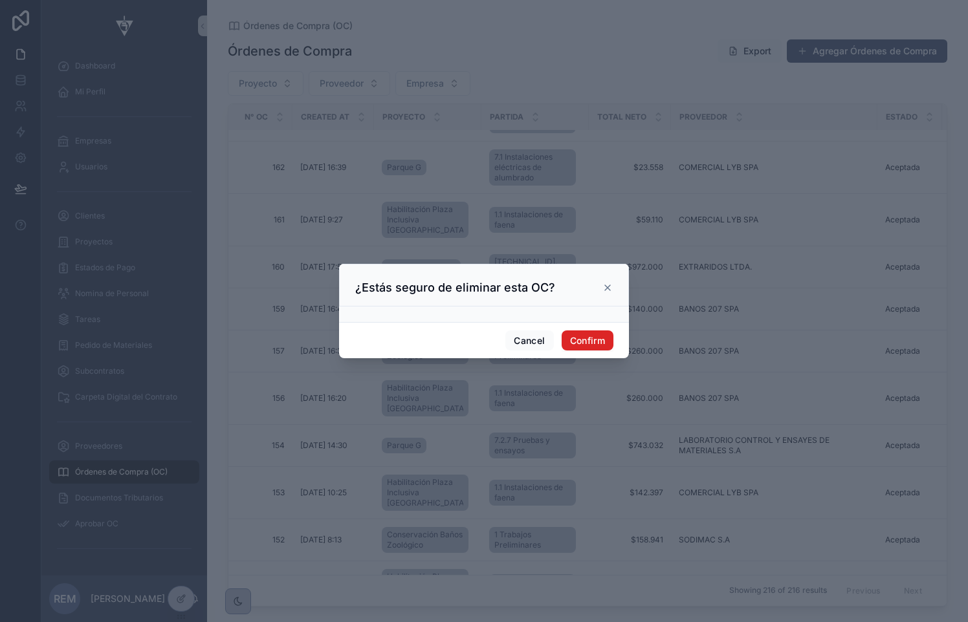
click at [587, 341] on button "Confirm" at bounding box center [587, 341] width 52 height 21
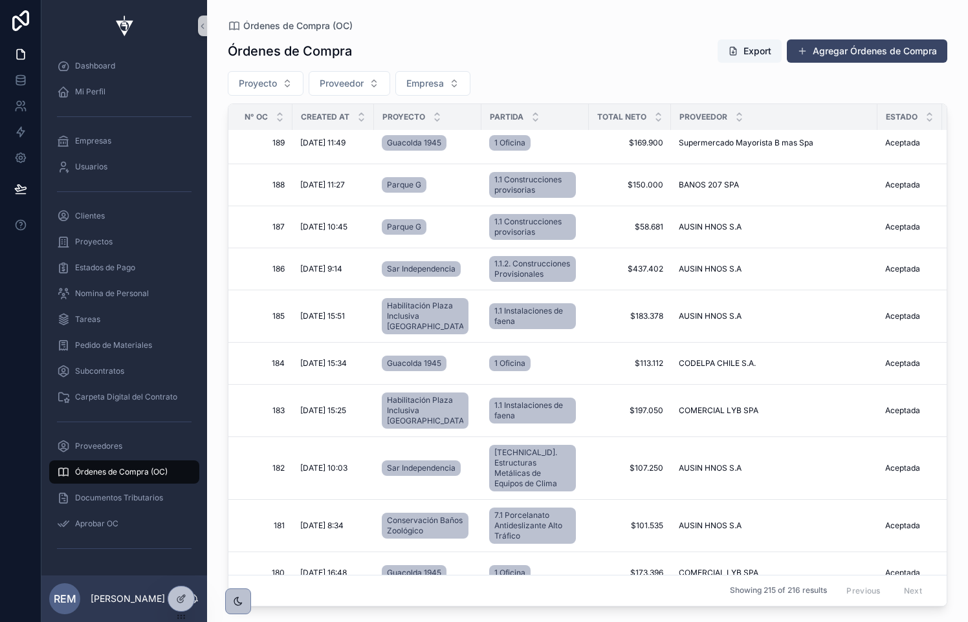
scroll to position [2563, 0]
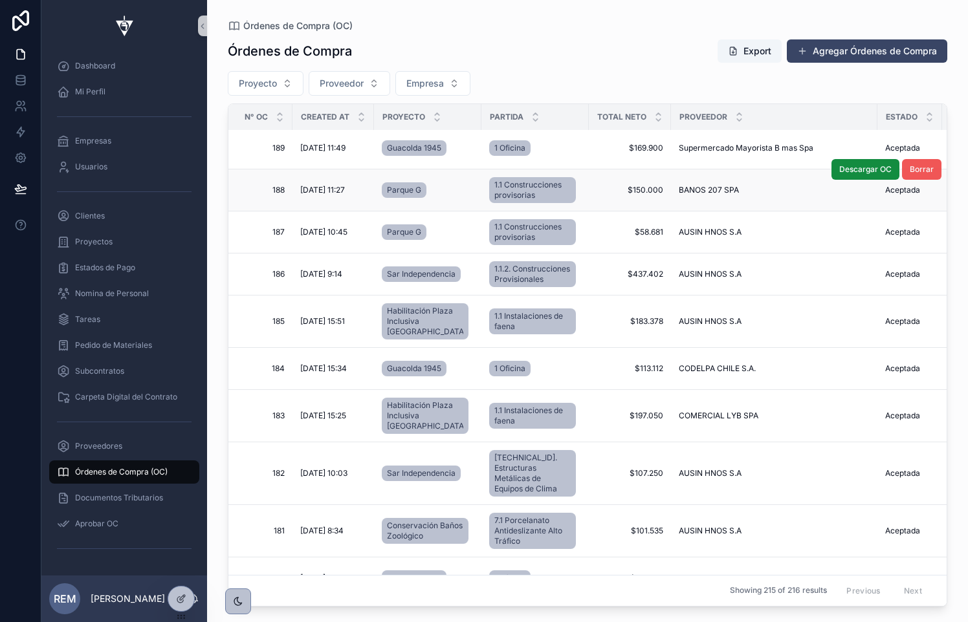
click at [915, 180] on button "Borrar" at bounding box center [921, 169] width 39 height 21
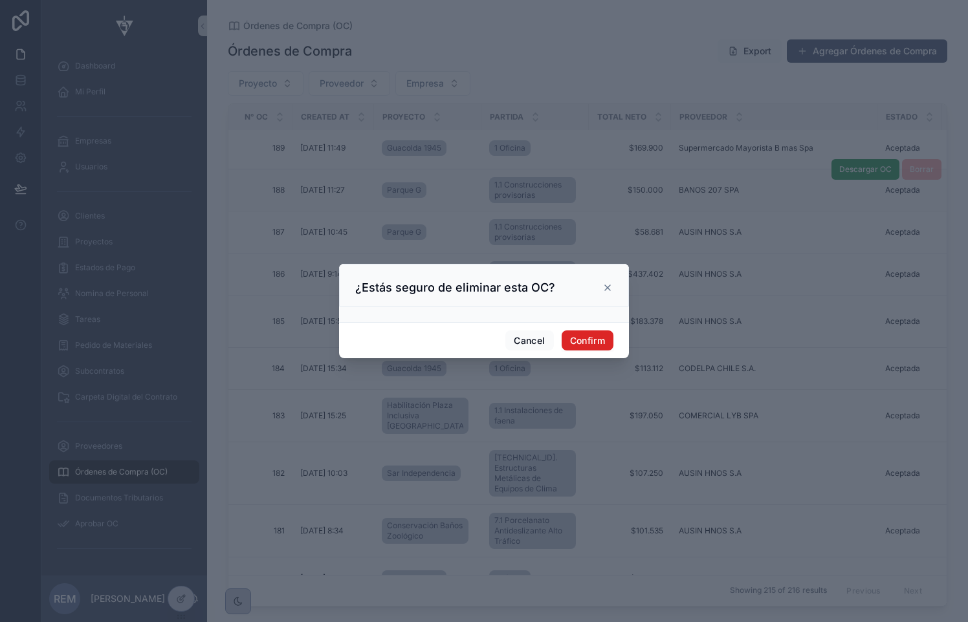
click at [597, 345] on button "Confirm" at bounding box center [587, 341] width 52 height 21
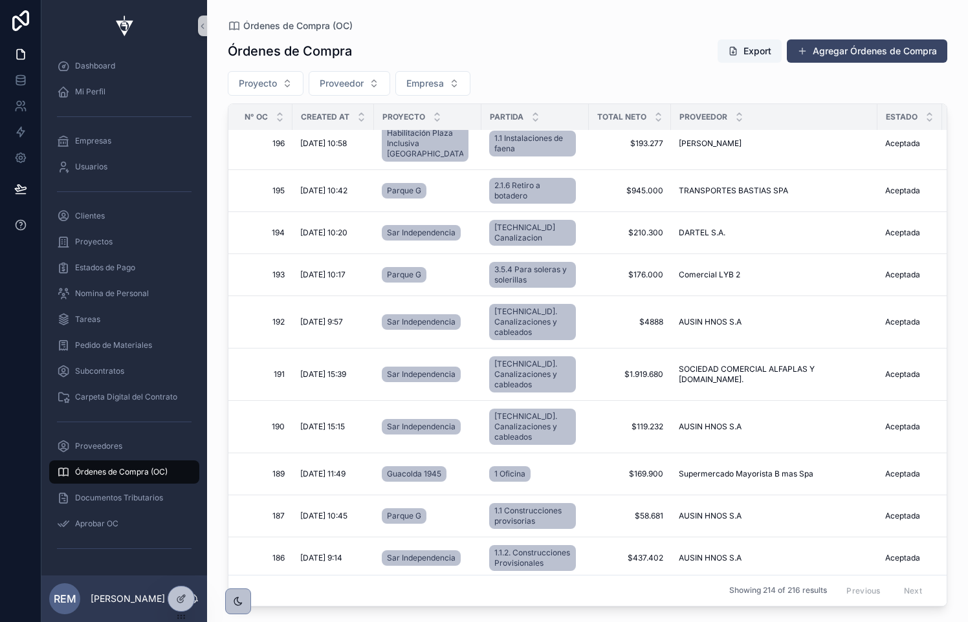
scroll to position [2214, 0]
